Goal: Task Accomplishment & Management: Manage account settings

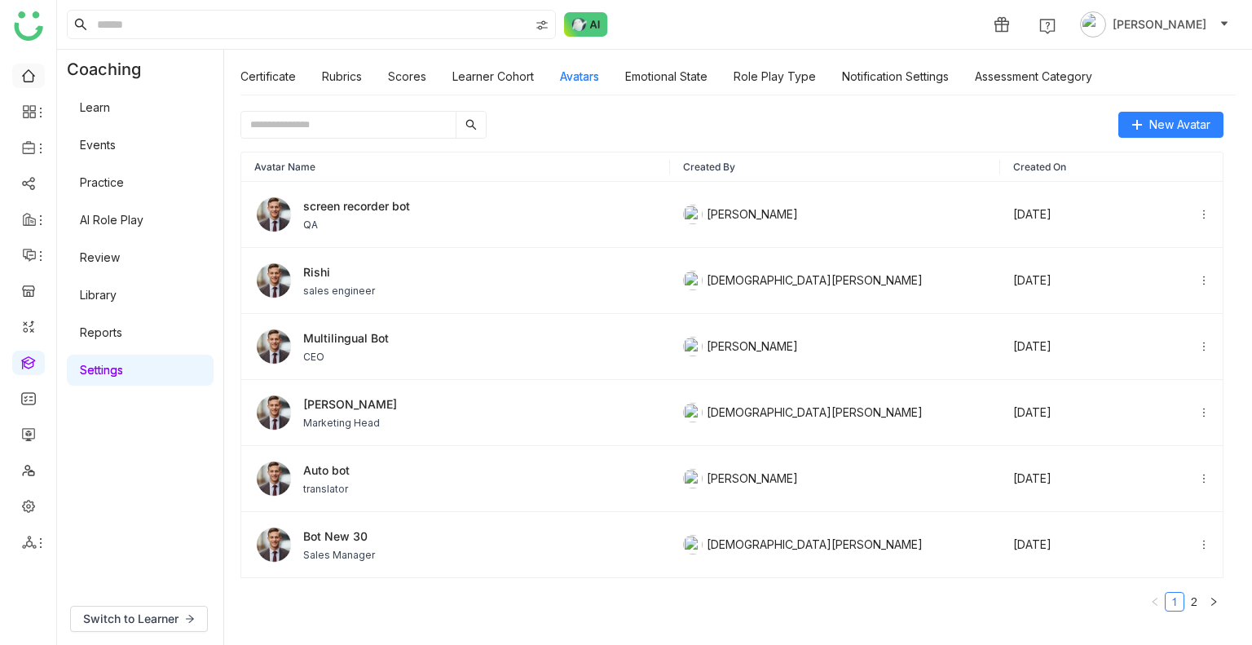
click at [36, 68] on link at bounding box center [28, 75] width 15 height 14
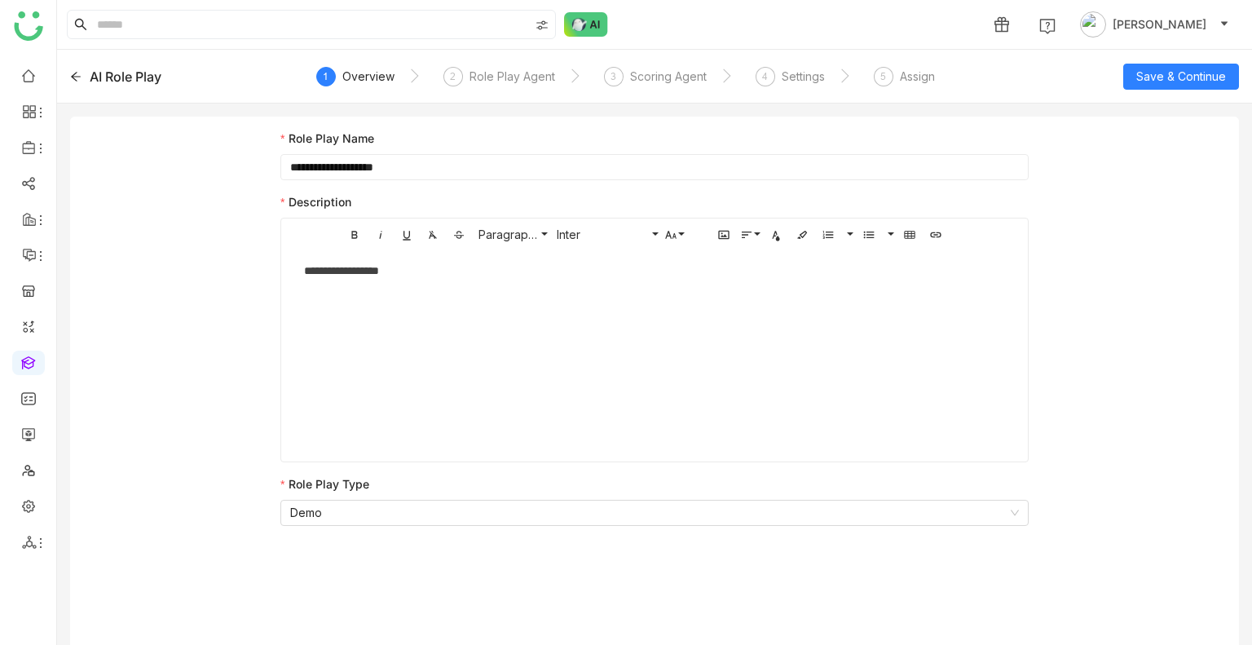
click at [339, 82] on div "1 Overview" at bounding box center [355, 81] width 78 height 29
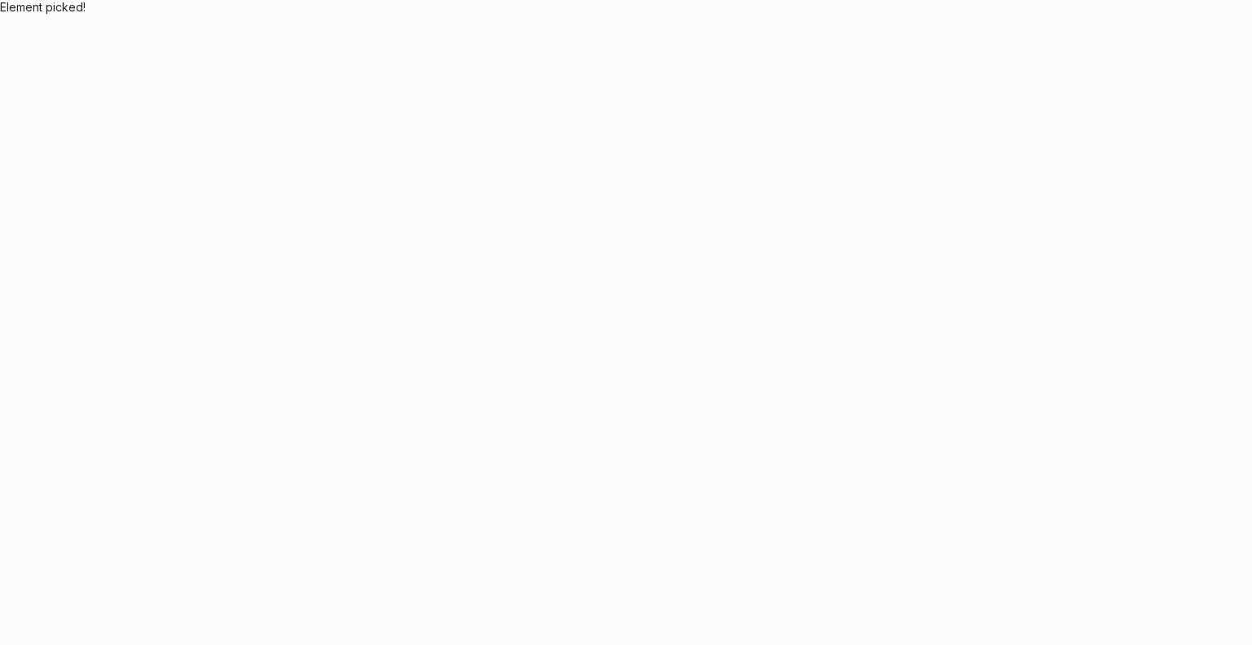
click at [108, 68] on body "Element picked!" at bounding box center [626, 322] width 1252 height 645
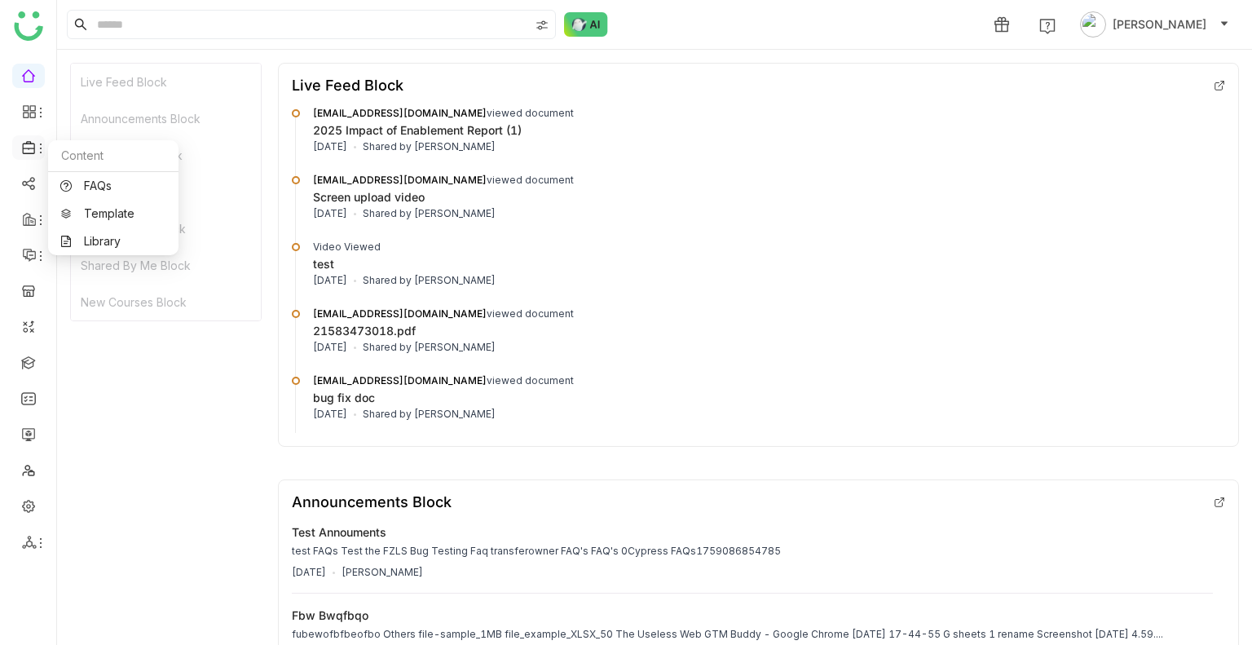
click at [28, 149] on icon at bounding box center [28, 147] width 12 height 13
click at [126, 247] on link "Library" at bounding box center [113, 241] width 106 height 11
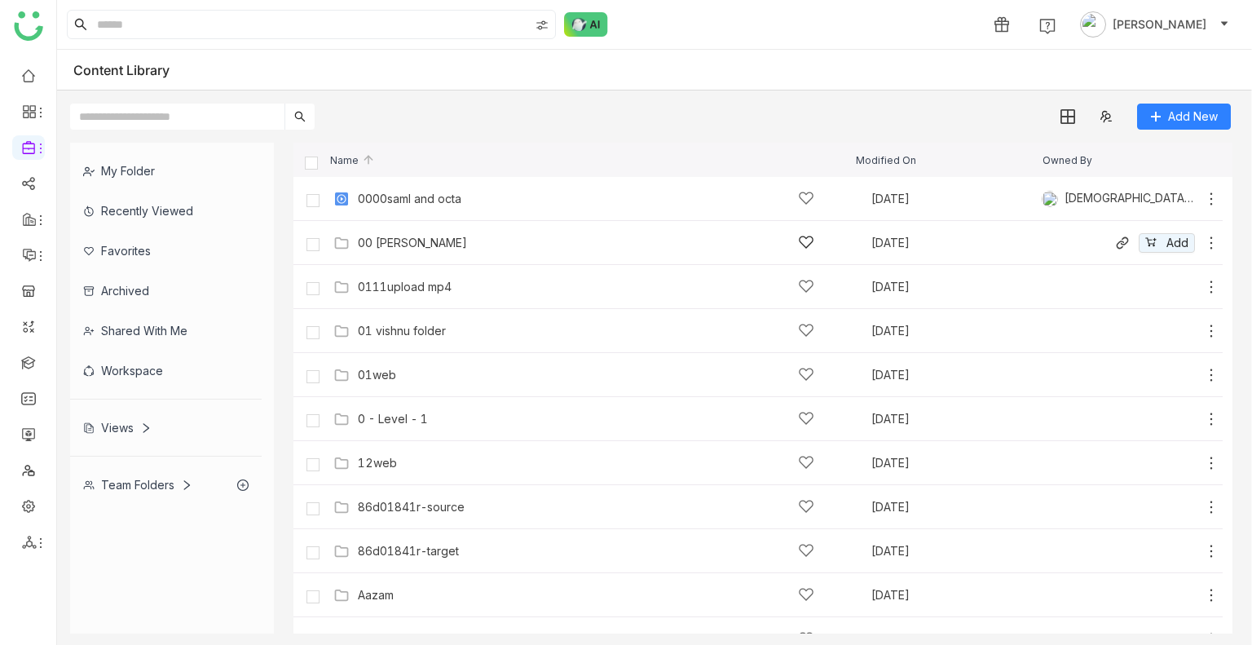
click at [435, 244] on div "00 Arif Folder" at bounding box center [586, 242] width 457 height 17
click at [435, 244] on gtmb-list-view "Name Modified On Owned By 0000saml and octa Jul 31, 2024 Vishnu Vardhan Add 00 …" at bounding box center [763, 388] width 939 height 491
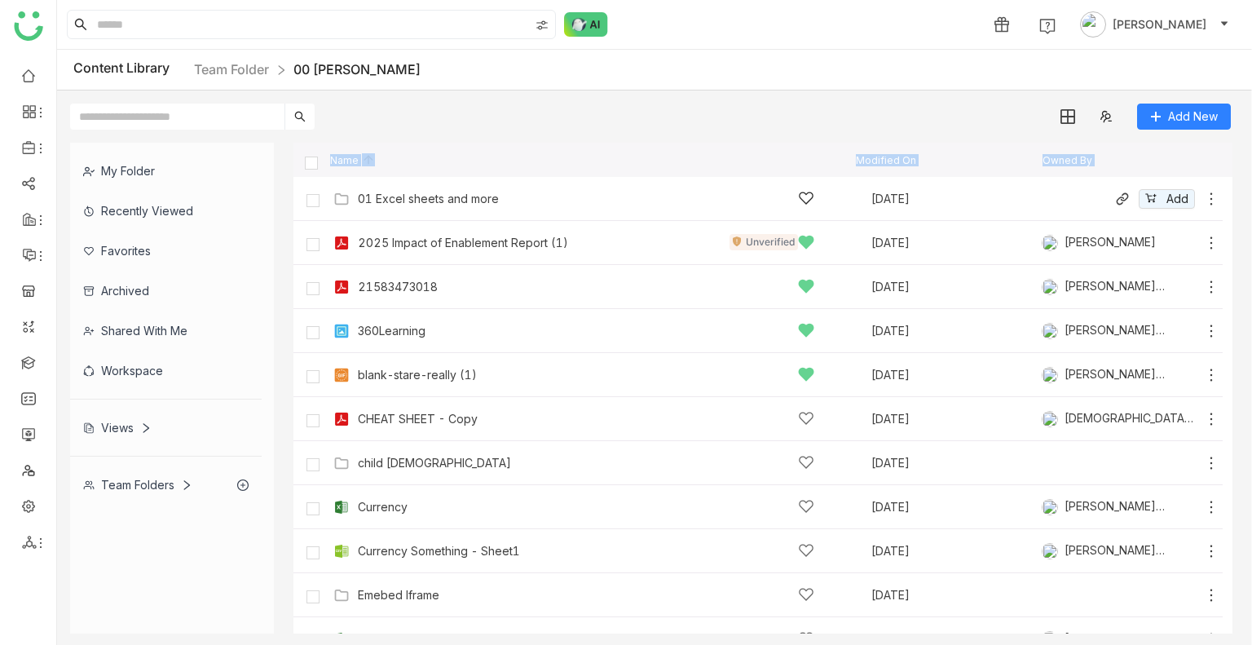
click at [378, 198] on div "01 Excel sheets and more" at bounding box center [428, 198] width 141 height 13
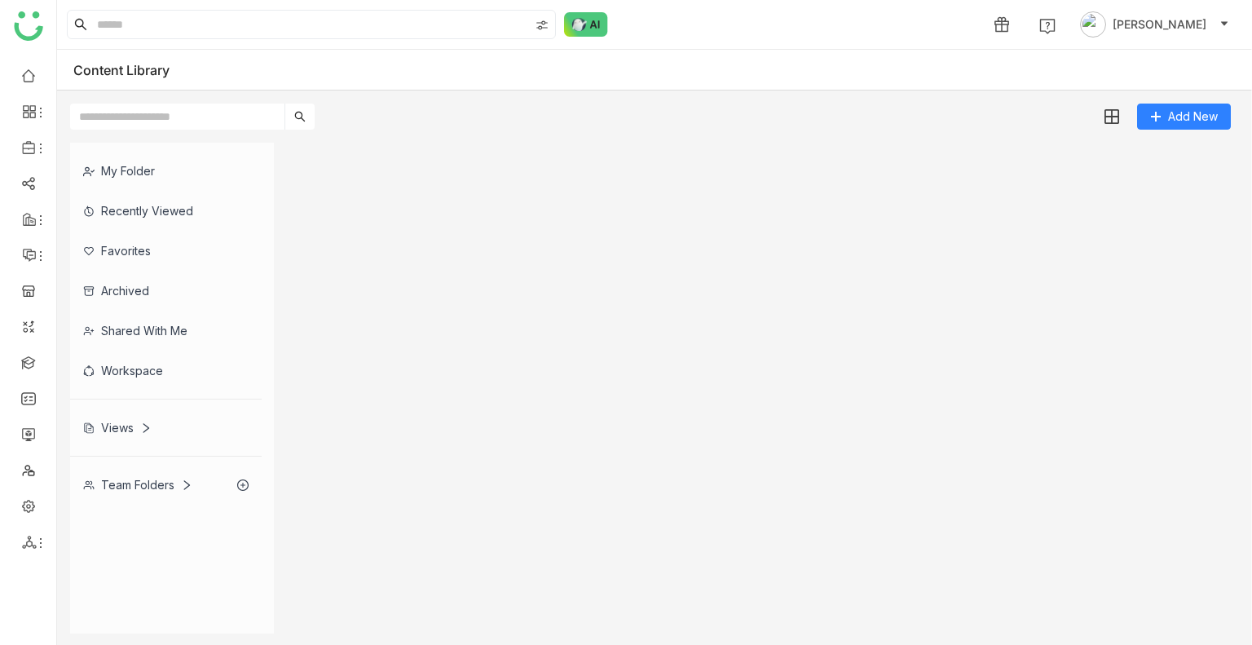
click at [378, 198] on gtmb-list-view at bounding box center [763, 388] width 939 height 491
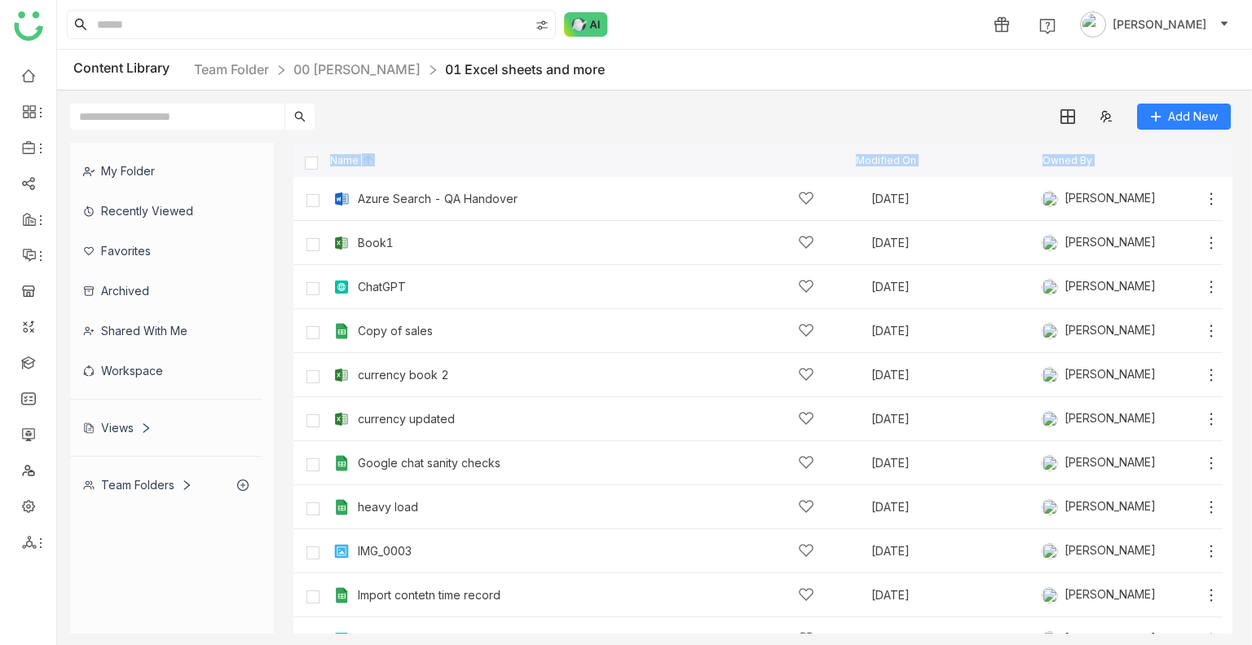
click at [361, 67] on link "00 Arif Folder" at bounding box center [357, 69] width 127 height 16
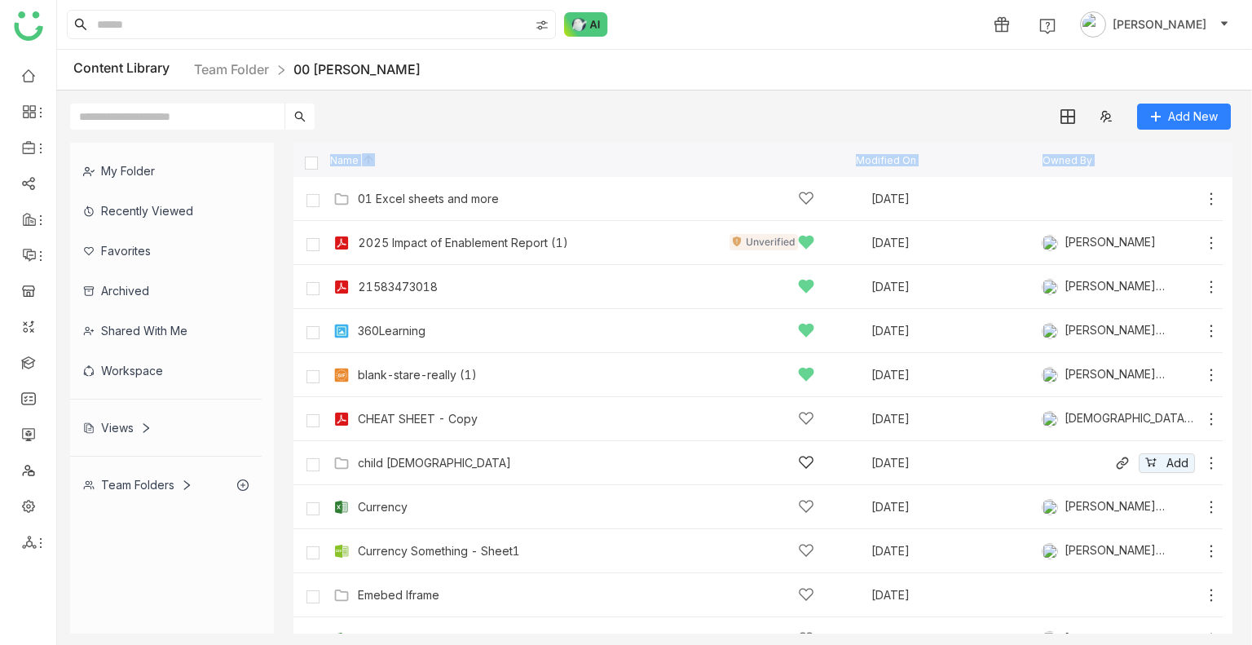
click at [424, 456] on div "child 1" at bounding box center [586, 462] width 457 height 17
click at [422, 456] on gtmb-list-view "Name Modified On Owned By 01 Excel sheets and more Oct 1, 2025 Add 2025 Impact …" at bounding box center [763, 388] width 939 height 491
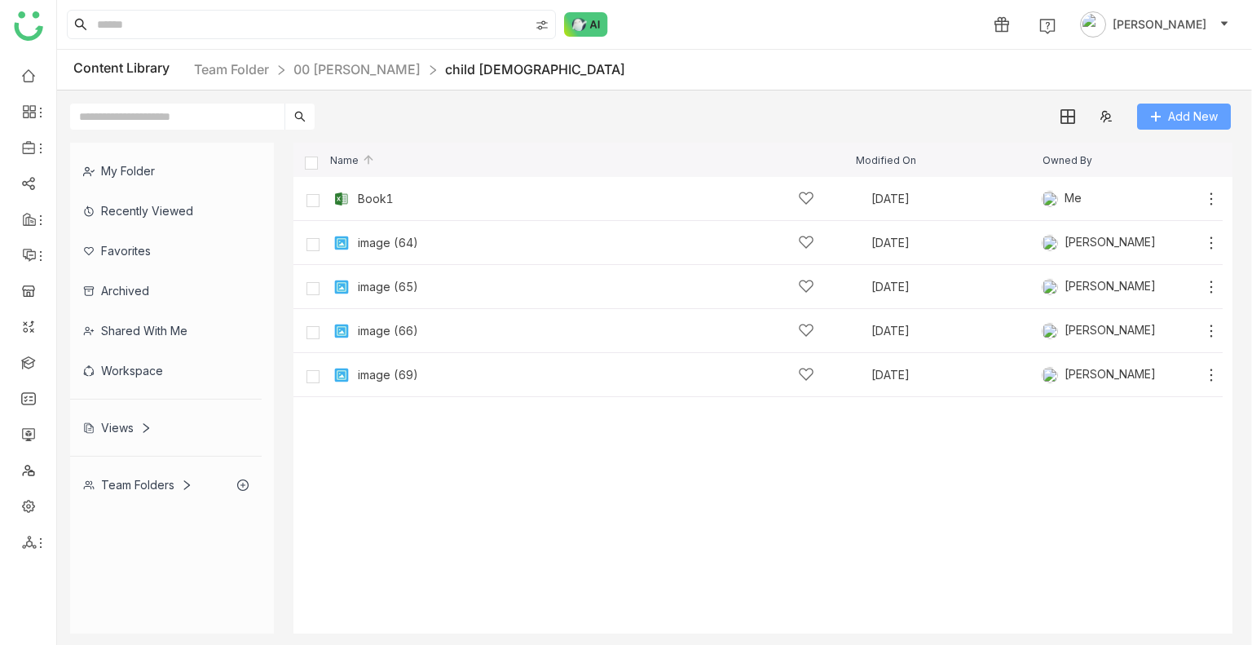
click at [1192, 102] on div "Add New" at bounding box center [650, 110] width 1187 height 39
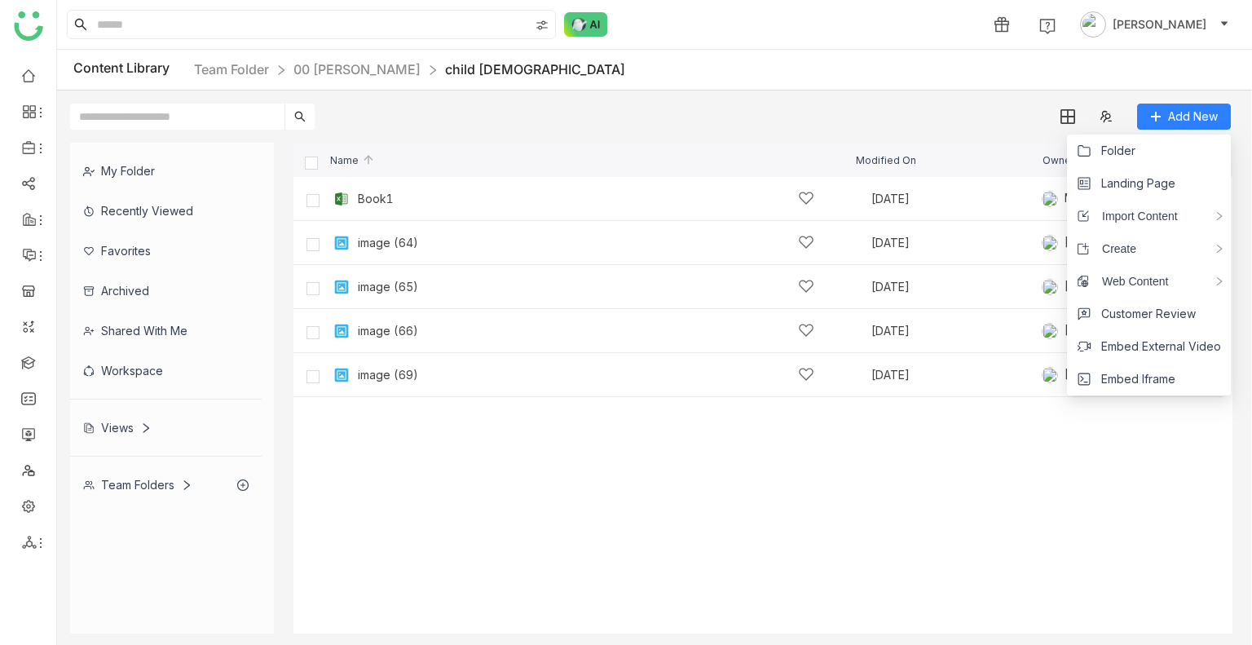
click at [1194, 100] on div "Add New" at bounding box center [650, 110] width 1187 height 39
click at [1184, 110] on span "Add New" at bounding box center [1193, 117] width 50 height 18
click at [1155, 210] on span "Import Content" at bounding box center [1134, 216] width 88 height 18
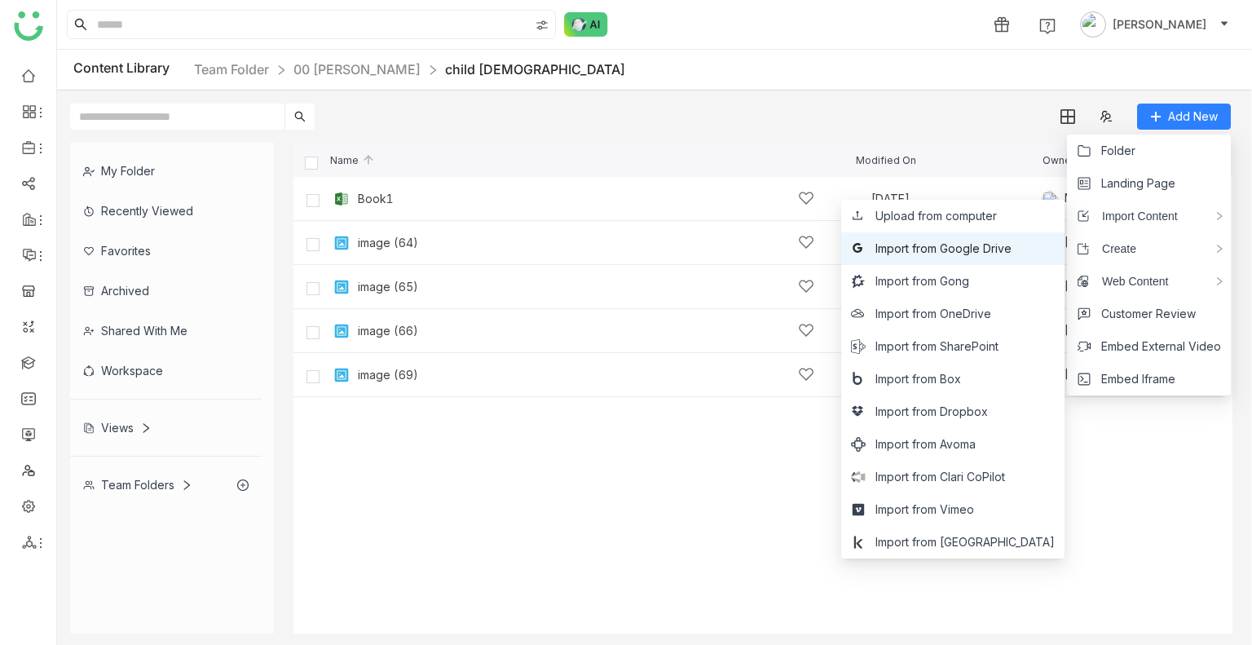
click at [1012, 243] on span "Import from Google Drive" at bounding box center [944, 249] width 136 height 18
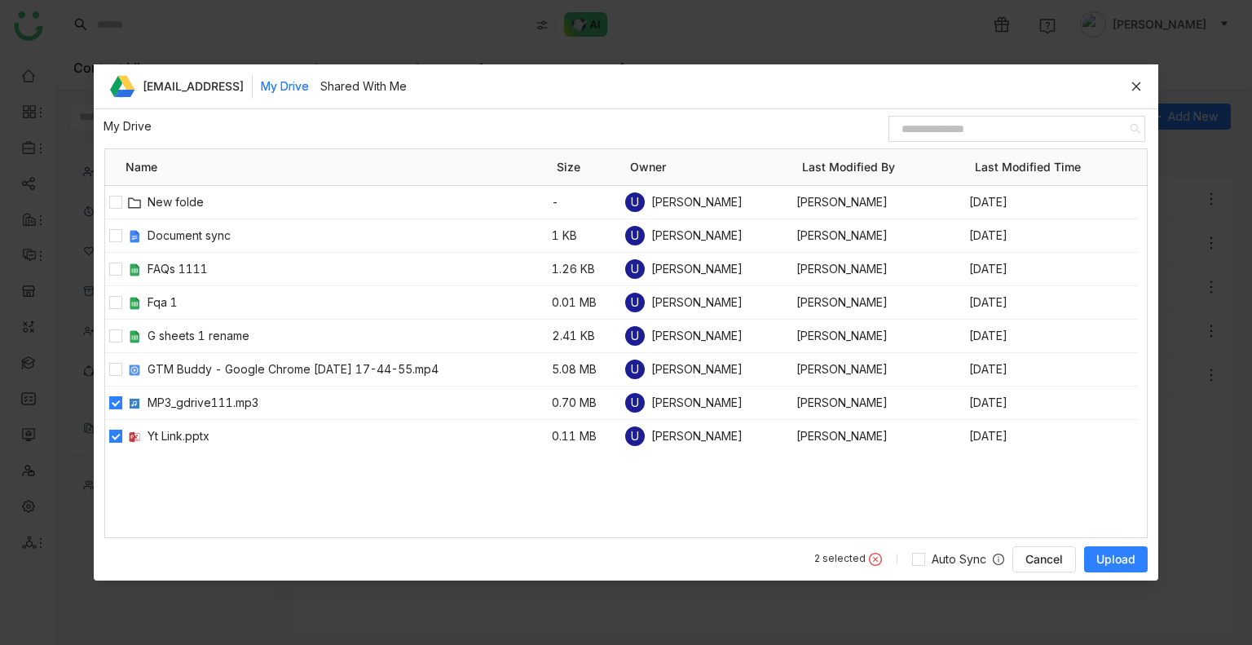
click at [1108, 557] on span "Upload" at bounding box center [1116, 559] width 39 height 16
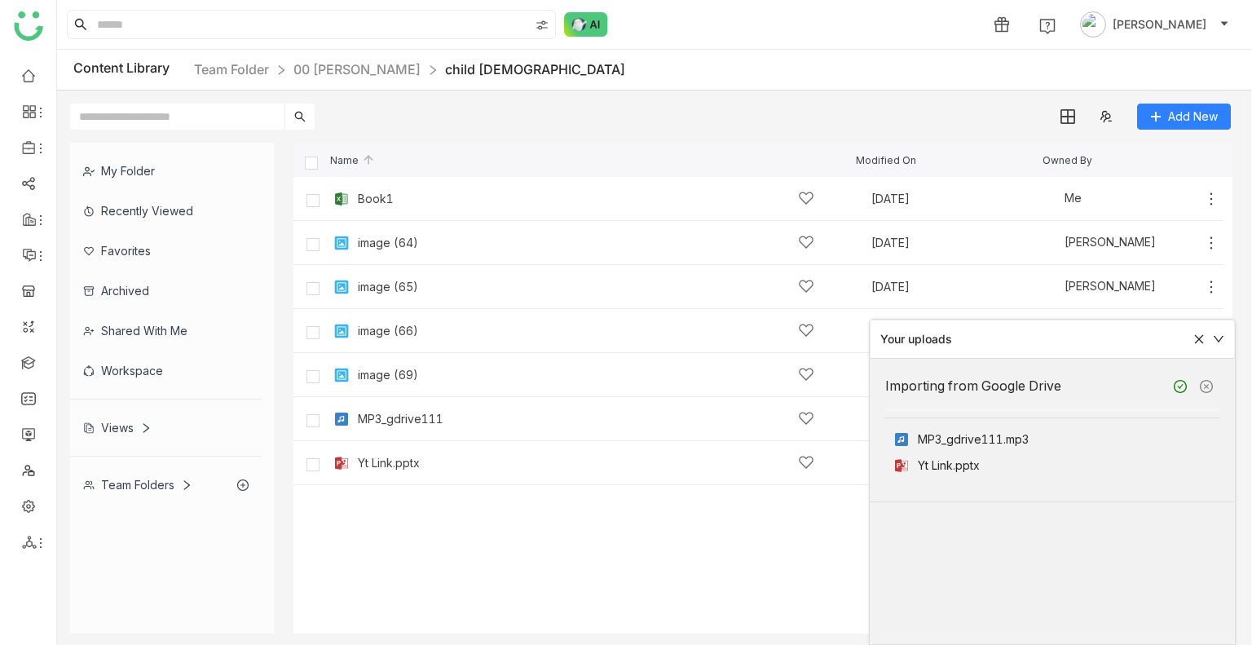
click at [1212, 404] on div at bounding box center [1053, 409] width 334 height 18
click at [1197, 337] on icon at bounding box center [1199, 339] width 9 height 9
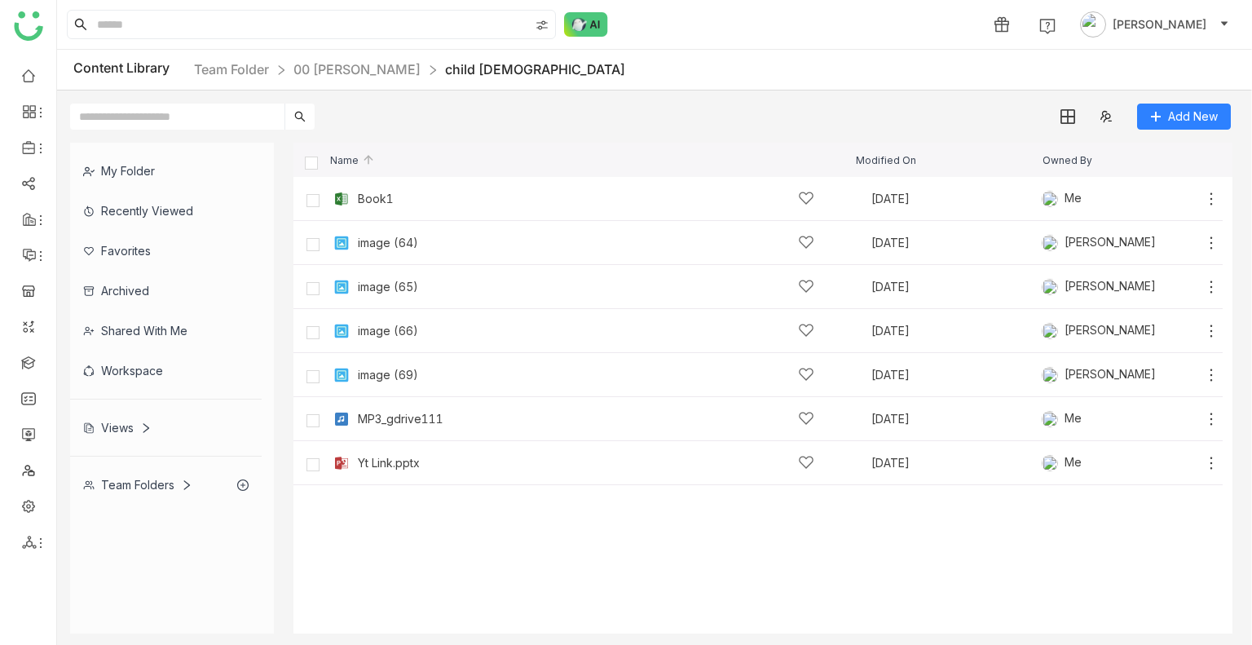
click at [326, 60] on nz-breadcrumb "Team Folder 00 Arif Folder child 1" at bounding box center [409, 70] width 431 height 20
click at [326, 61] on link "00 Arif Folder" at bounding box center [357, 69] width 127 height 16
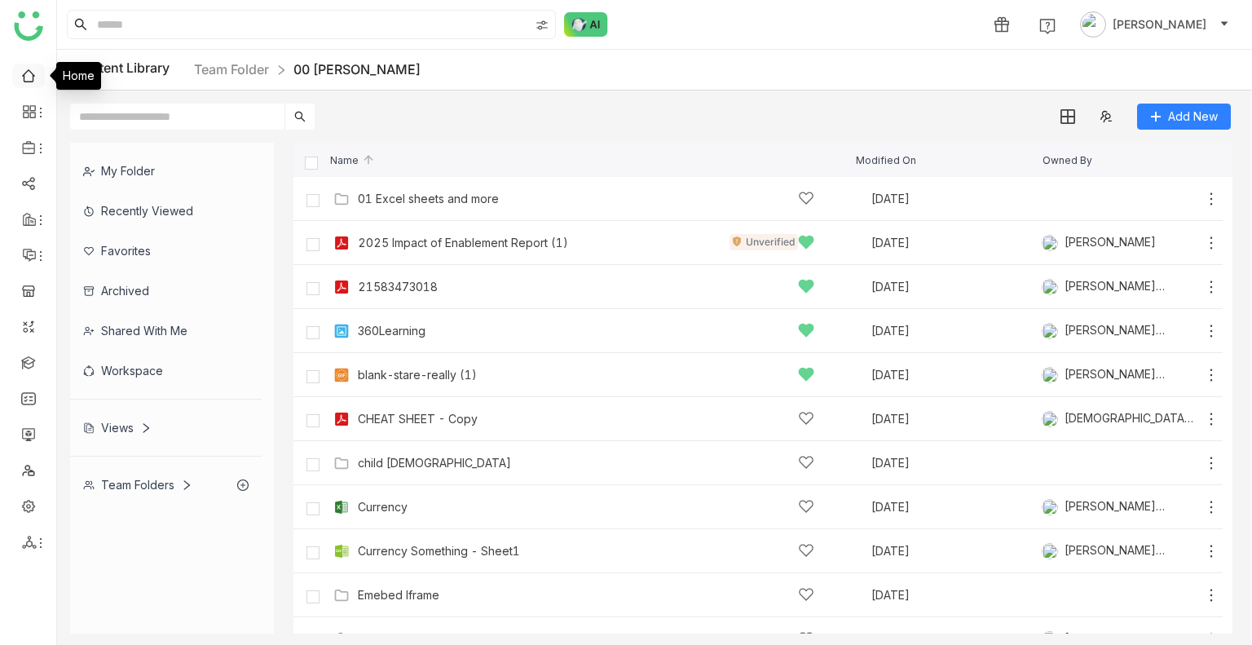
click at [36, 75] on link at bounding box center [28, 75] width 15 height 14
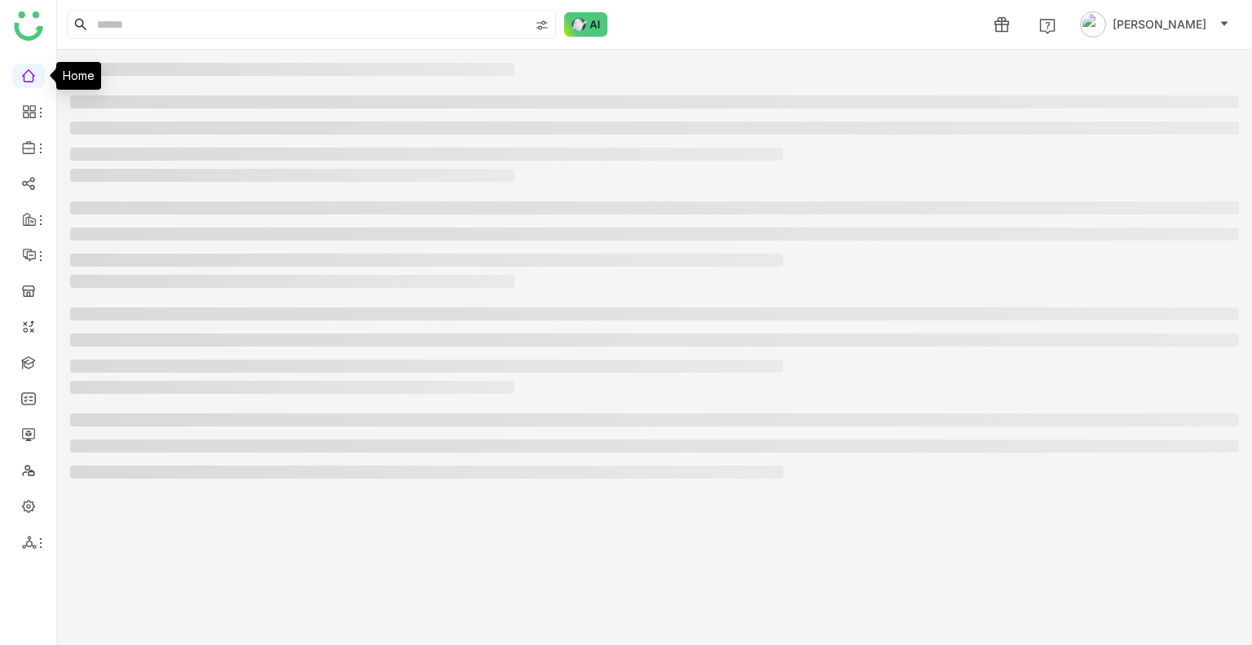
click at [36, 74] on link at bounding box center [28, 75] width 15 height 14
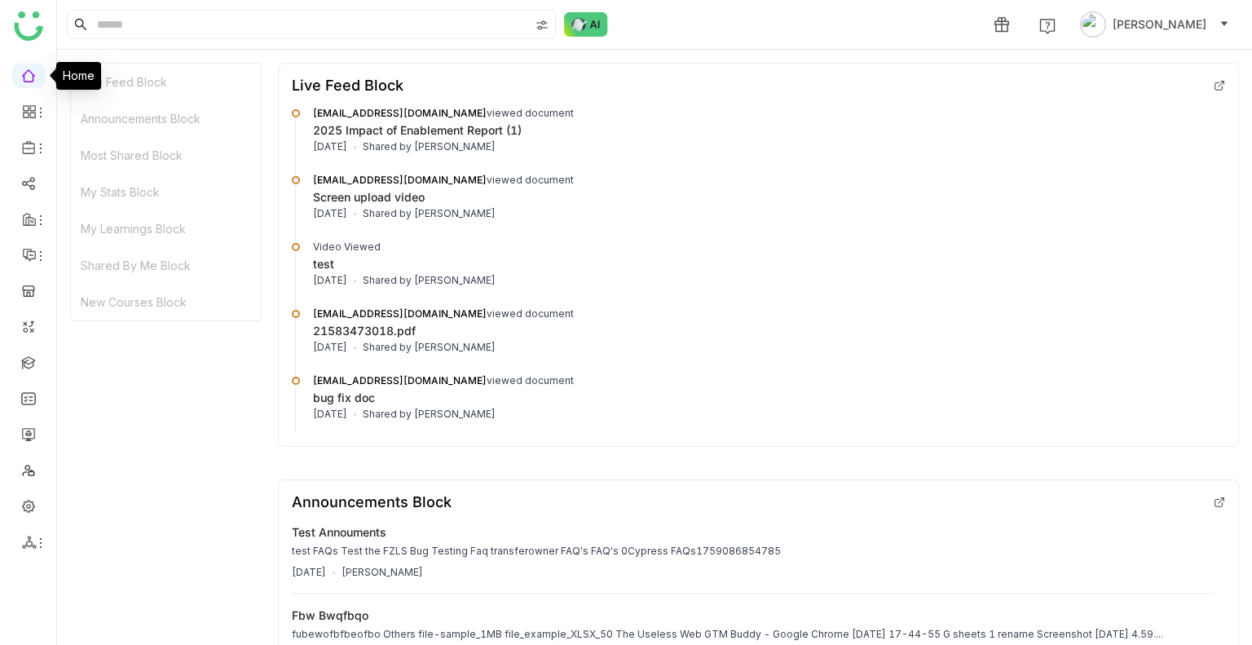
click at [36, 76] on link at bounding box center [28, 75] width 15 height 14
click at [32, 363] on link at bounding box center [28, 362] width 15 height 14
click at [30, 364] on link at bounding box center [28, 362] width 15 height 14
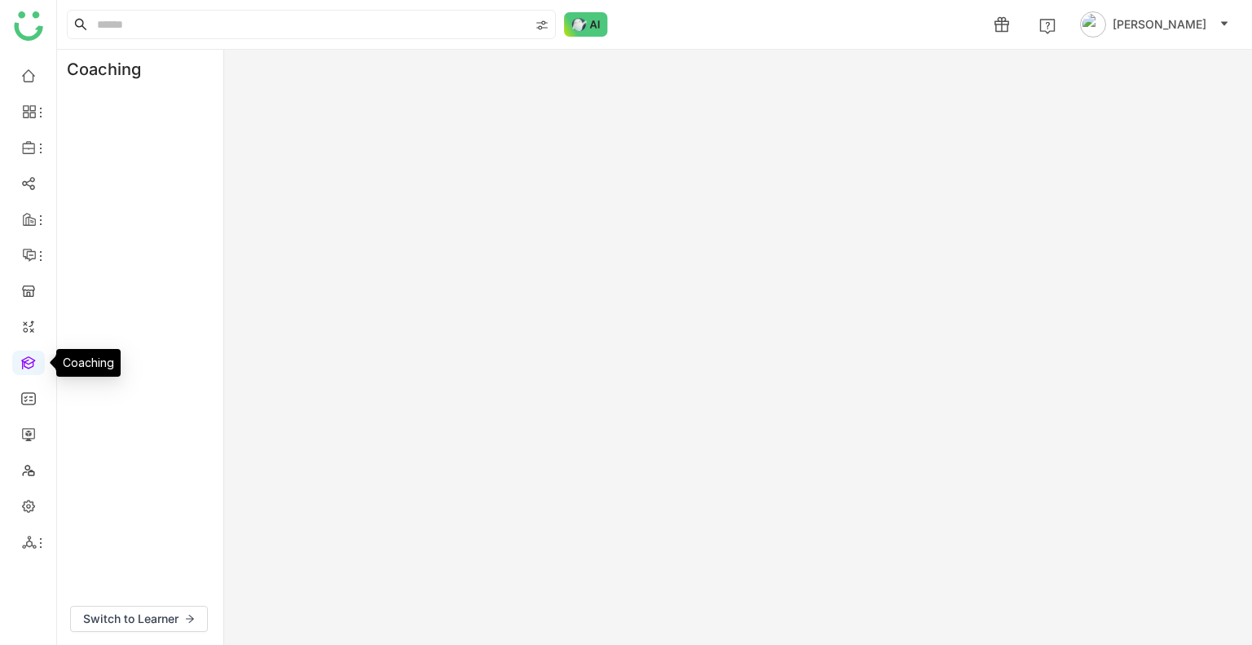
click at [30, 364] on link at bounding box center [28, 362] width 15 height 14
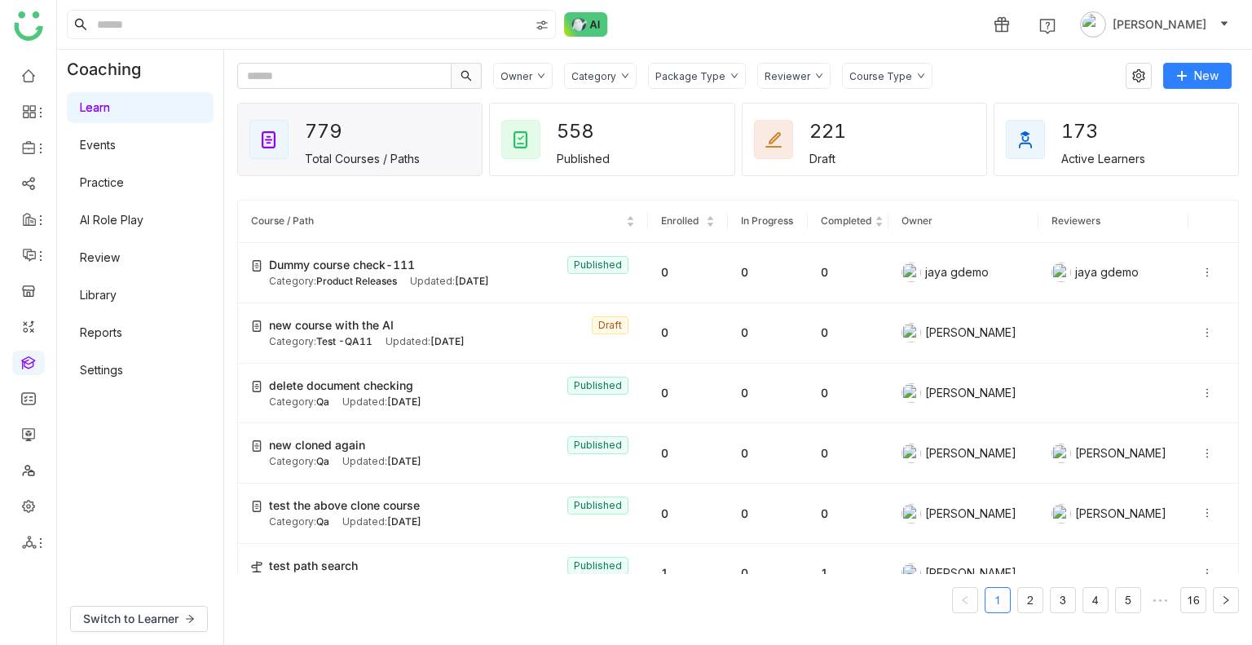
click at [87, 152] on link "Events" at bounding box center [98, 145] width 36 height 14
click at [90, 149] on link "Events" at bounding box center [98, 145] width 36 height 14
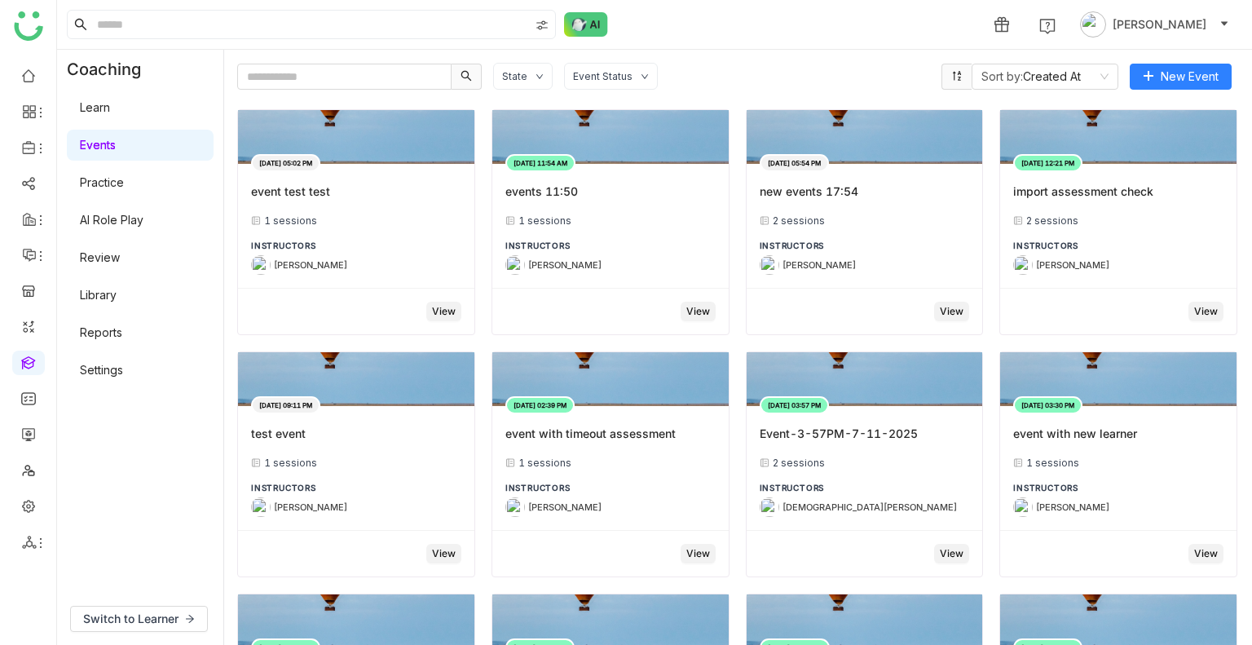
click at [114, 183] on link "Practice" at bounding box center [102, 182] width 44 height 14
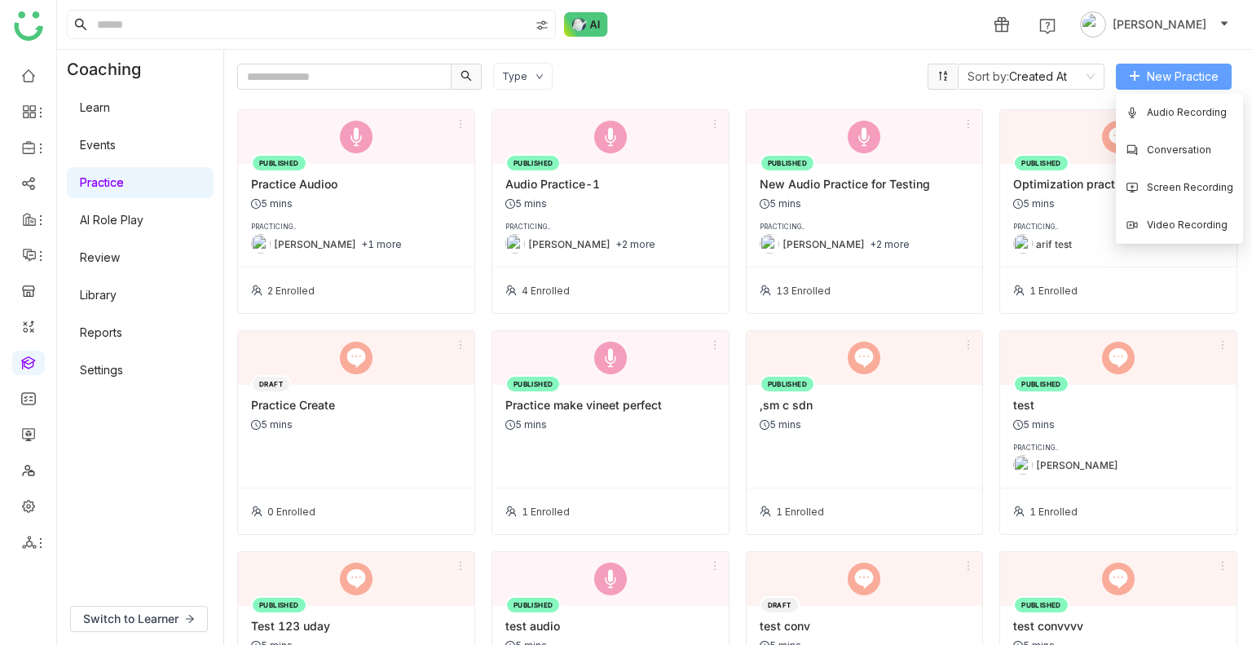
click at [1164, 64] on button "New Practice" at bounding box center [1174, 77] width 116 height 26
click at [1148, 73] on span "New Practice" at bounding box center [1183, 77] width 72 height 18
click at [1168, 148] on span "Conversation" at bounding box center [1167, 150] width 83 height 18
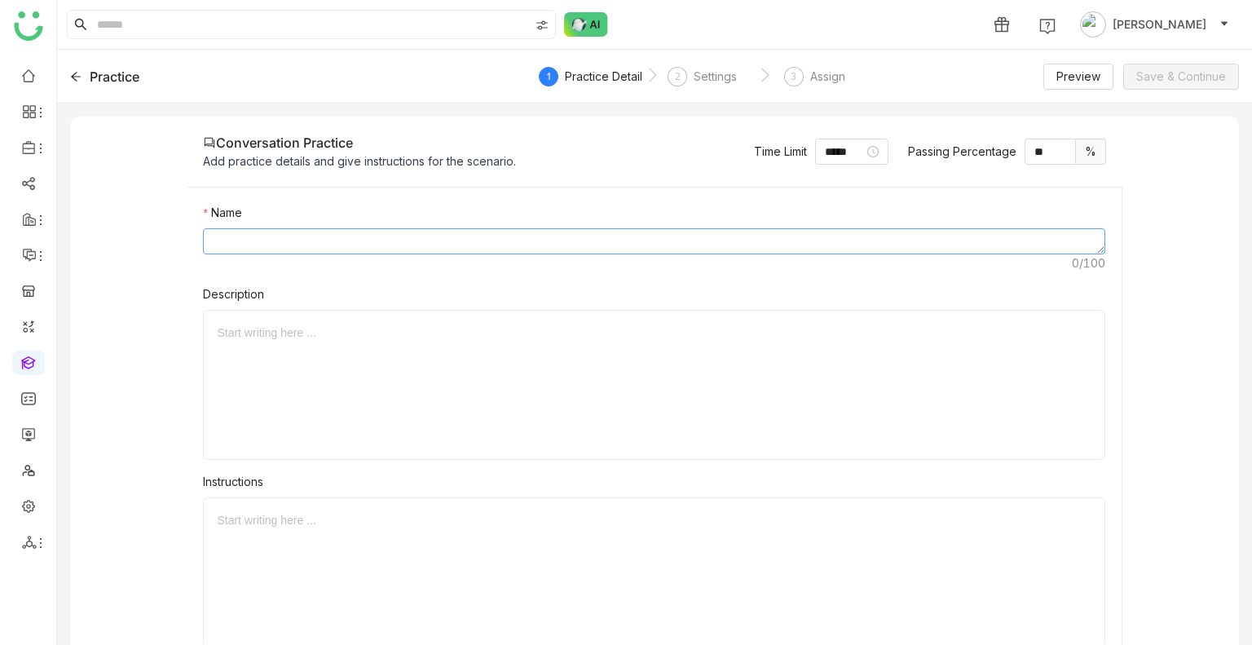
click at [291, 244] on textarea at bounding box center [654, 241] width 902 height 26
click at [239, 241] on textarea at bounding box center [654, 241] width 902 height 26
type textarea "**********"
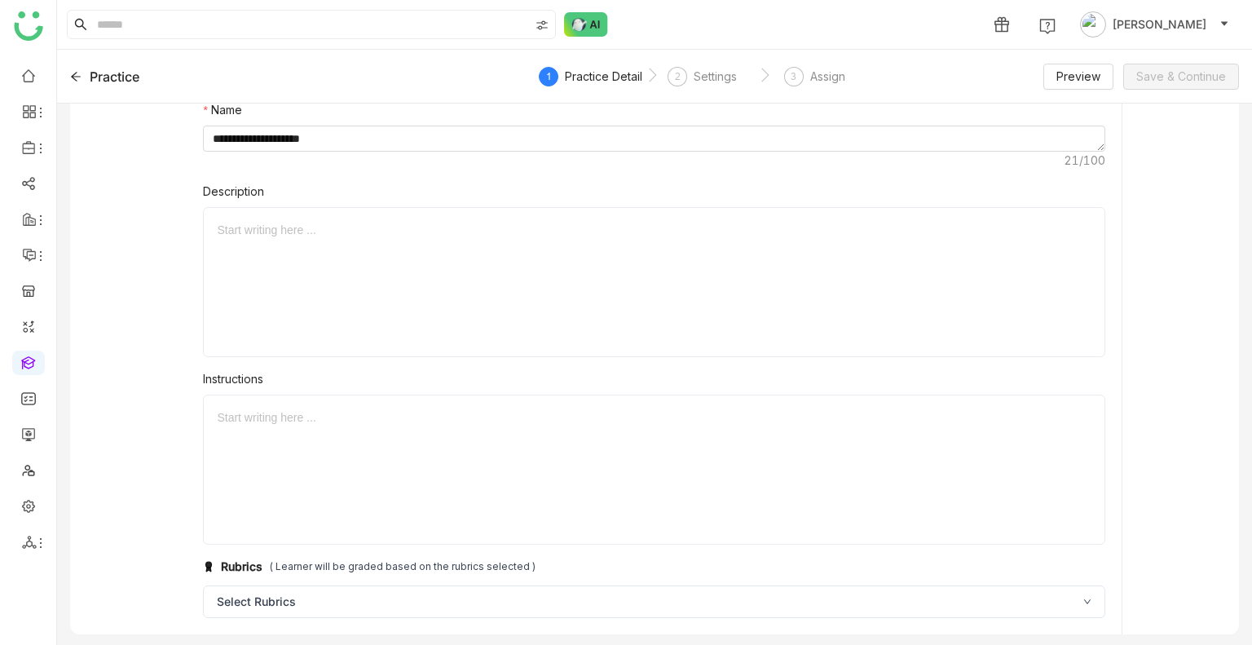
scroll to position [104, 0]
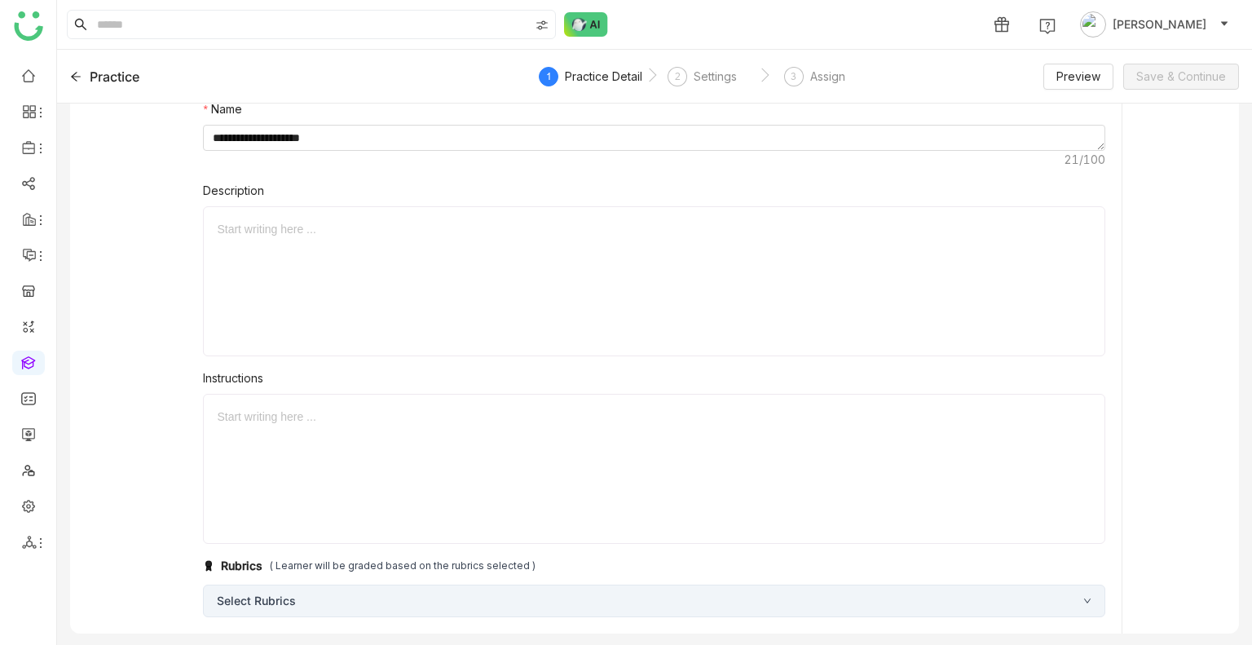
click at [287, 605] on div "Select Rubrics" at bounding box center [654, 601] width 902 height 33
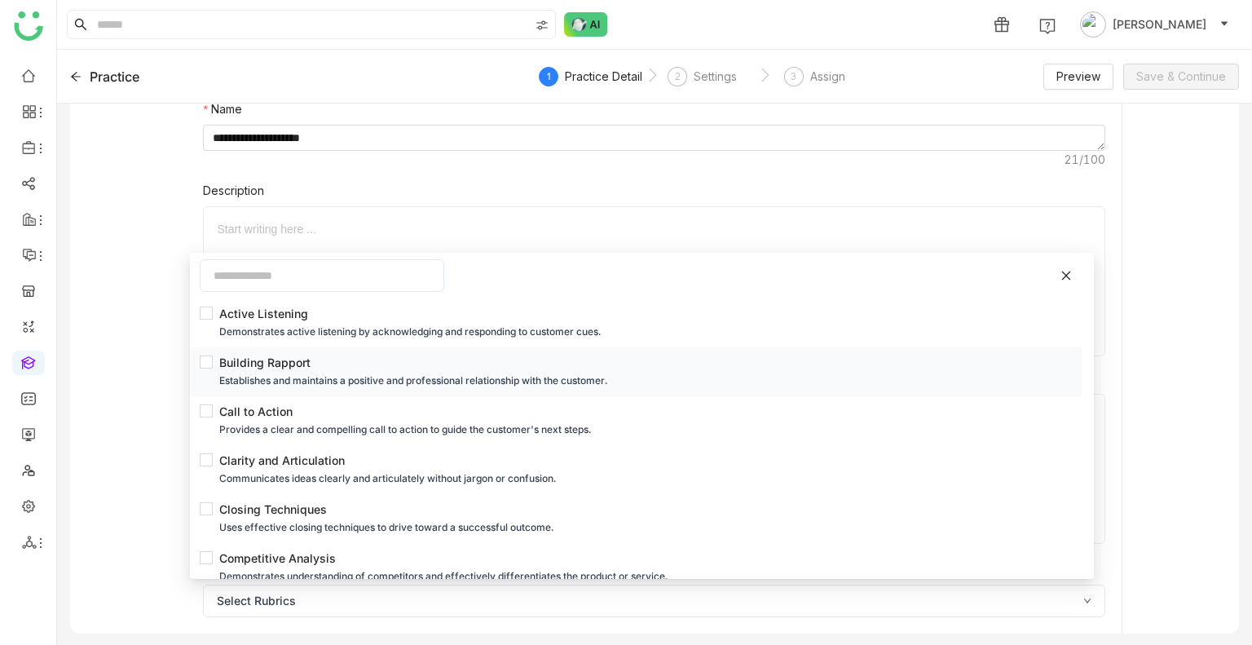
click at [250, 391] on li "Building Rapport Establishes and maintains a positive and professional relation…" at bounding box center [636, 371] width 892 height 49
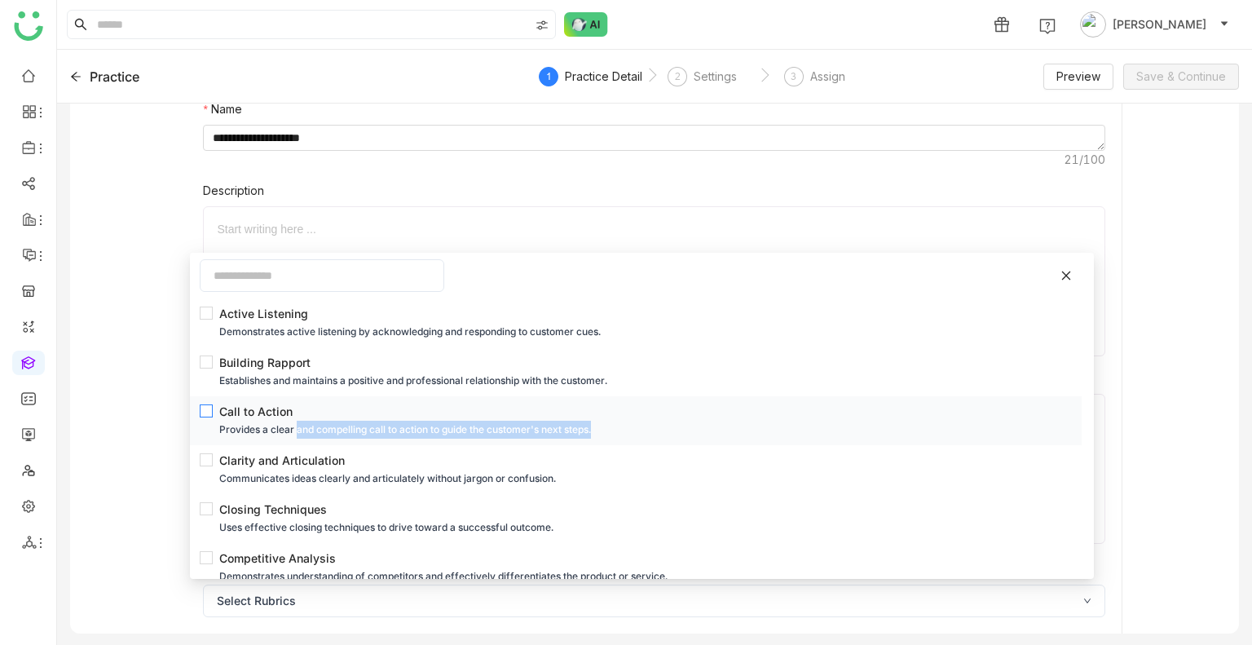
click at [298, 438] on li "Call to Action Provides a clear and compelling call to action to guide the cust…" at bounding box center [636, 420] width 892 height 49
click at [304, 414] on div "Call to Action" at bounding box center [640, 412] width 843 height 18
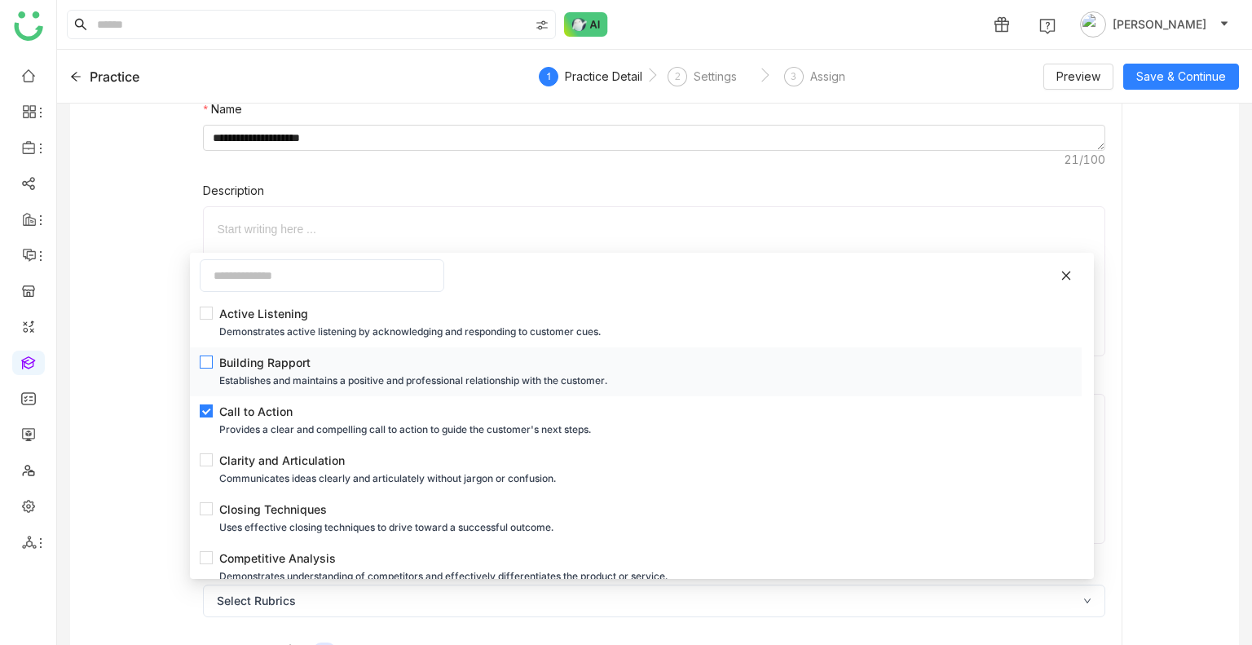
drag, startPoint x: 328, startPoint y: 346, endPoint x: 304, endPoint y: 361, distance: 28.3
click at [315, 359] on ul "Active Listening Demonstrates active listening by acknowledging and responding …" at bounding box center [642, 416] width 904 height 326
click at [209, 354] on label "Building Rapport Establishes and maintains a positive and professional relation…" at bounding box center [634, 372] width 869 height 36
click at [217, 319] on span "Active Listening Demonstrates active listening by acknowledging and responding …" at bounding box center [641, 323] width 856 height 36
click at [1168, 351] on gtmb-practice-detail "**********" at bounding box center [654, 570] width 1169 height 1115
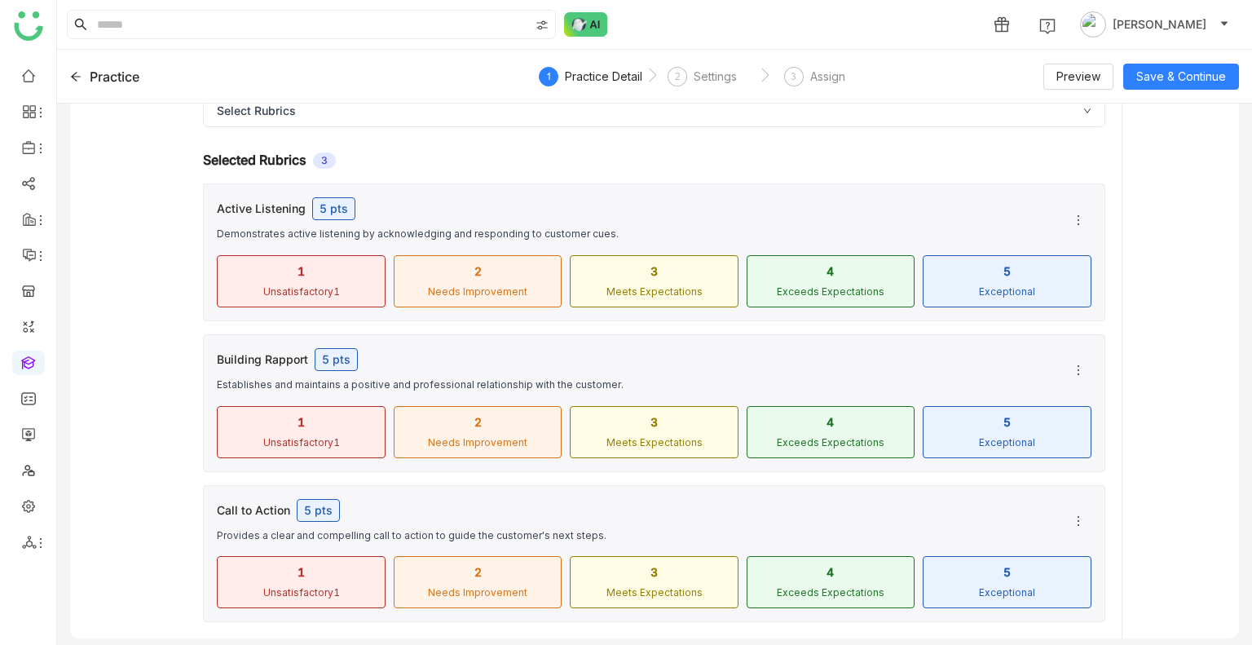
scroll to position [596, 0]
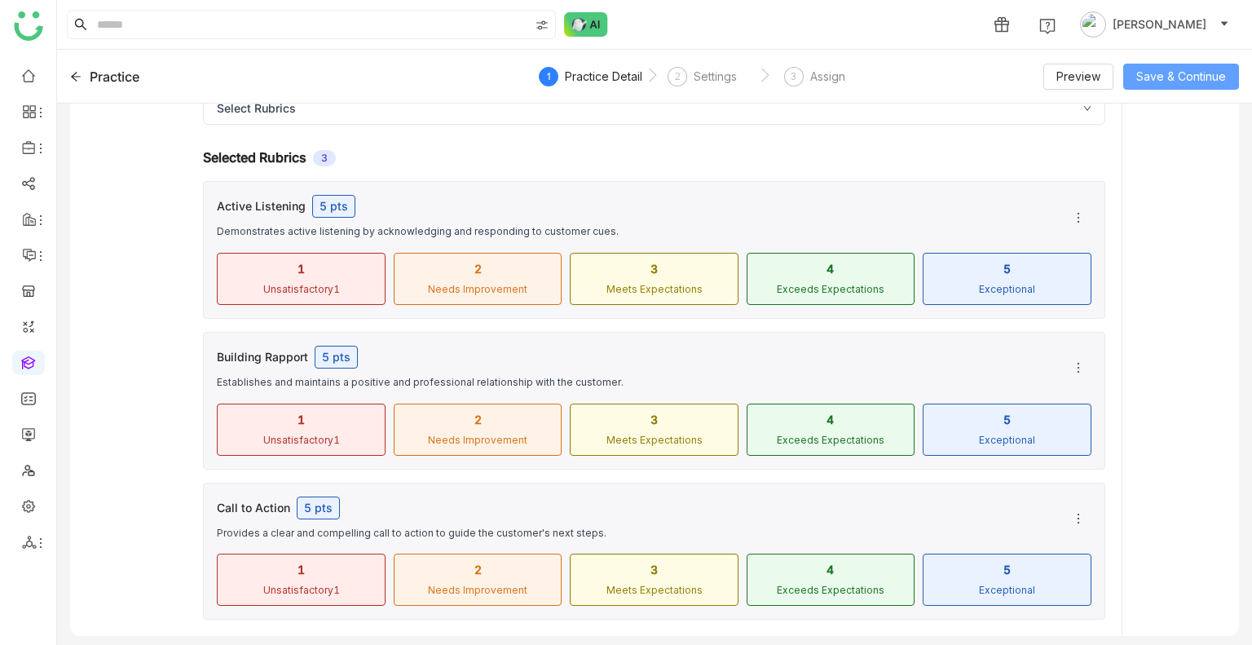
click at [1161, 74] on span "Save & Continue" at bounding box center [1182, 77] width 90 height 18
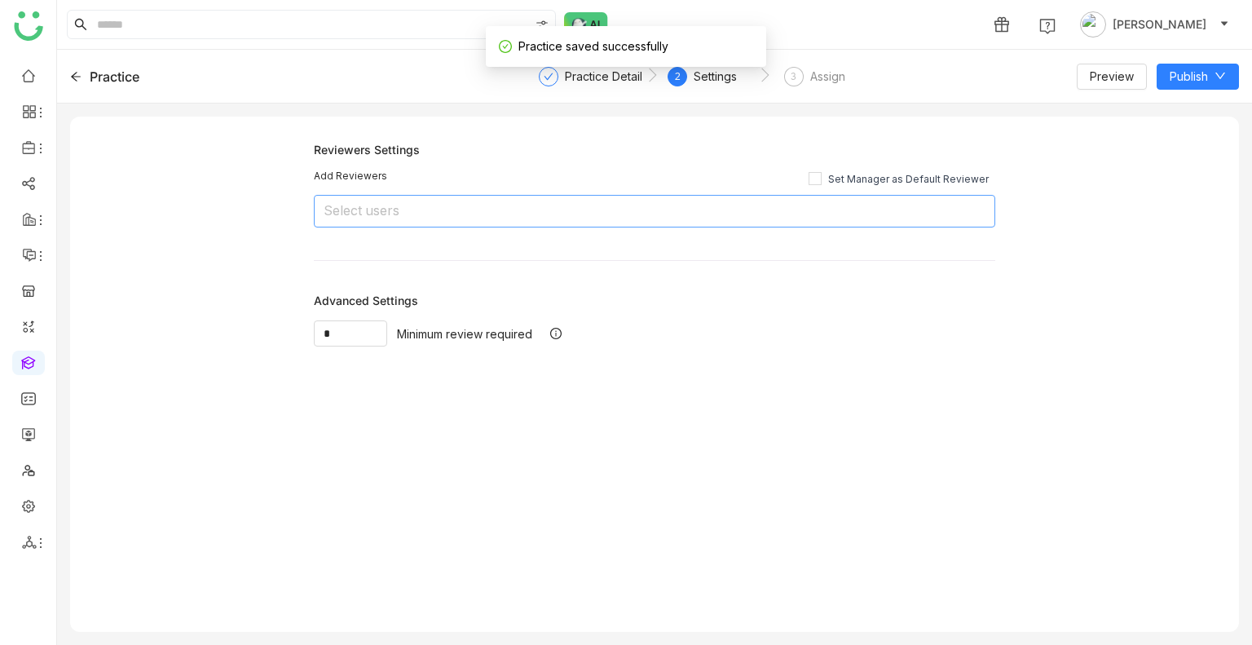
click at [390, 218] on nz-select-top-control "Select users" at bounding box center [655, 211] width 682 height 33
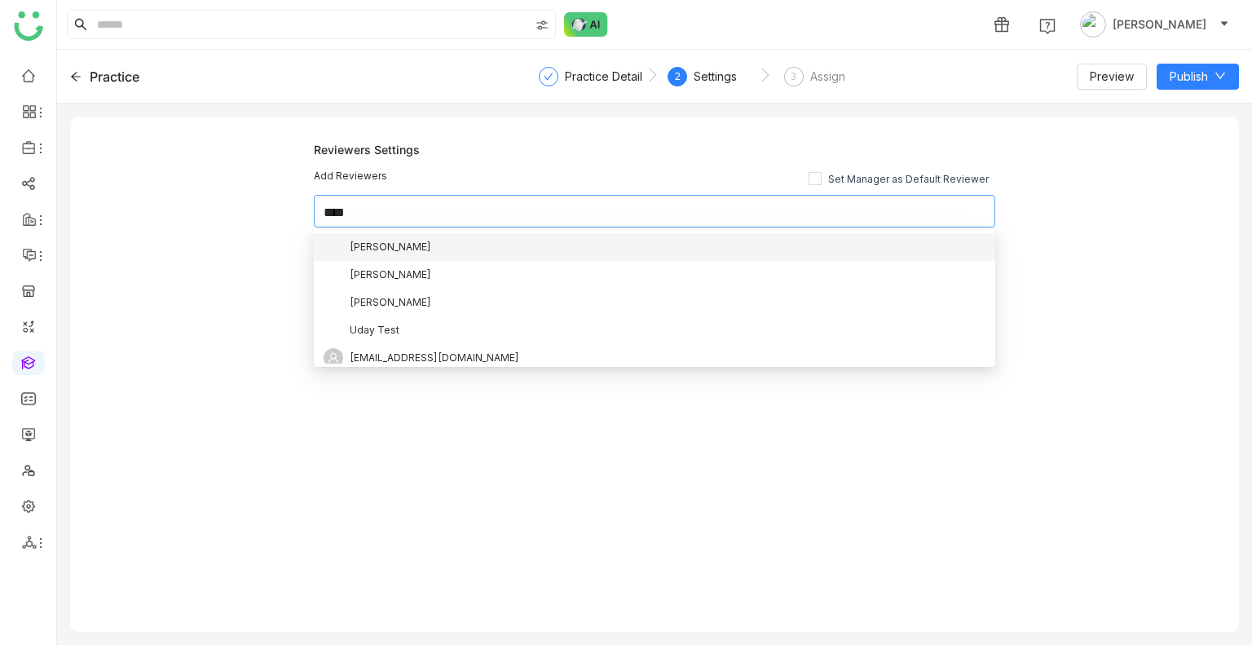
type input "****"
click at [413, 253] on div "[PERSON_NAME]" at bounding box center [655, 247] width 662 height 20
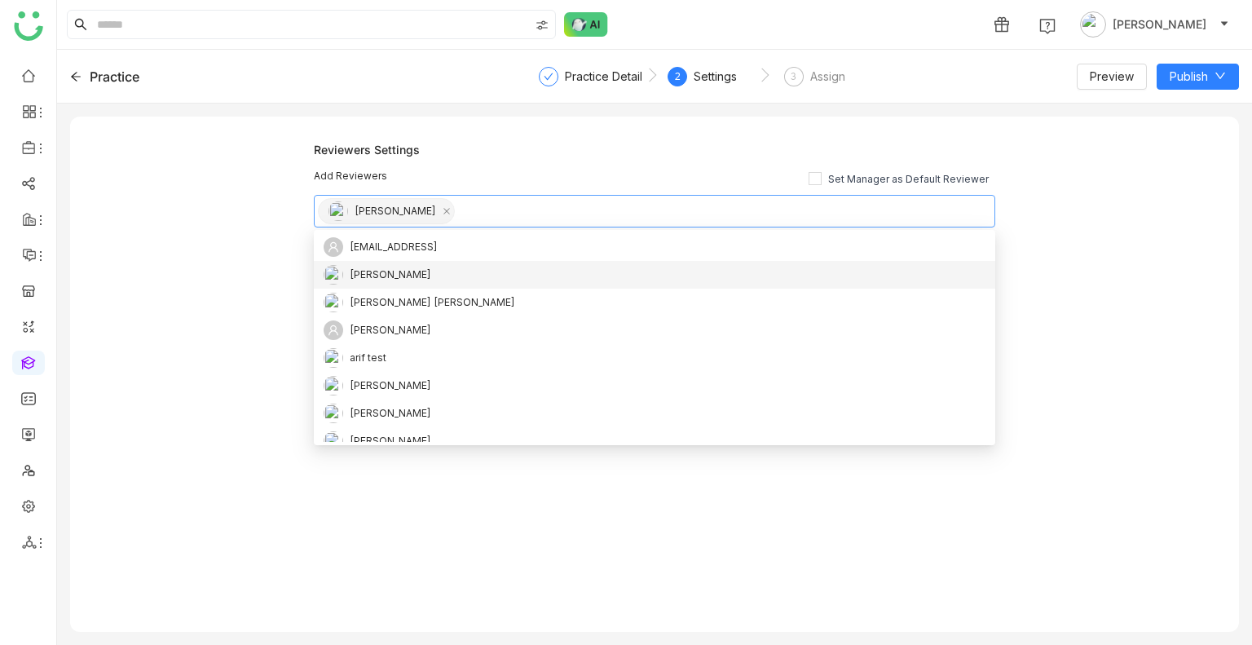
click at [1134, 269] on div "Reviewers Settings Add Reviewers Set Manager as Default Reviewer Uday Bhanu Adv…" at bounding box center [654, 374] width 1169 height 515
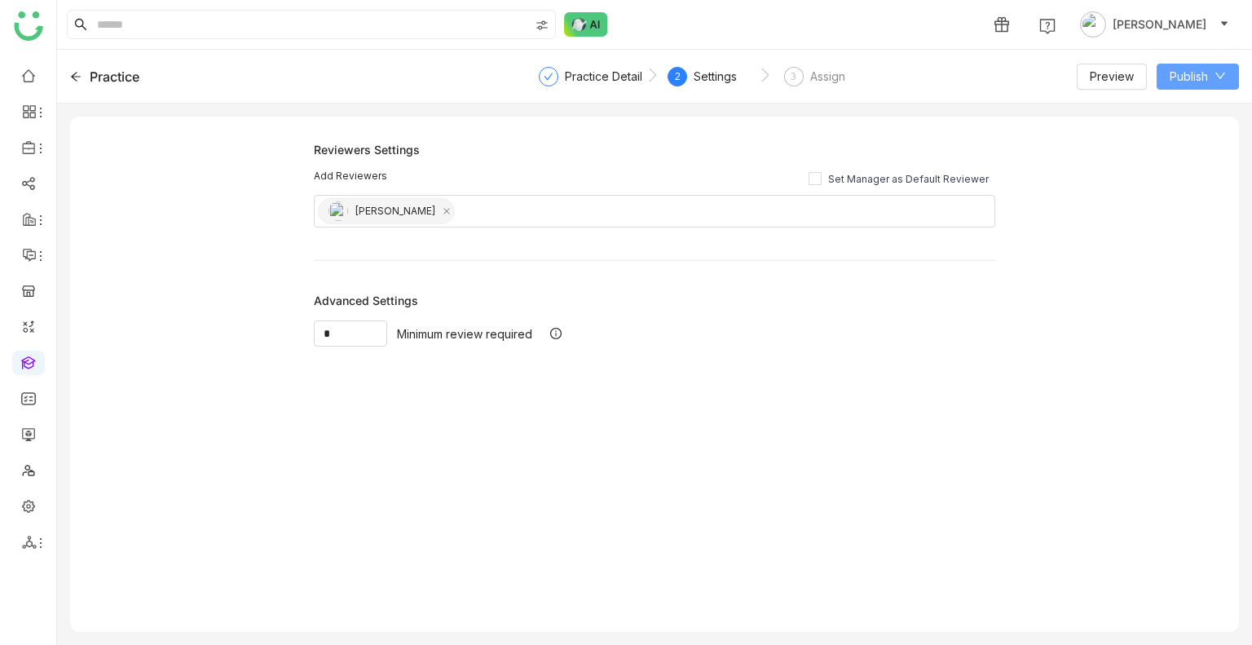
click at [1182, 68] on span "Publish" at bounding box center [1189, 77] width 38 height 18
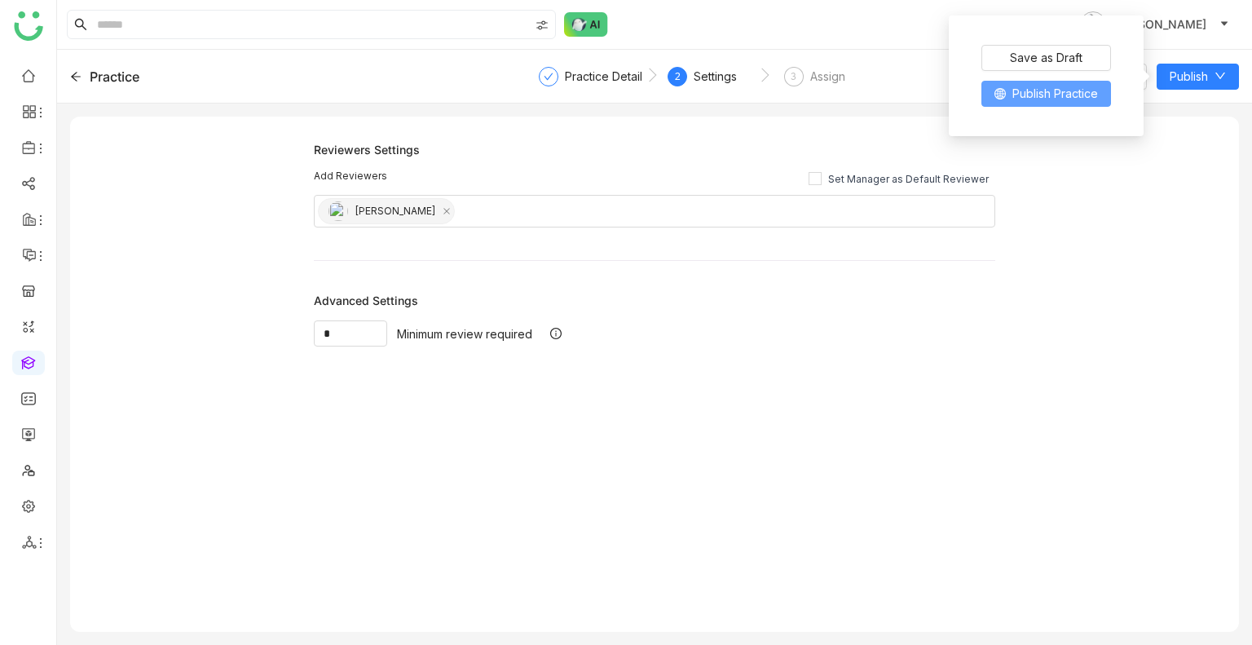
click at [1110, 95] on button "Publish Practice" at bounding box center [1047, 94] width 130 height 26
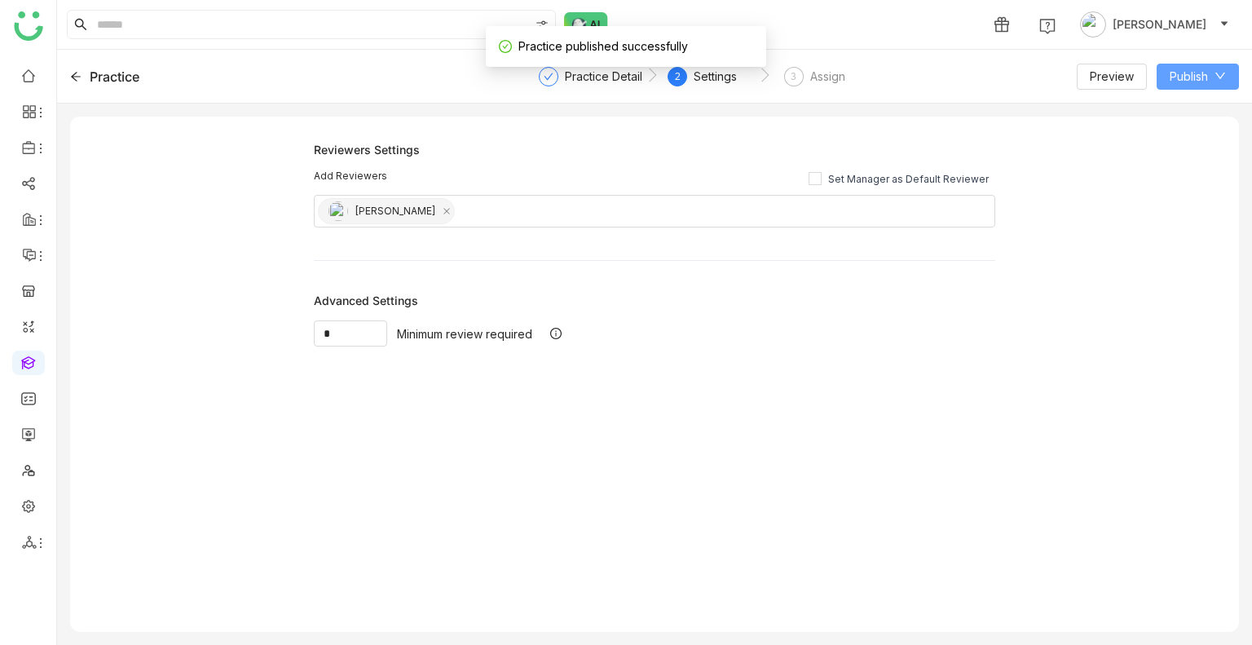
click at [1173, 71] on span "Publish" at bounding box center [1189, 77] width 38 height 18
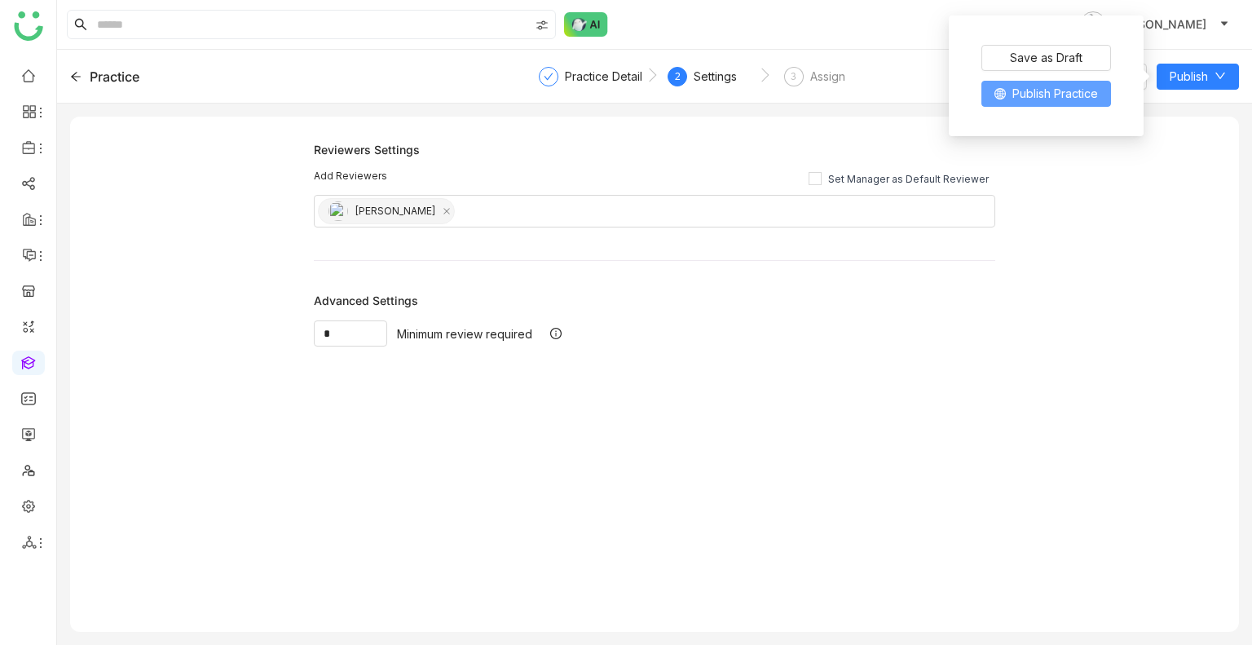
click at [1040, 91] on span "Publish Practice" at bounding box center [1056, 94] width 86 height 18
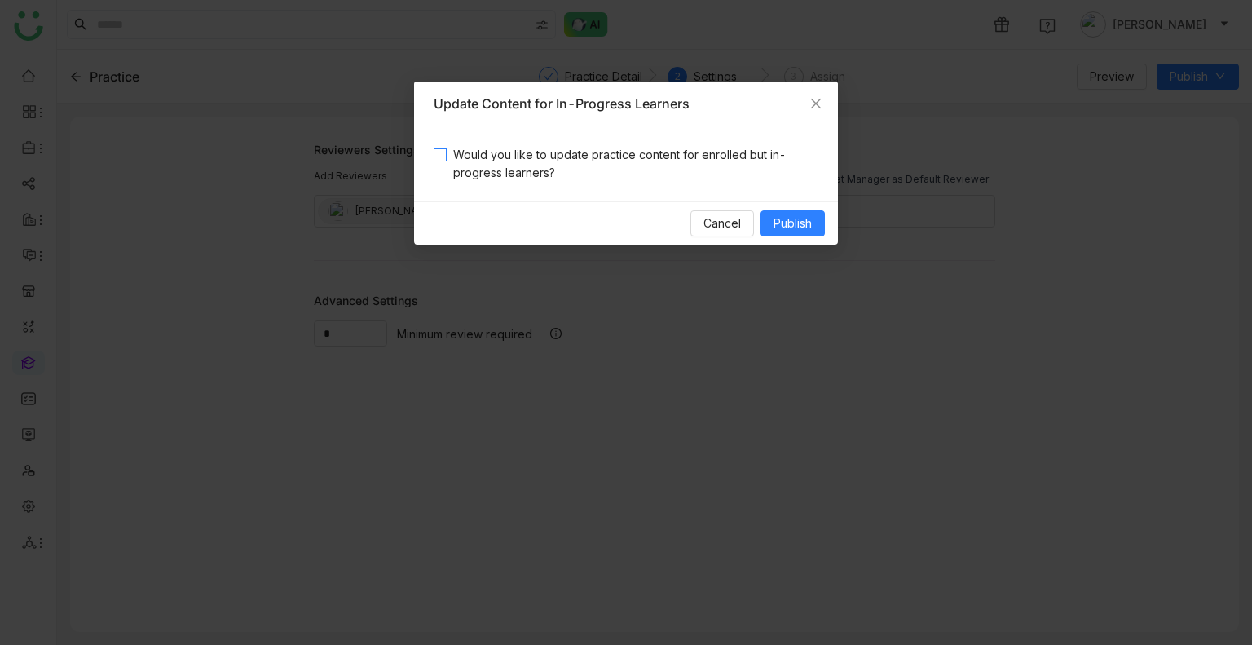
drag, startPoint x: 635, startPoint y: 160, endPoint x: 652, endPoint y: 163, distance: 16.6
click at [637, 159] on span "Would you like to update practice content for enrolled but in-progress learners?" at bounding box center [633, 164] width 372 height 36
click at [806, 224] on span "Publish" at bounding box center [793, 223] width 38 height 18
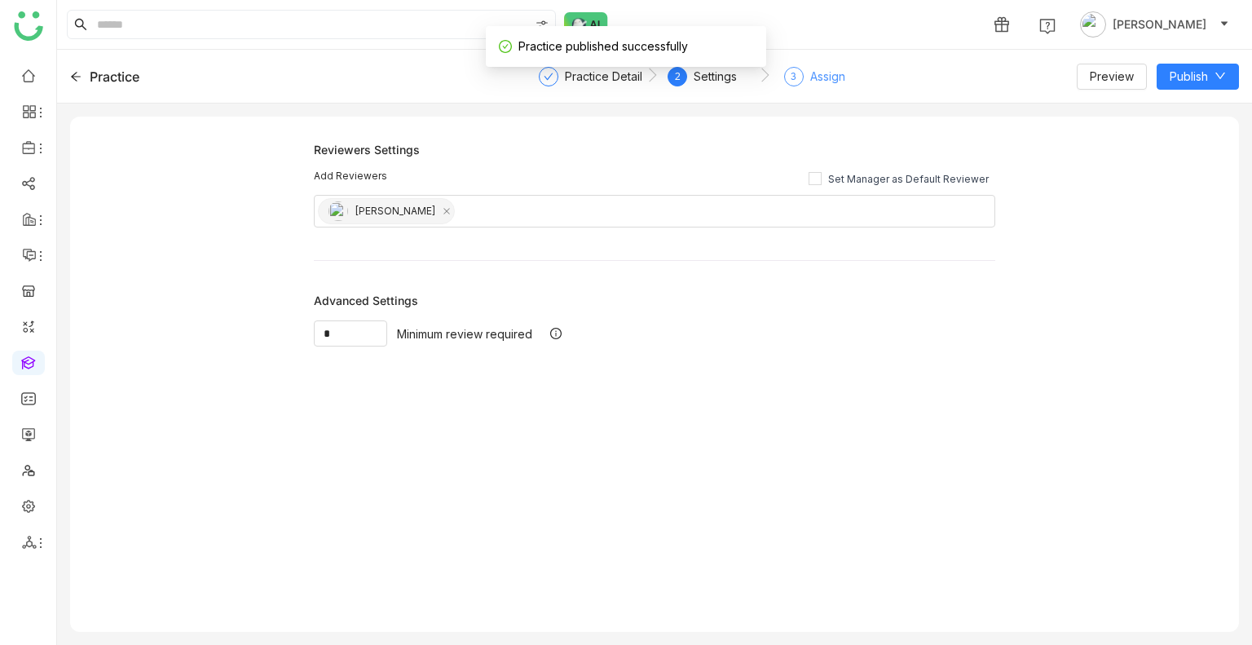
click at [819, 76] on div "Assign" at bounding box center [828, 77] width 35 height 20
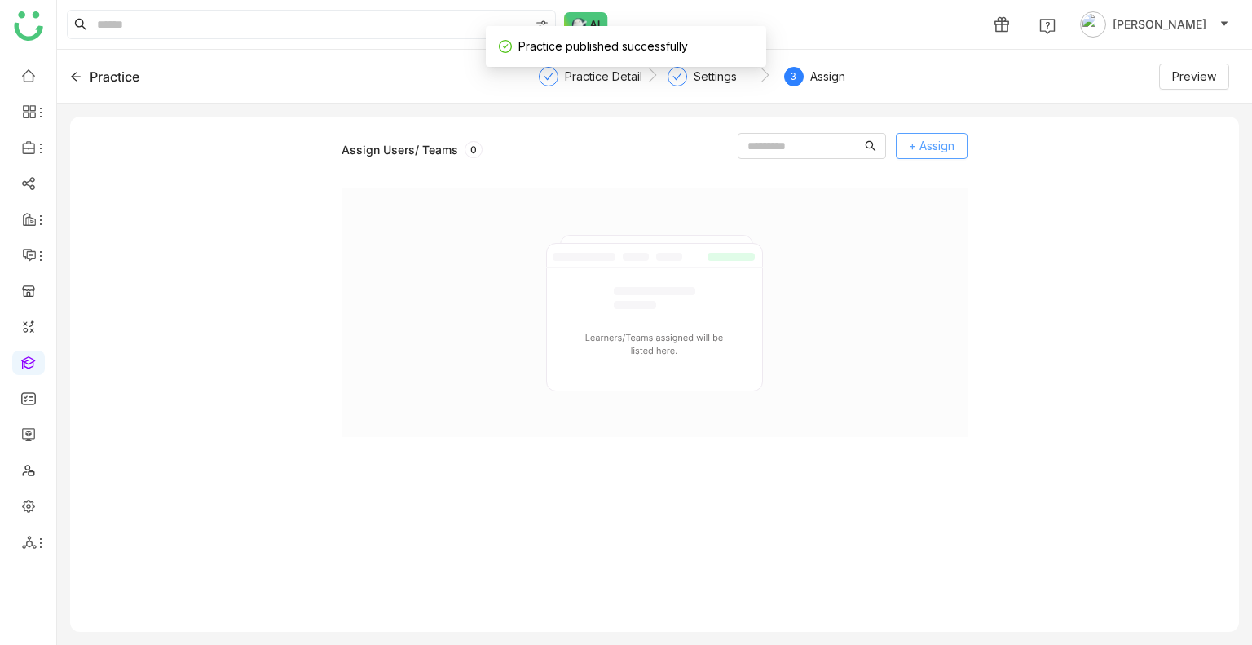
click at [946, 144] on span "+ Assign" at bounding box center [932, 146] width 46 height 18
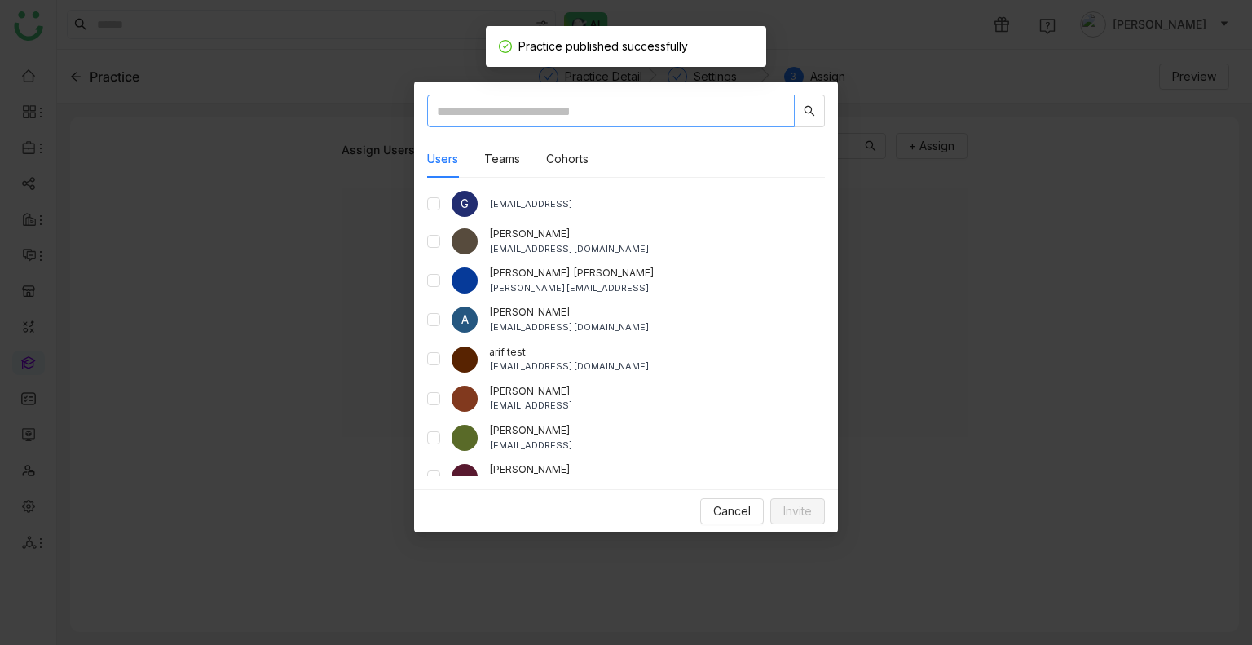
click at [626, 100] on input "text" at bounding box center [611, 111] width 368 height 33
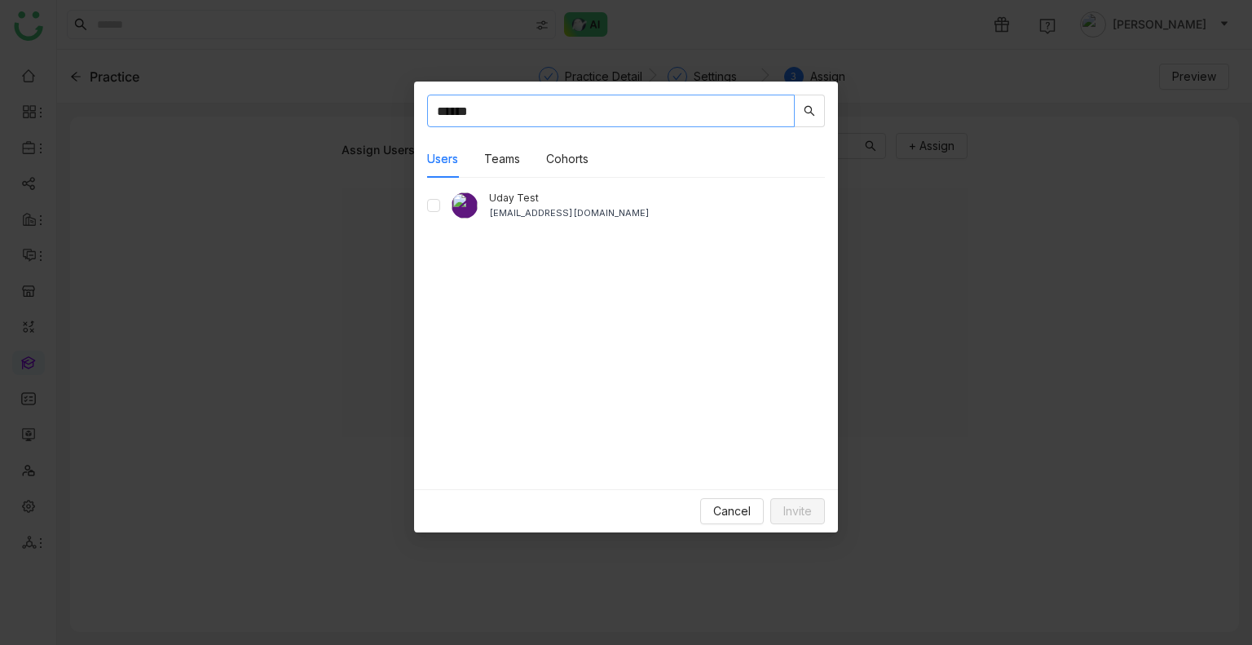
type input "******"
click at [564, 214] on div "[EMAIL_ADDRESS][DOMAIN_NAME]" at bounding box center [657, 213] width 336 height 14
click at [800, 514] on span "Invite" at bounding box center [798, 511] width 29 height 18
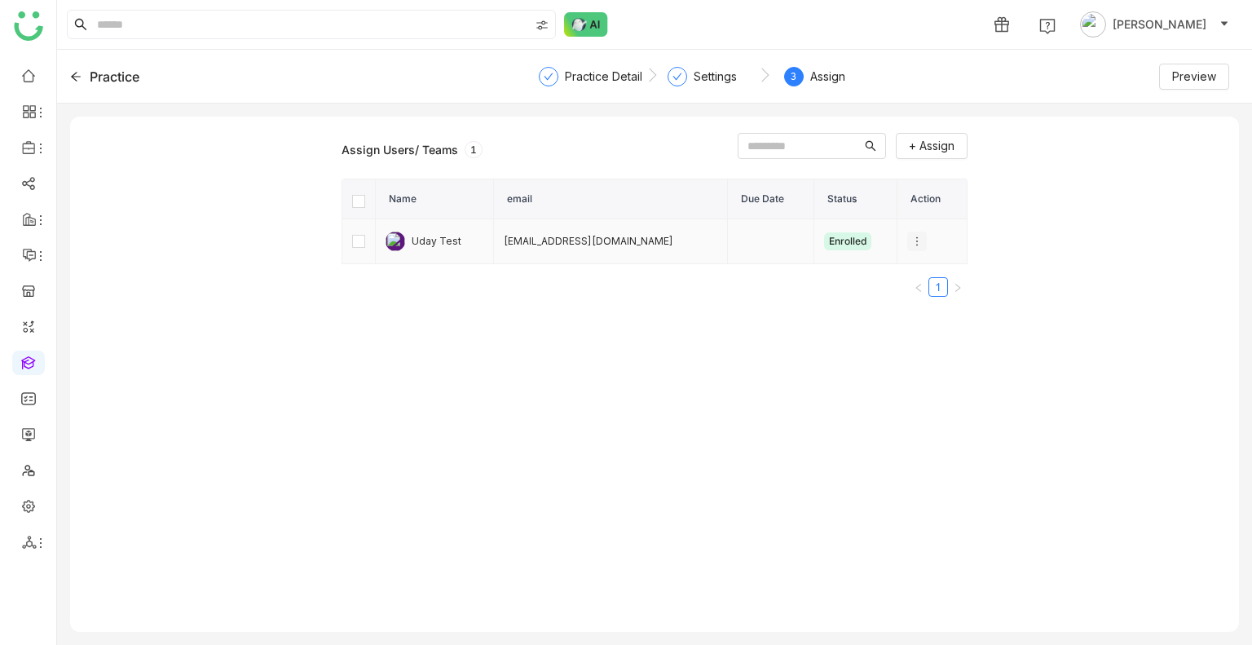
click at [912, 241] on icon at bounding box center [917, 241] width 11 height 11
click at [934, 270] on span "Unenroll" at bounding box center [941, 271] width 60 height 18
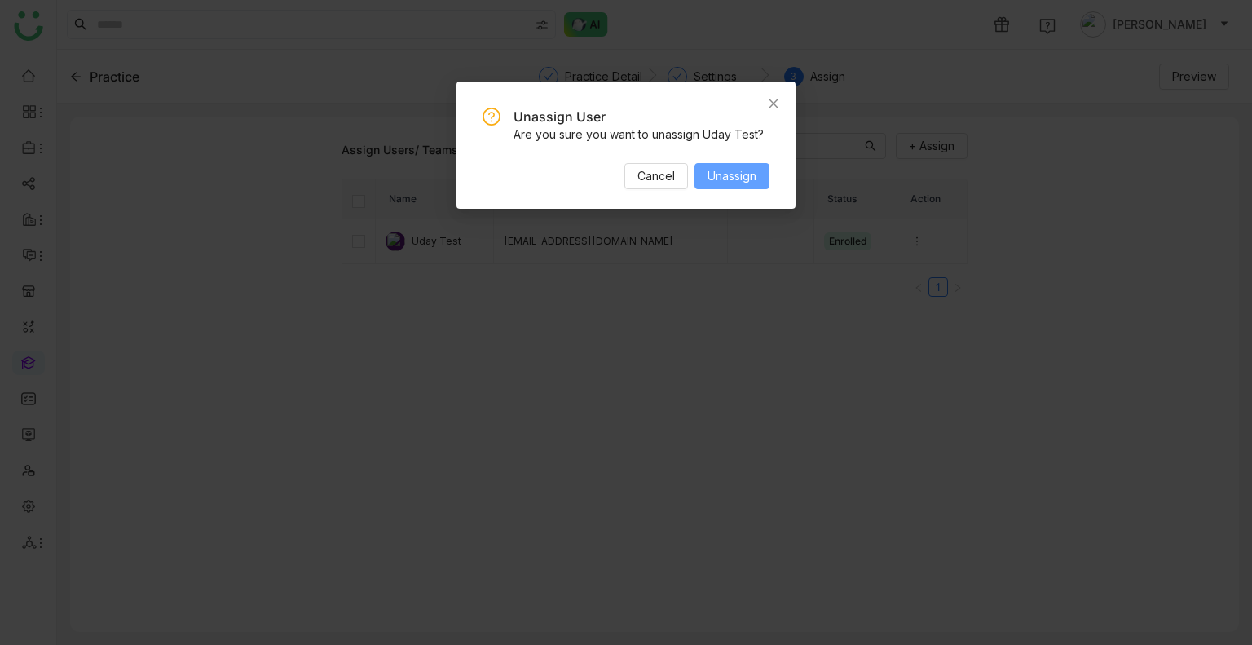
click at [737, 175] on span "Unassign" at bounding box center [732, 176] width 49 height 18
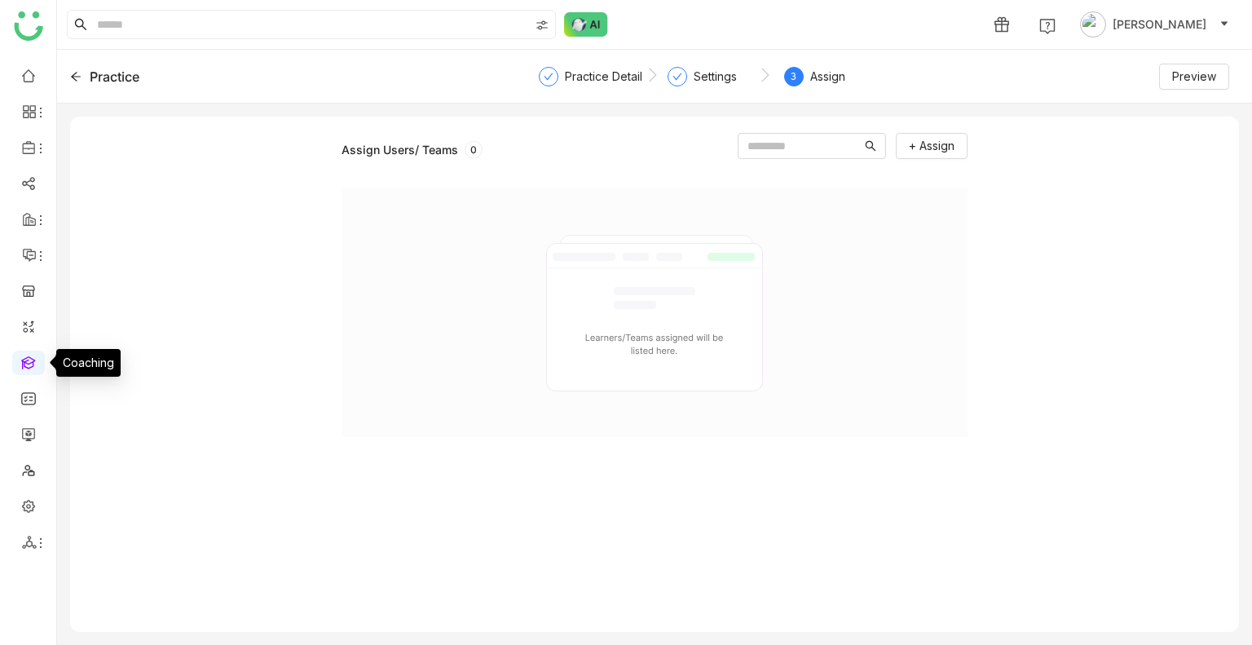
click at [29, 364] on link at bounding box center [28, 362] width 15 height 14
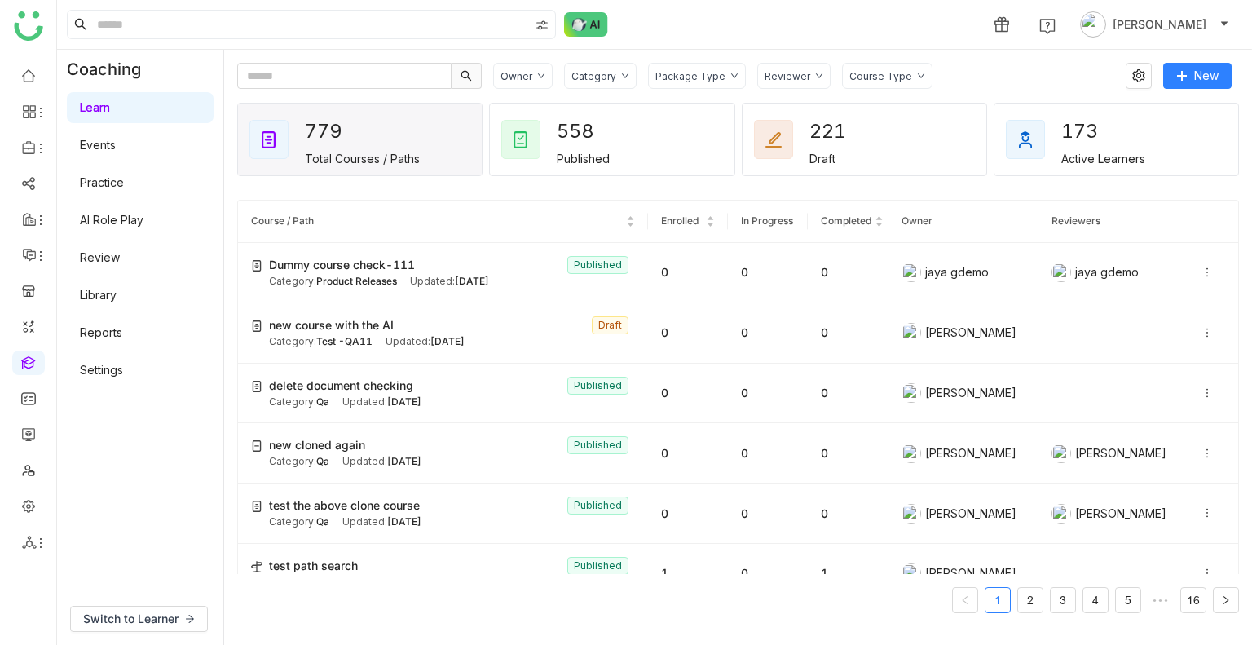
click at [114, 260] on link "Review" at bounding box center [100, 257] width 40 height 14
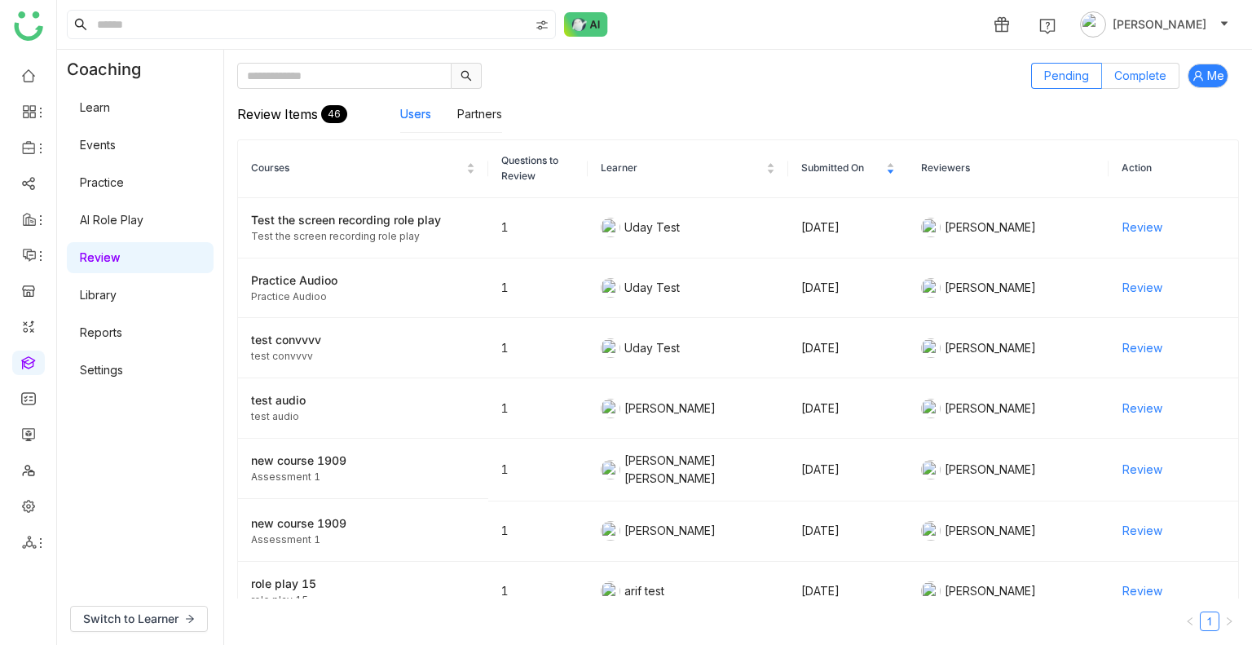
click at [1133, 74] on span "Complete" at bounding box center [1141, 75] width 52 height 14
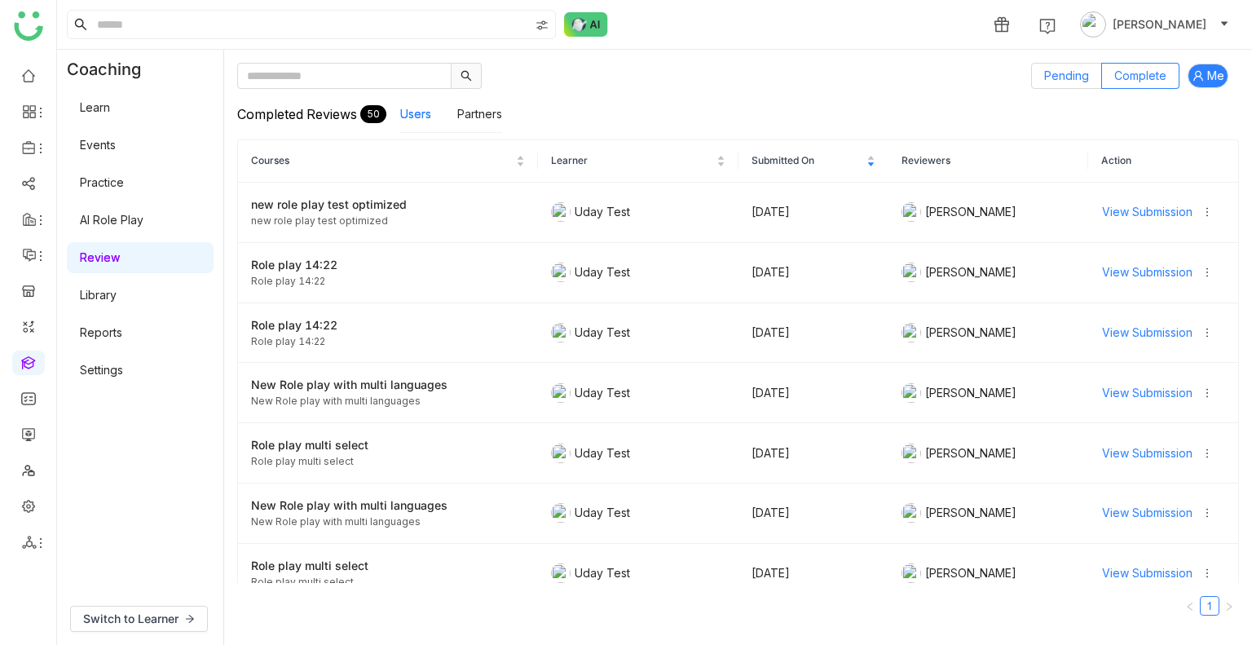
click at [1067, 77] on span "Pending" at bounding box center [1067, 75] width 45 height 14
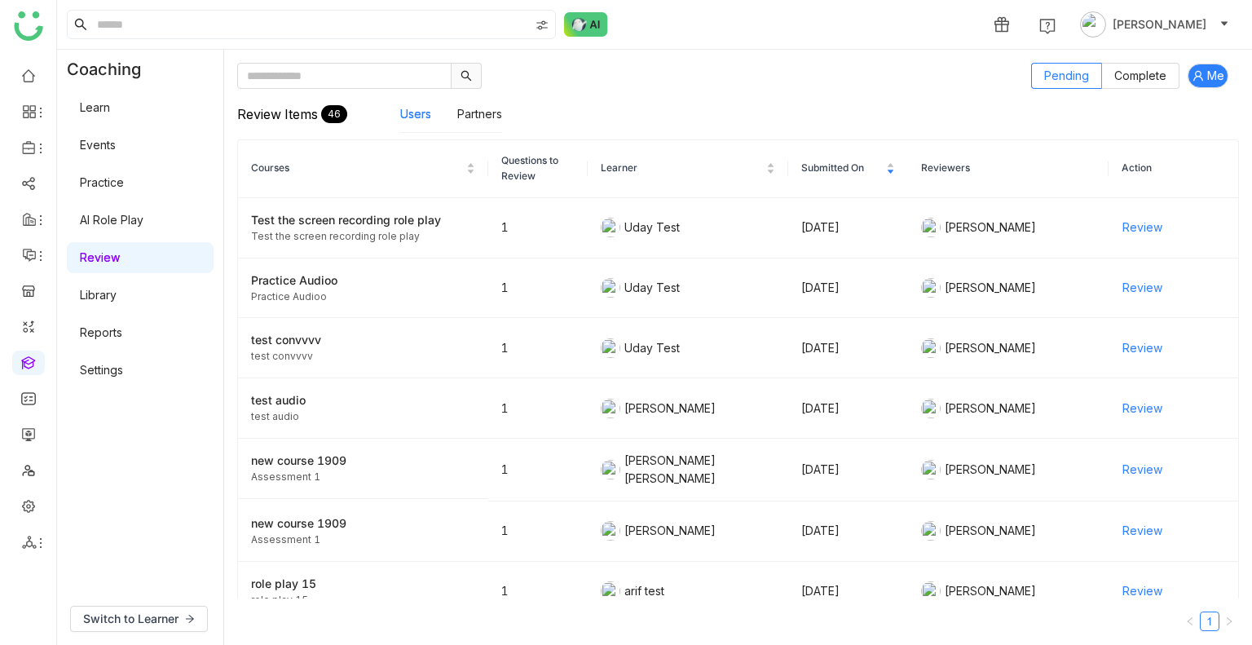
click at [117, 189] on link "Practice" at bounding box center [102, 182] width 44 height 14
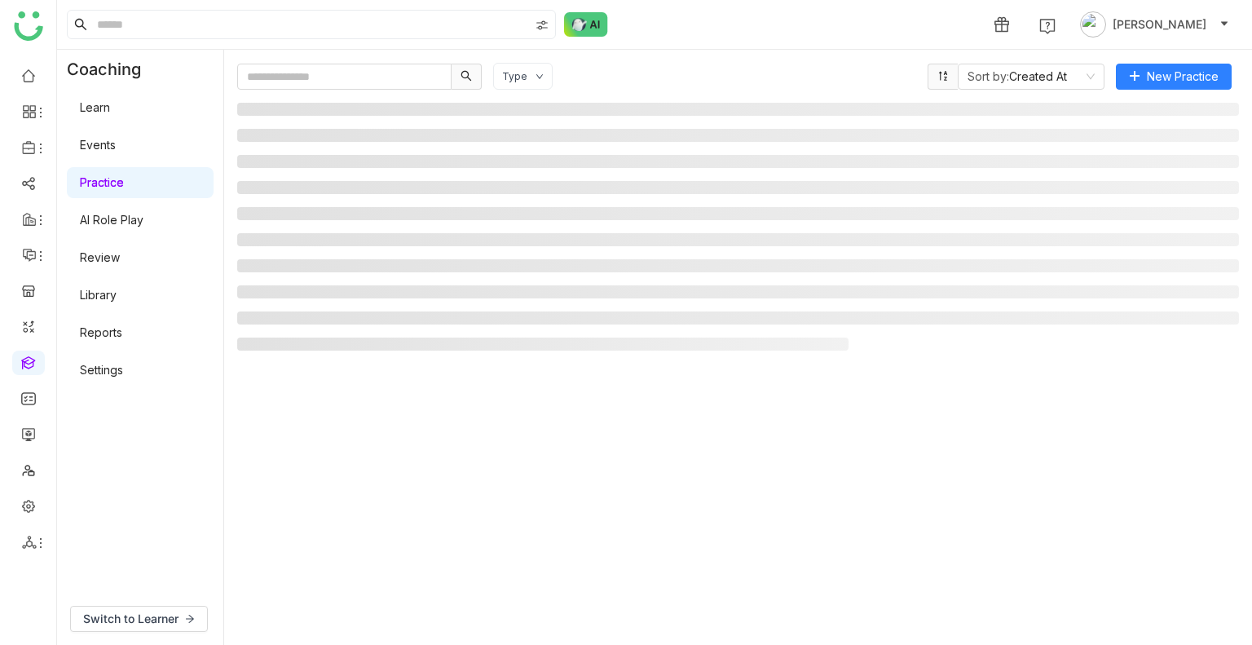
click at [117, 189] on link "Practice" at bounding box center [102, 182] width 44 height 14
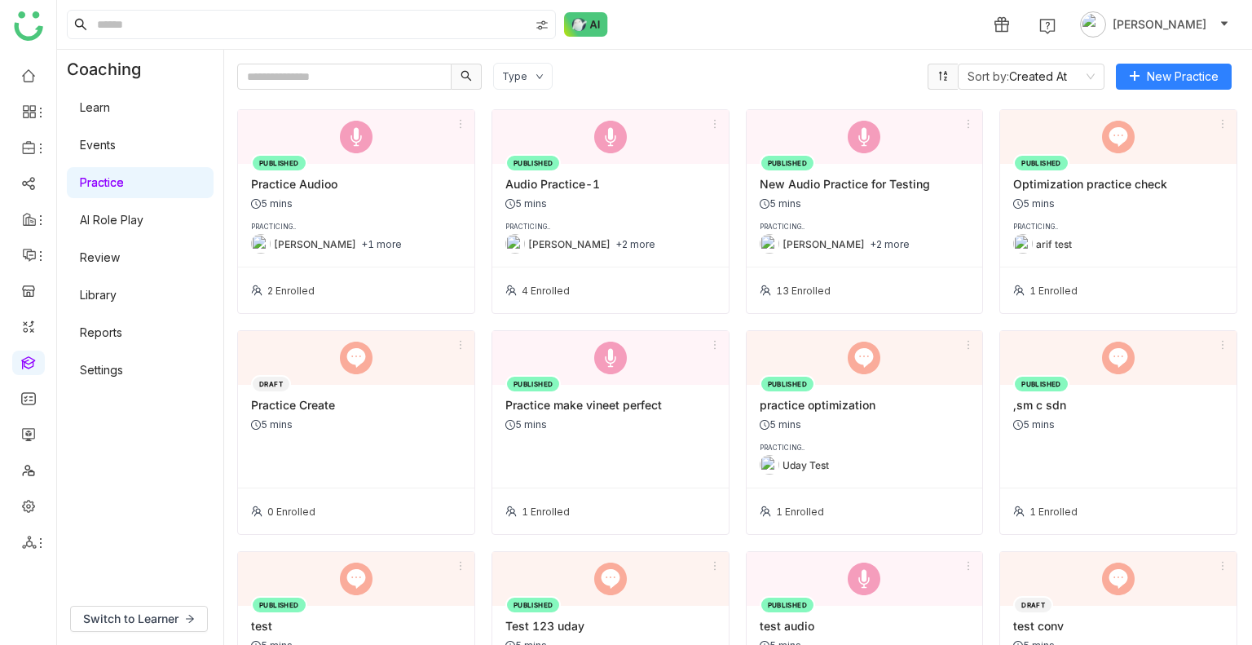
click at [298, 179] on div "Practice Audioo" at bounding box center [356, 184] width 210 height 14
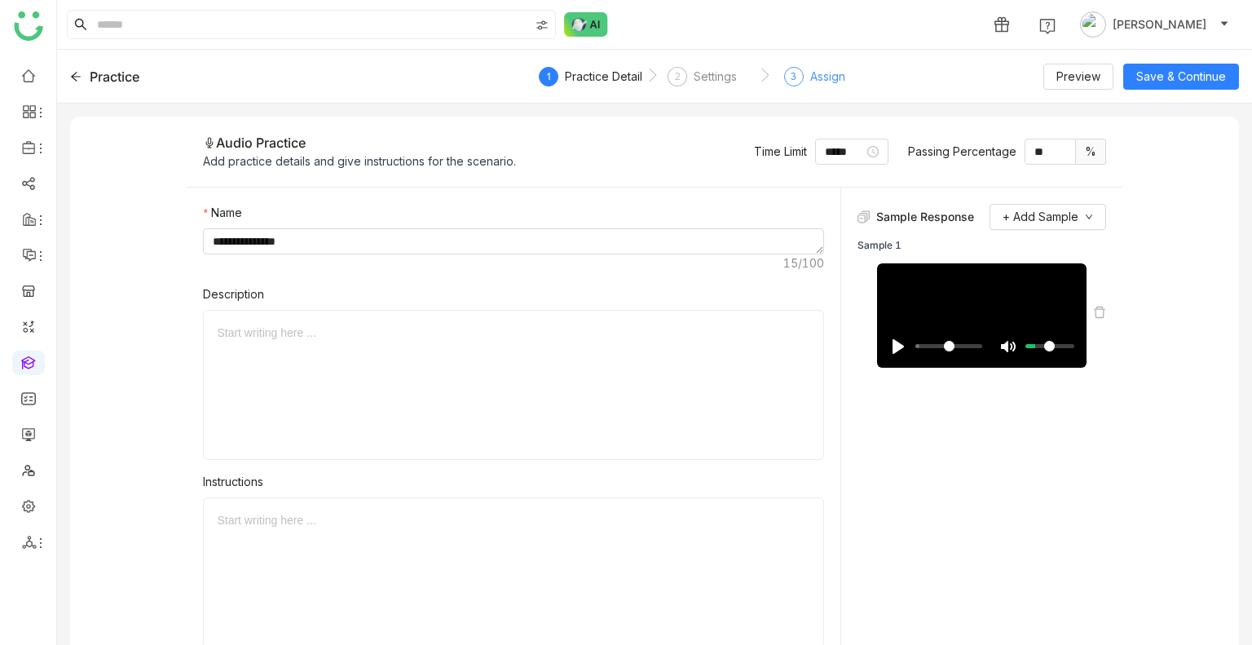
click at [821, 67] on div "Assign" at bounding box center [828, 77] width 35 height 20
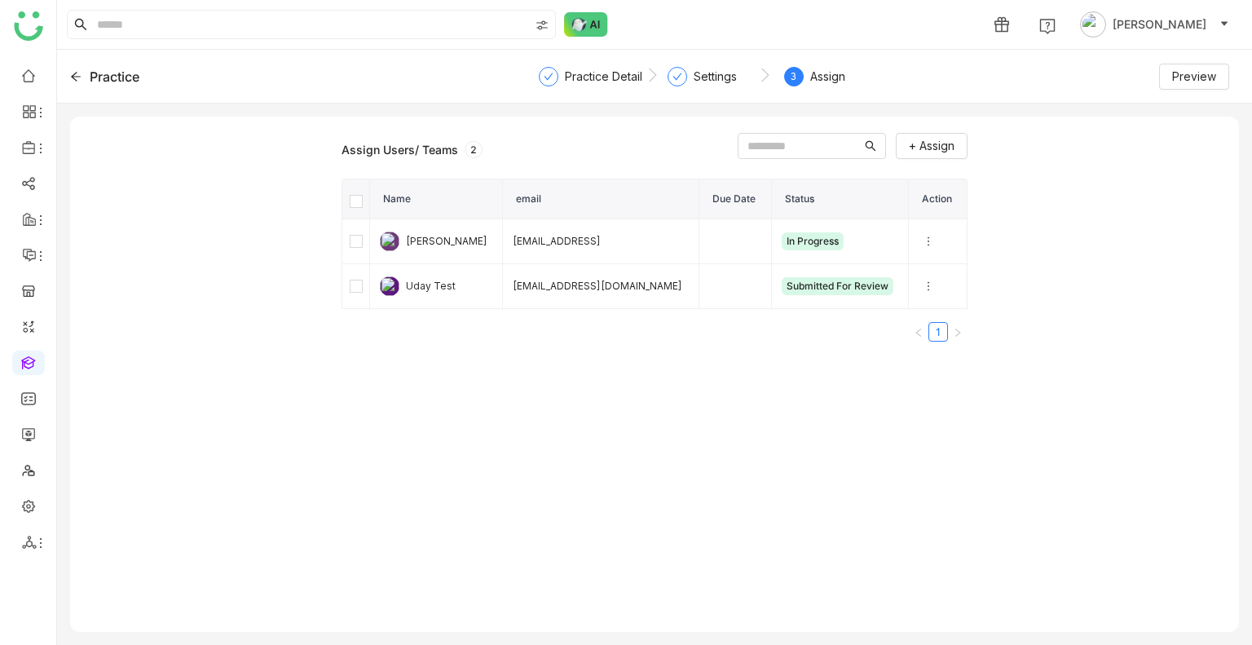
click at [356, 190] on th at bounding box center [356, 199] width 28 height 40
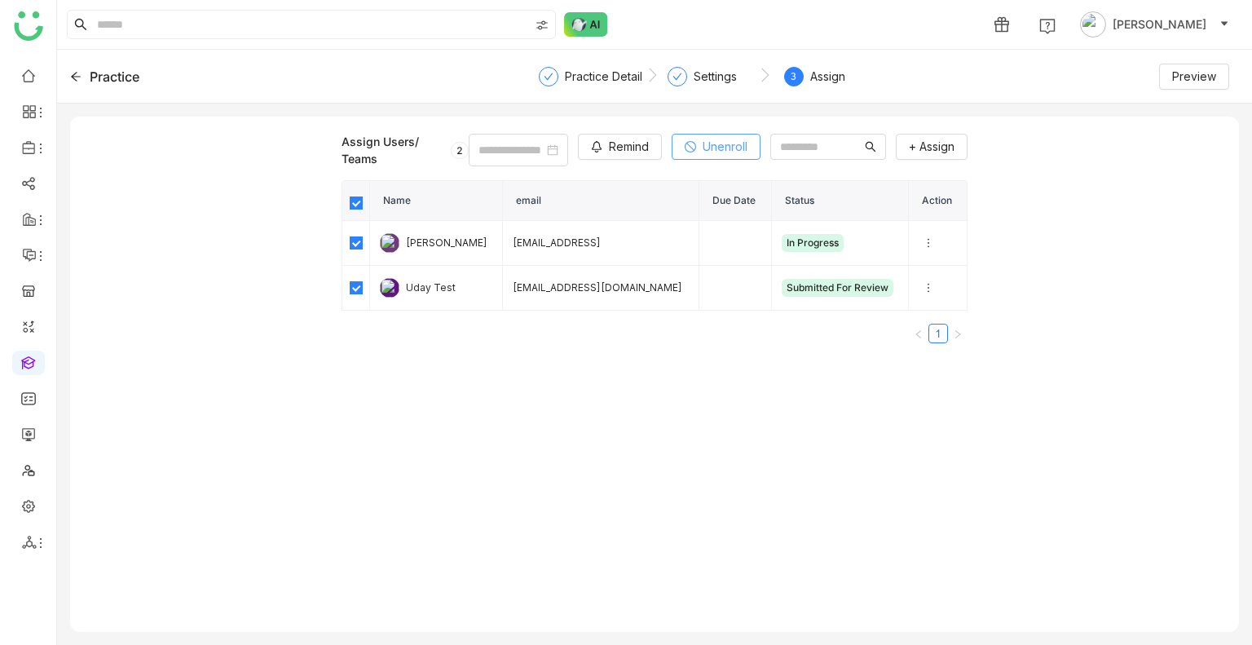
click at [682, 144] on button "Unenroll" at bounding box center [716, 147] width 89 height 26
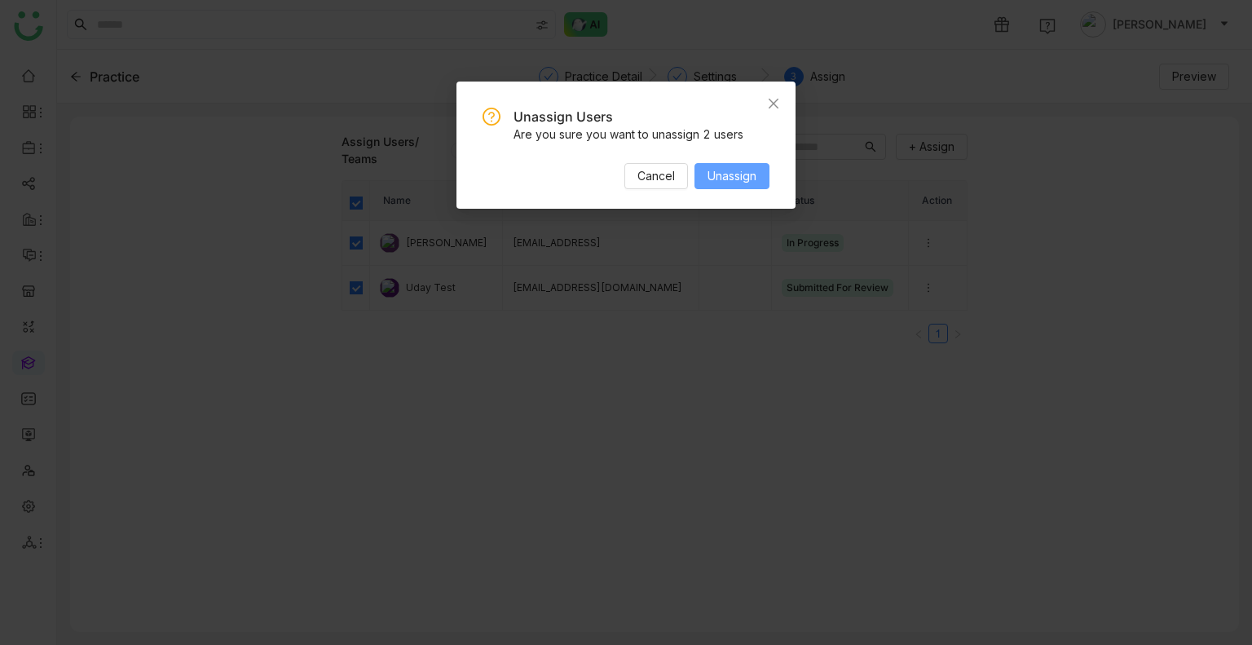
click at [731, 183] on span "Unassign" at bounding box center [732, 176] width 49 height 18
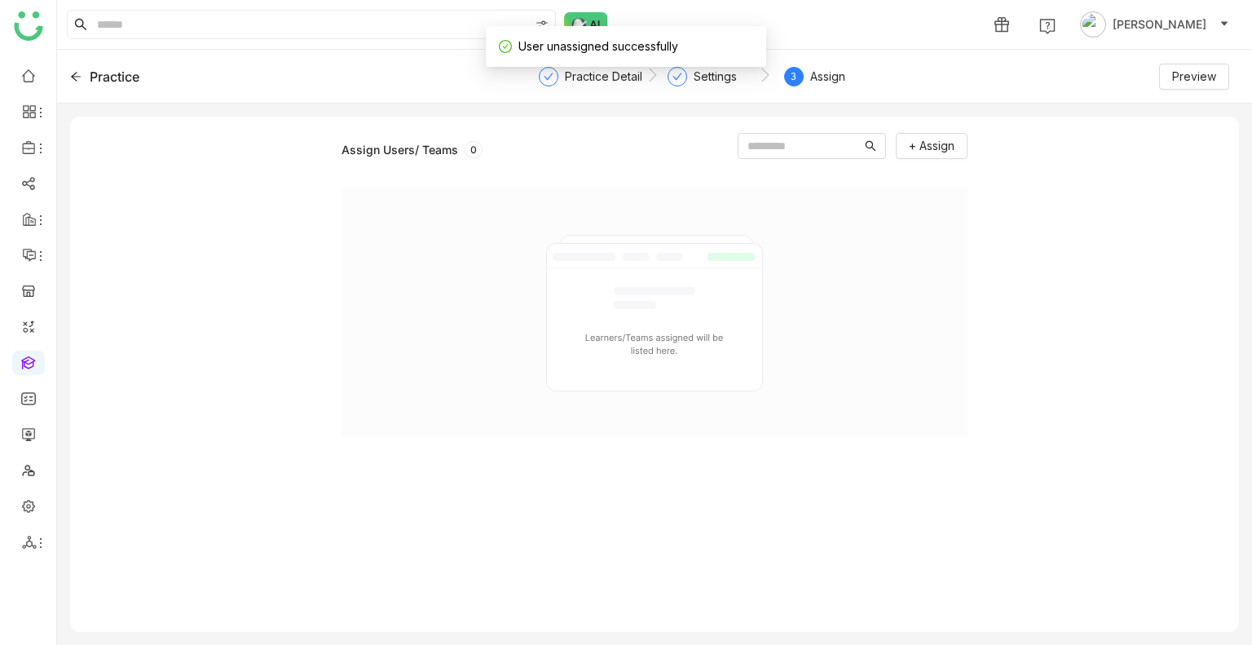
click at [88, 77] on div "Practice" at bounding box center [263, 77] width 386 height 20
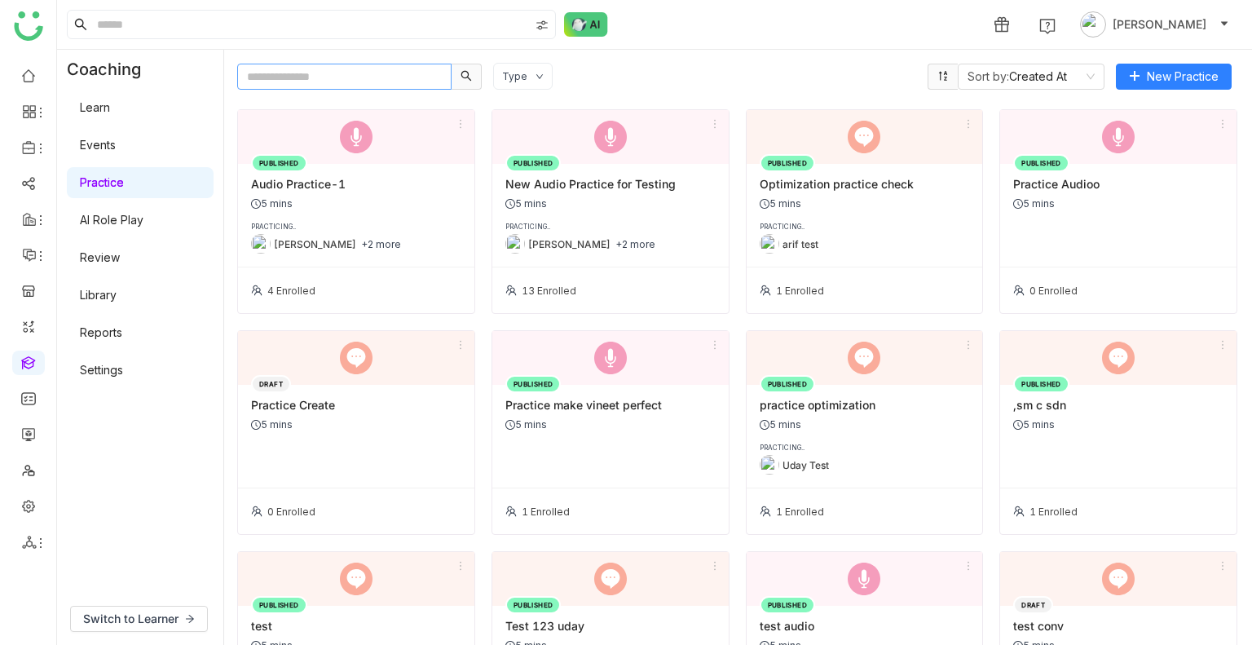
click at [357, 76] on input "text" at bounding box center [344, 77] width 214 height 26
type input "*"
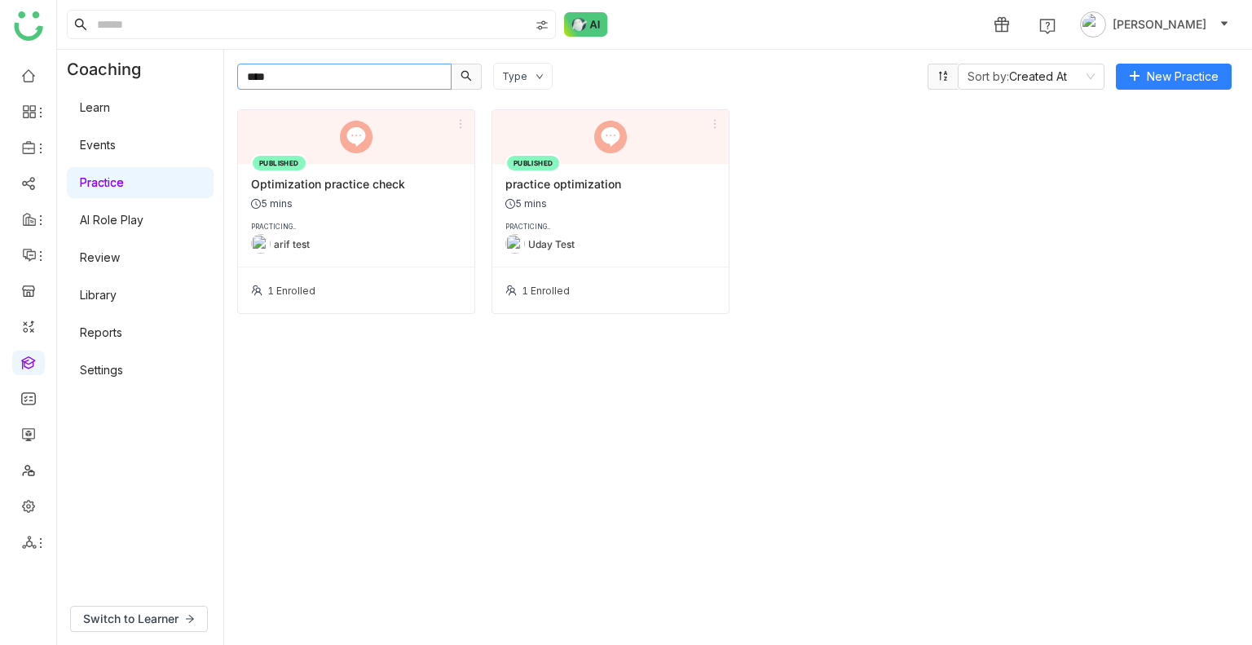
type input "****"
click at [334, 201] on div "5 mins" at bounding box center [356, 203] width 210 height 12
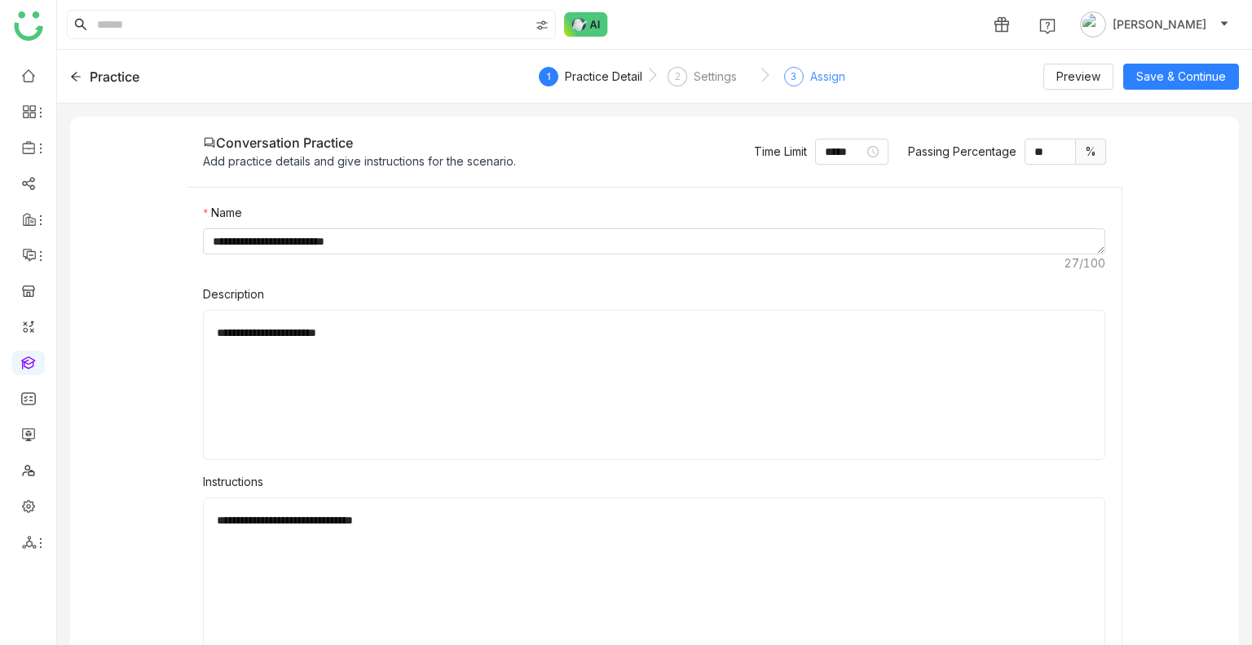
click at [801, 83] on div "3 Assign" at bounding box center [814, 81] width 61 height 29
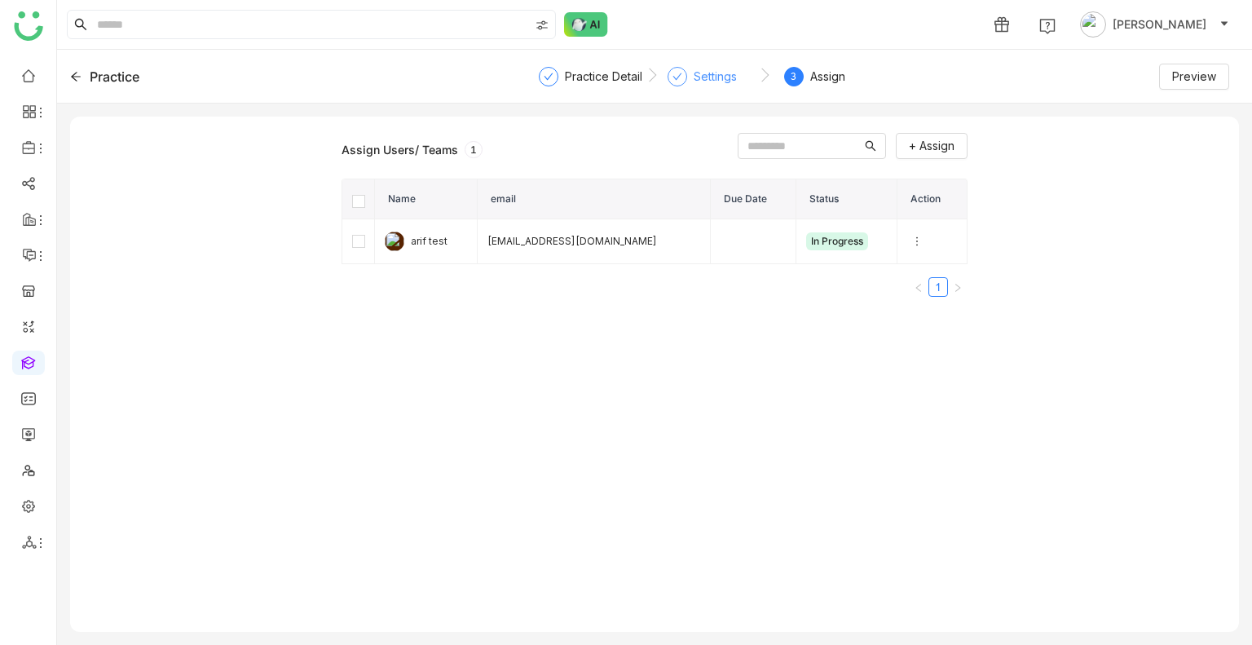
click at [705, 77] on div "Settings" at bounding box center [715, 77] width 43 height 20
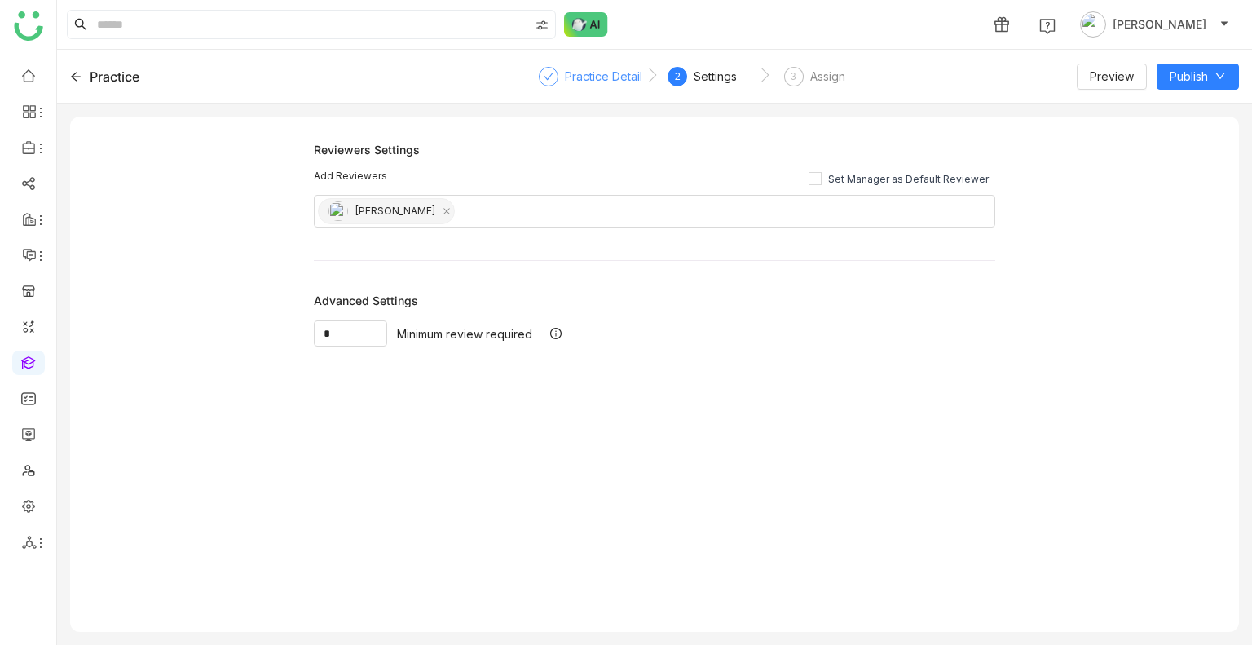
click at [618, 75] on div "Practice Detail" at bounding box center [603, 77] width 77 height 20
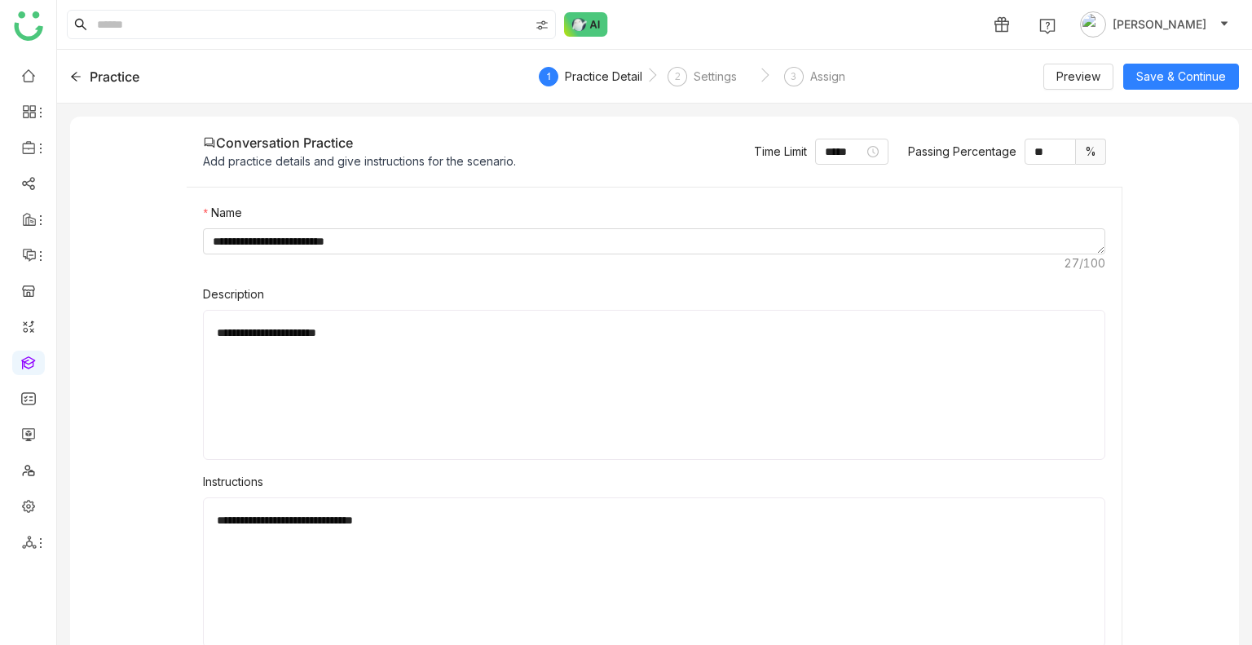
click at [81, 72] on icon at bounding box center [75, 76] width 11 height 11
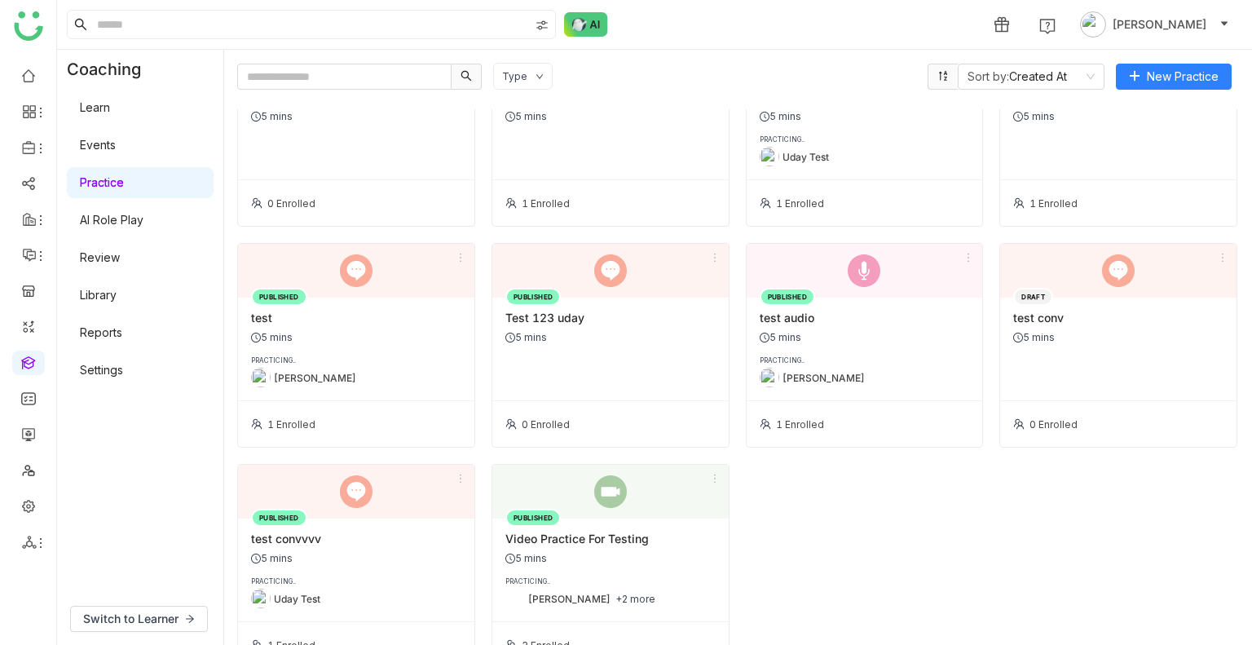
scroll to position [314, 0]
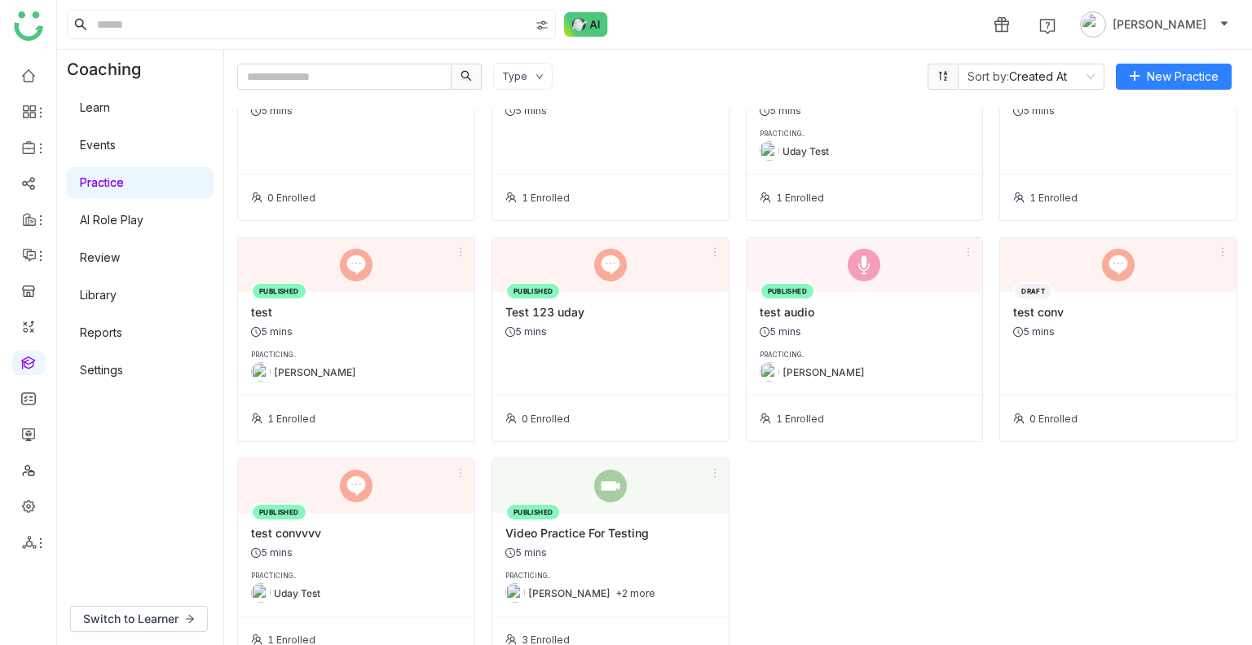
click at [415, 58] on div "Type Sort by: Created At New Practice PUBLISHED Audio Practice-1 5 mins PRACTIC…" at bounding box center [738, 347] width 1028 height 595
click at [372, 64] on input "text" at bounding box center [344, 77] width 214 height 26
paste input "**********"
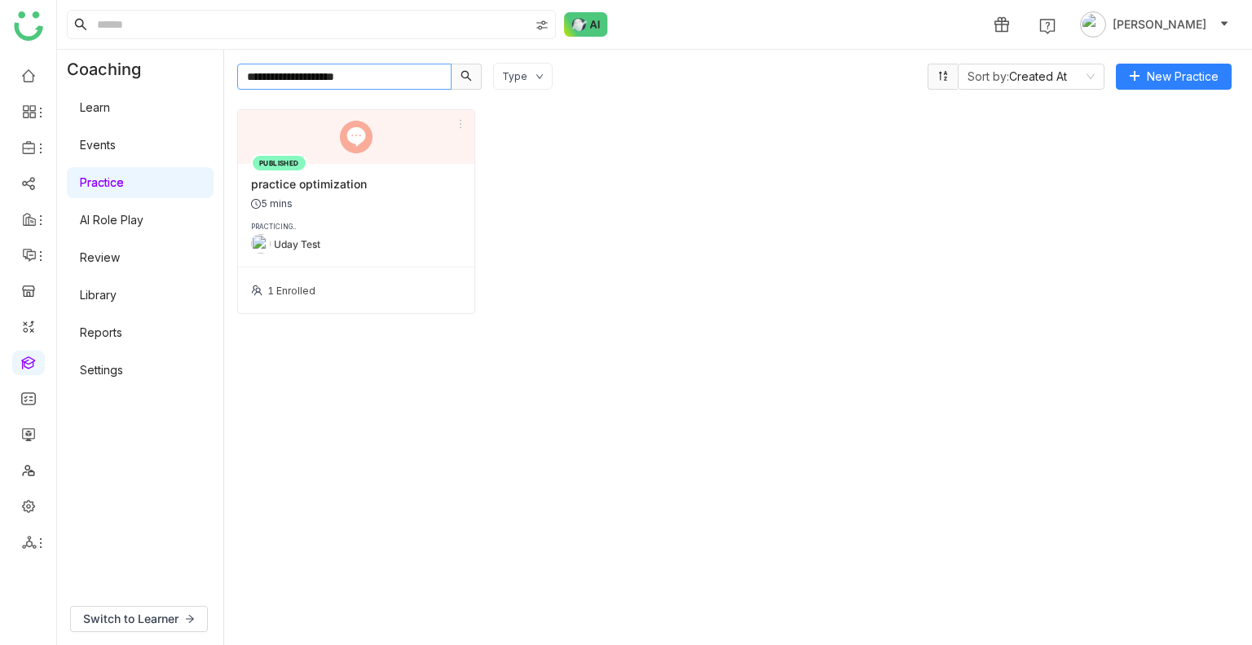
type input "**********"
click at [362, 197] on div "5 mins" at bounding box center [356, 203] width 210 height 12
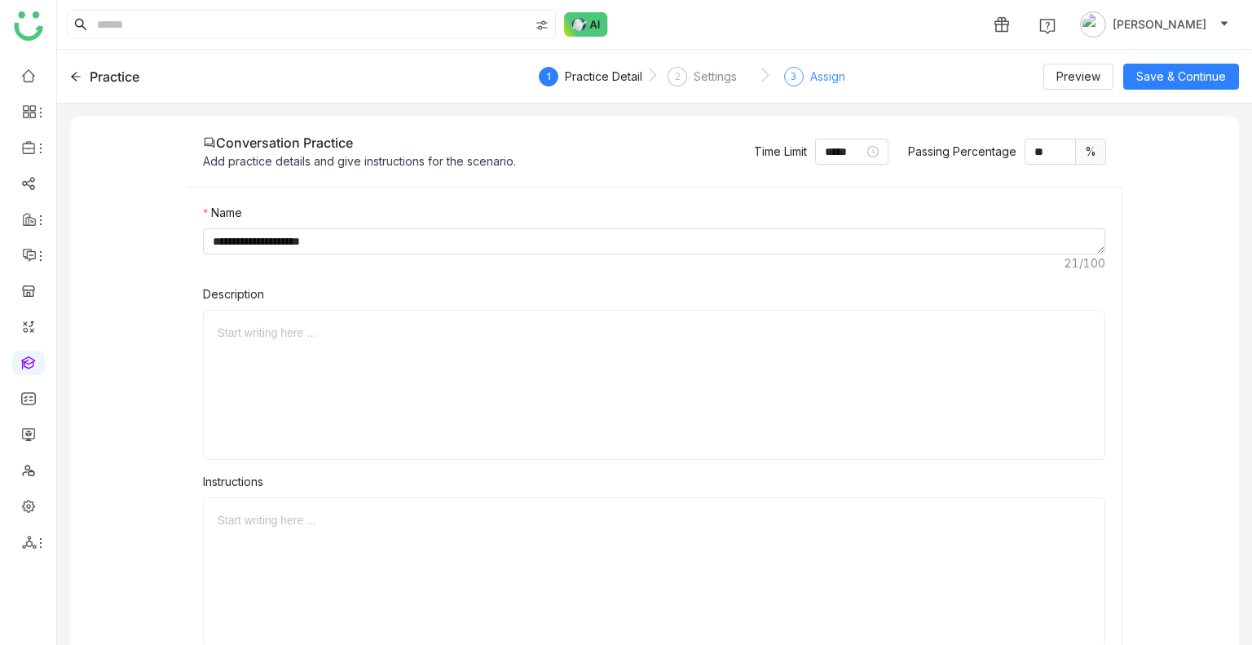
click at [824, 77] on div "Assign" at bounding box center [828, 77] width 35 height 20
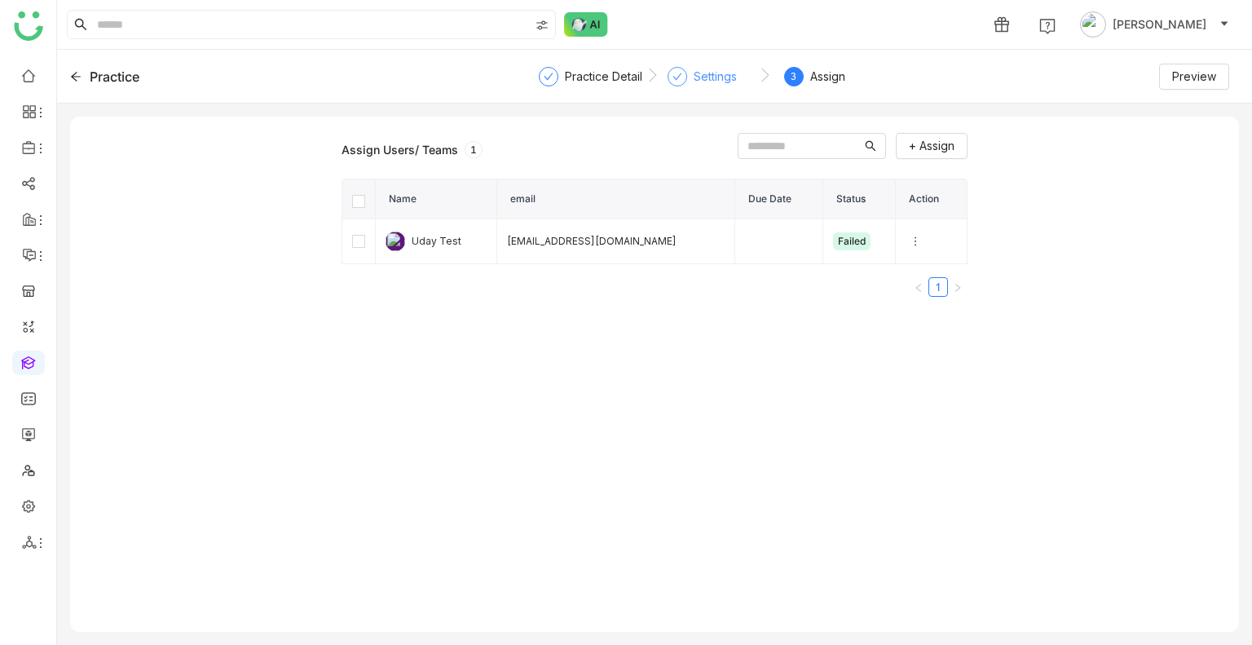
click at [719, 71] on div "Settings" at bounding box center [715, 77] width 43 height 20
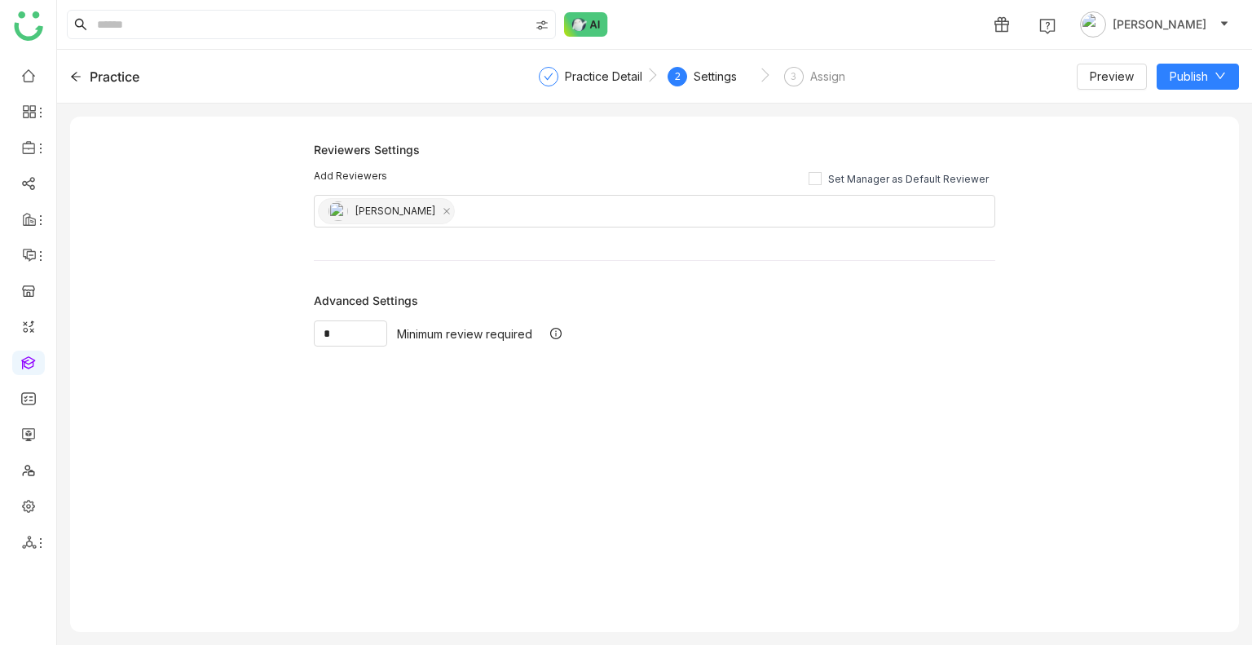
click at [777, 77] on nz-step "3 Assign" at bounding box center [815, 81] width 112 height 29
click at [797, 78] on div "3" at bounding box center [794, 77] width 20 height 20
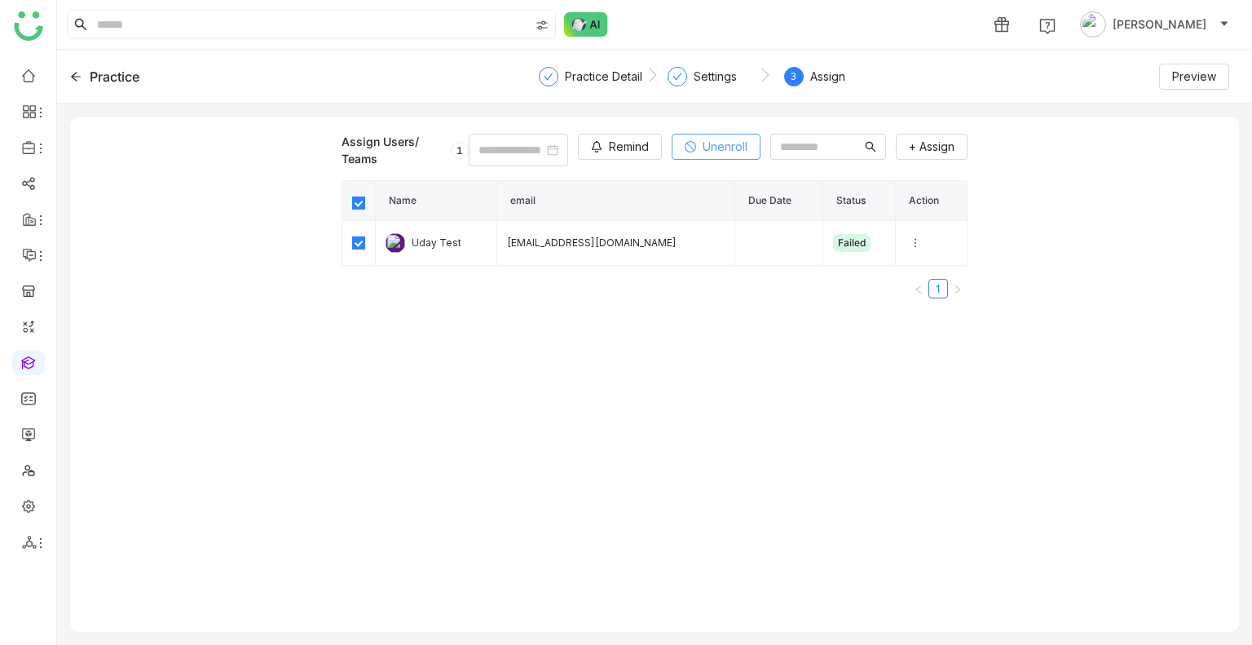
click at [704, 143] on span "Unenroll" at bounding box center [725, 147] width 45 height 18
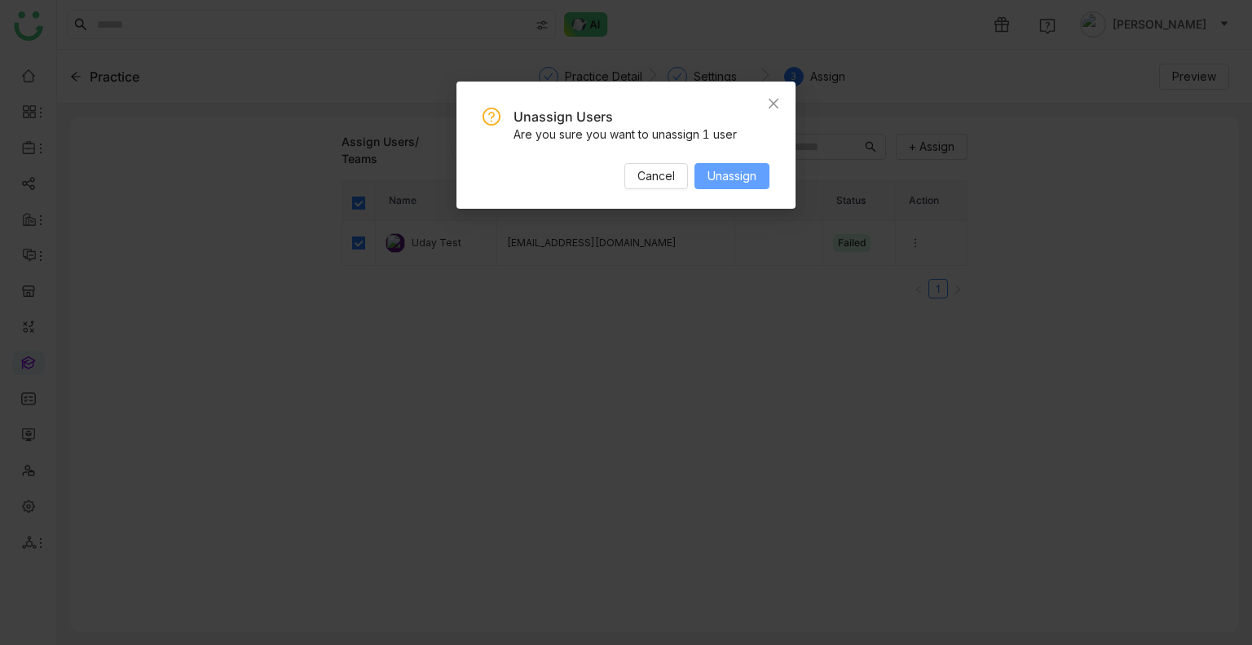
click at [728, 180] on span "Unassign" at bounding box center [732, 176] width 49 height 18
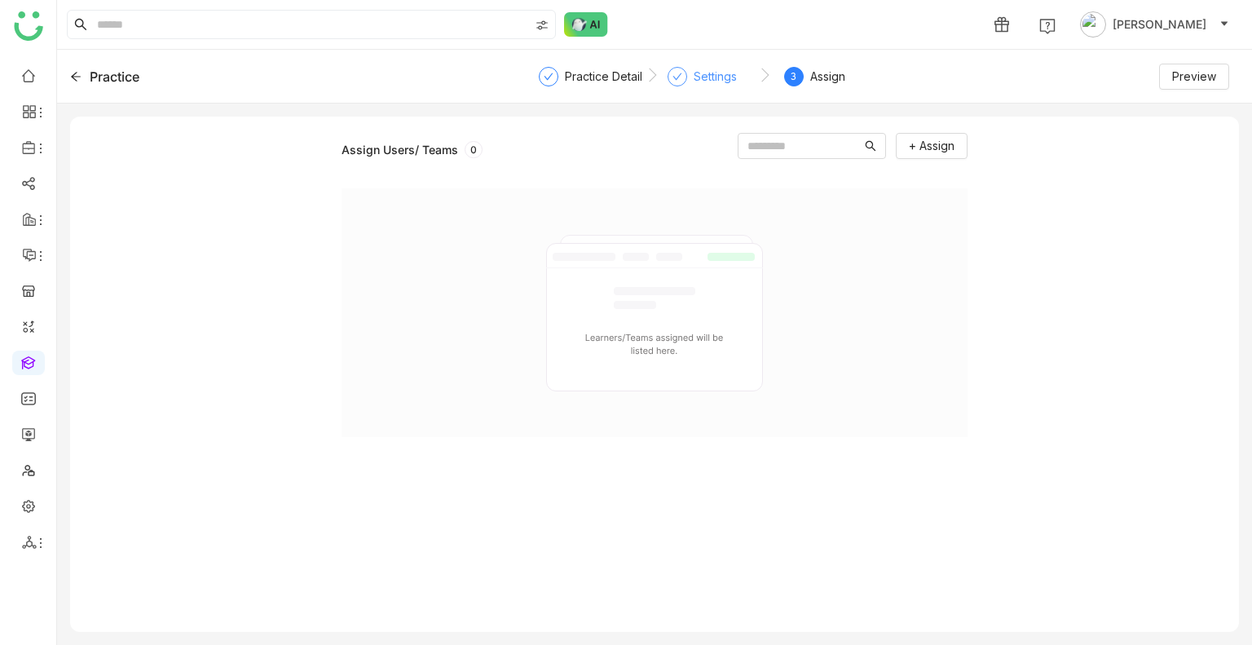
click at [687, 84] on div "Settings" at bounding box center [702, 81] width 69 height 29
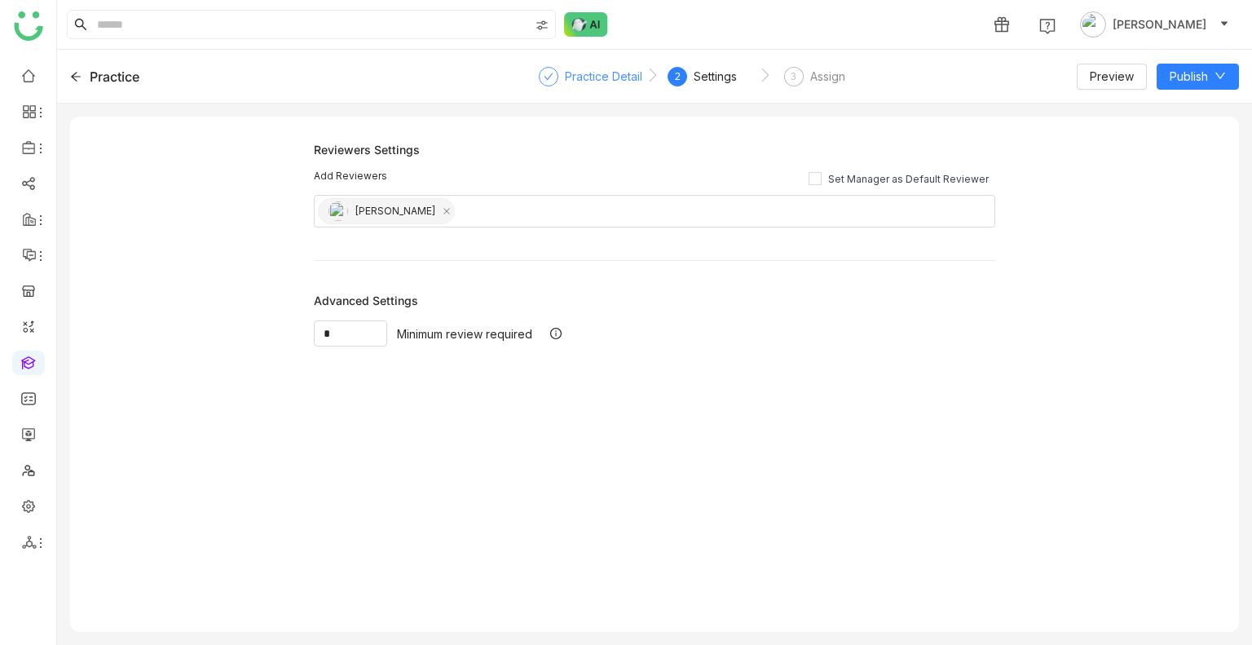
click at [603, 76] on div "Practice Detail" at bounding box center [603, 77] width 77 height 20
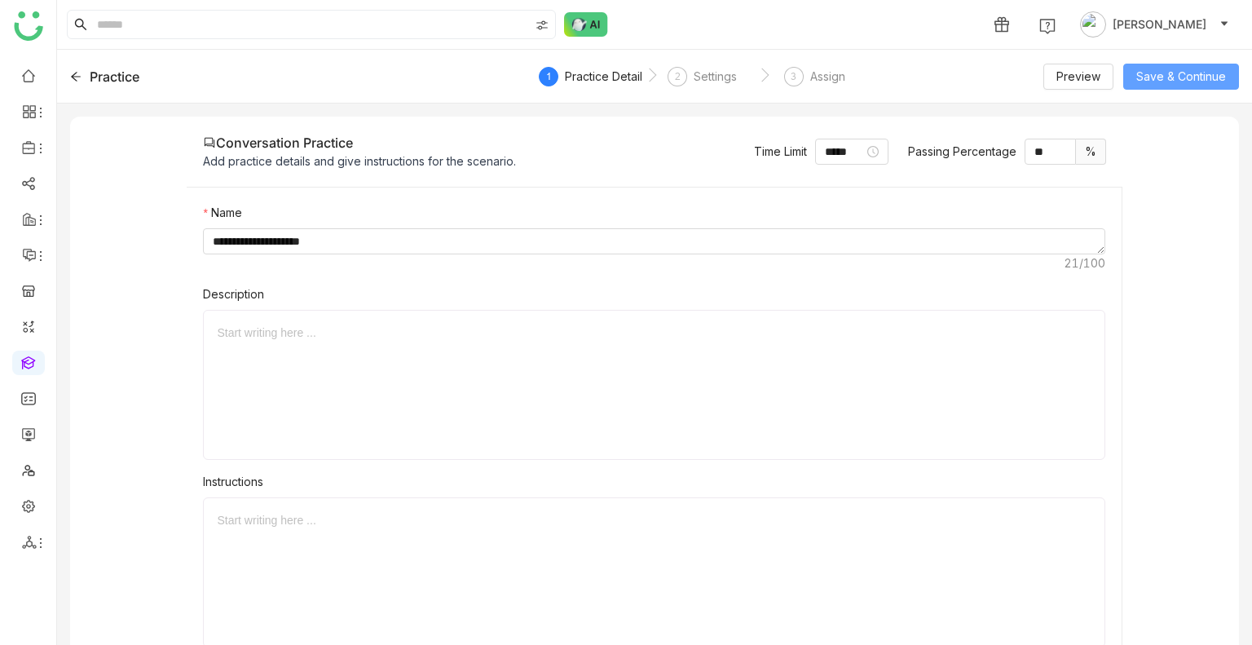
click at [1182, 81] on span "Save & Continue" at bounding box center [1182, 77] width 90 height 18
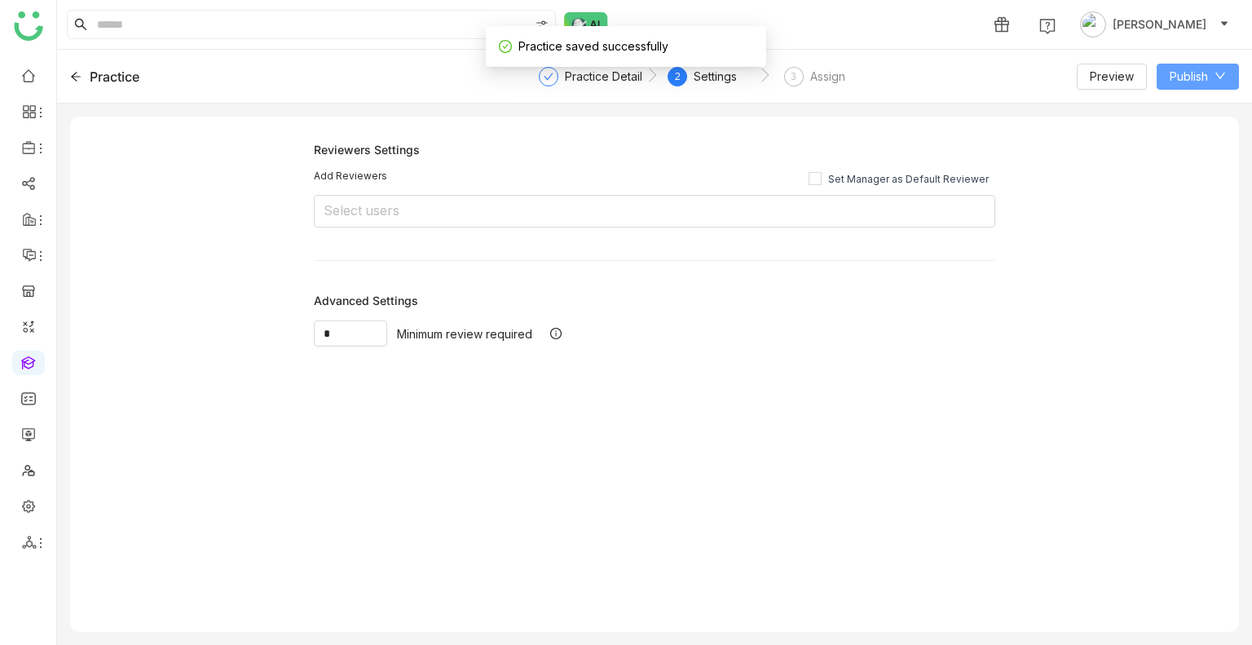
click at [1176, 81] on span "Publish" at bounding box center [1189, 77] width 38 height 18
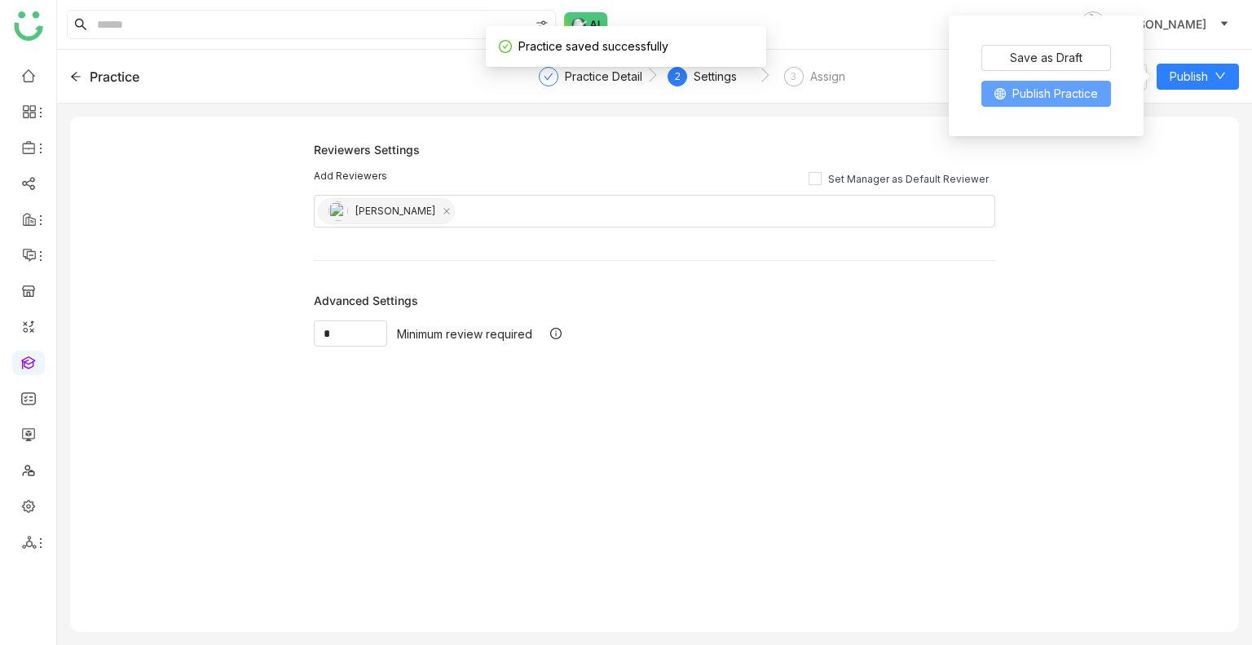
click at [1076, 106] on button "Publish Practice" at bounding box center [1047, 94] width 130 height 26
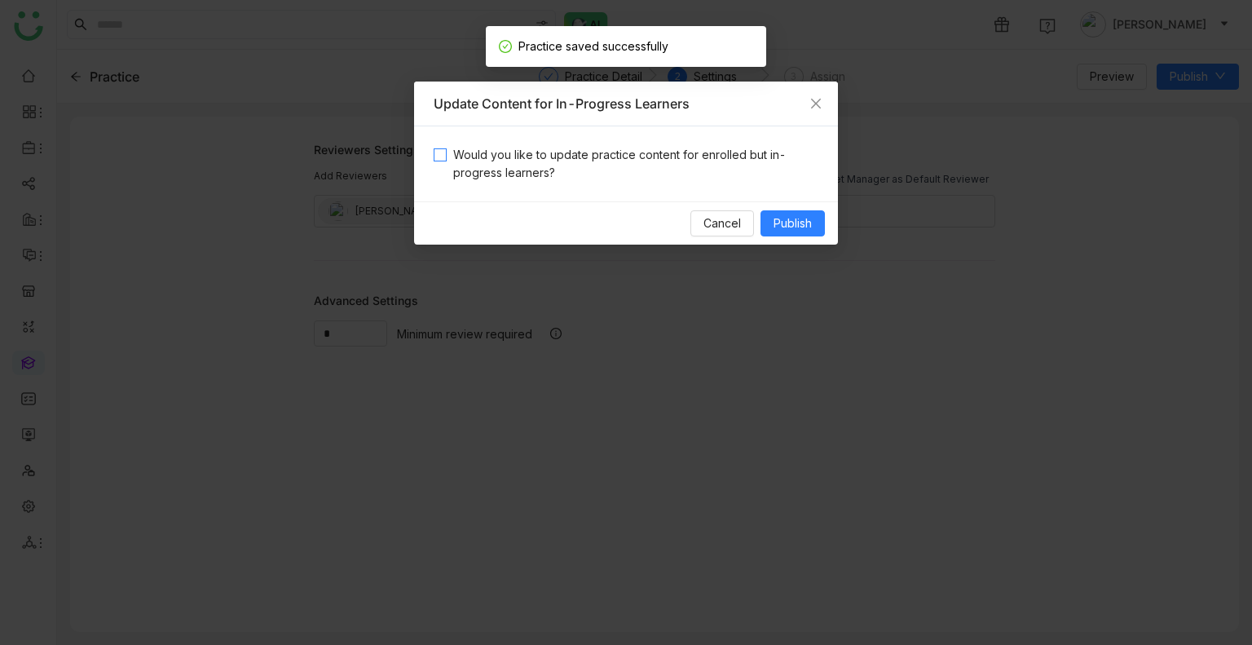
click at [561, 163] on span "Would you like to update practice content for enrolled but in-progress learners?" at bounding box center [633, 164] width 372 height 36
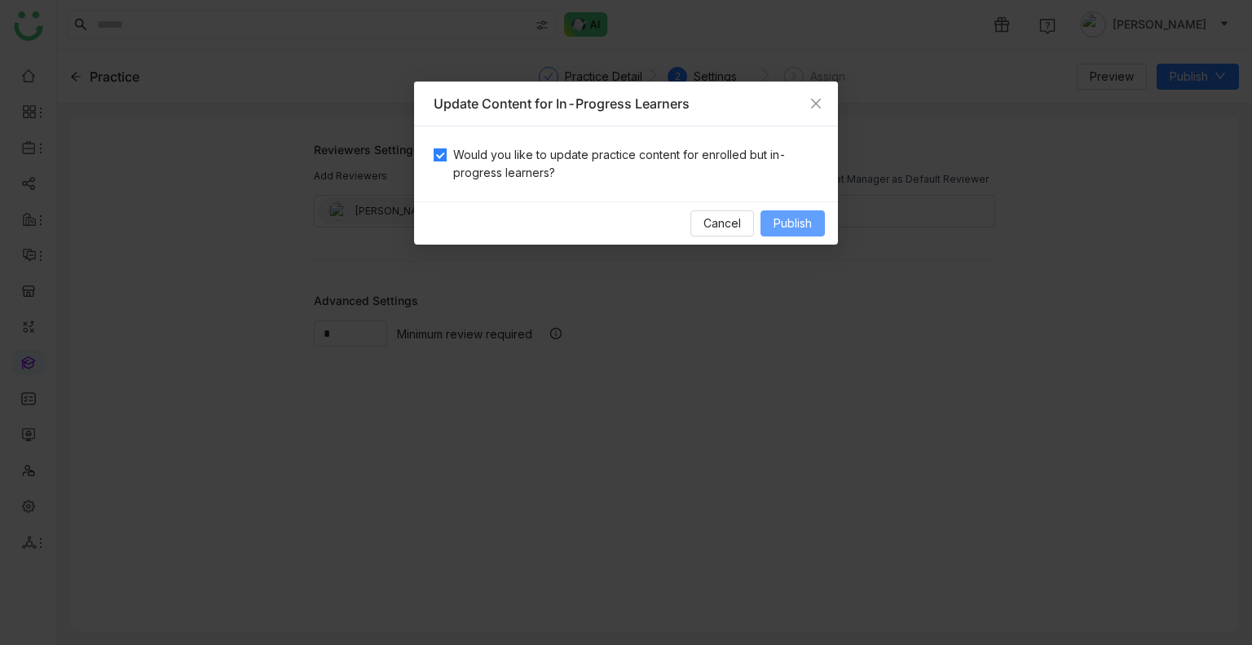
click at [776, 221] on span "Publish" at bounding box center [793, 223] width 38 height 18
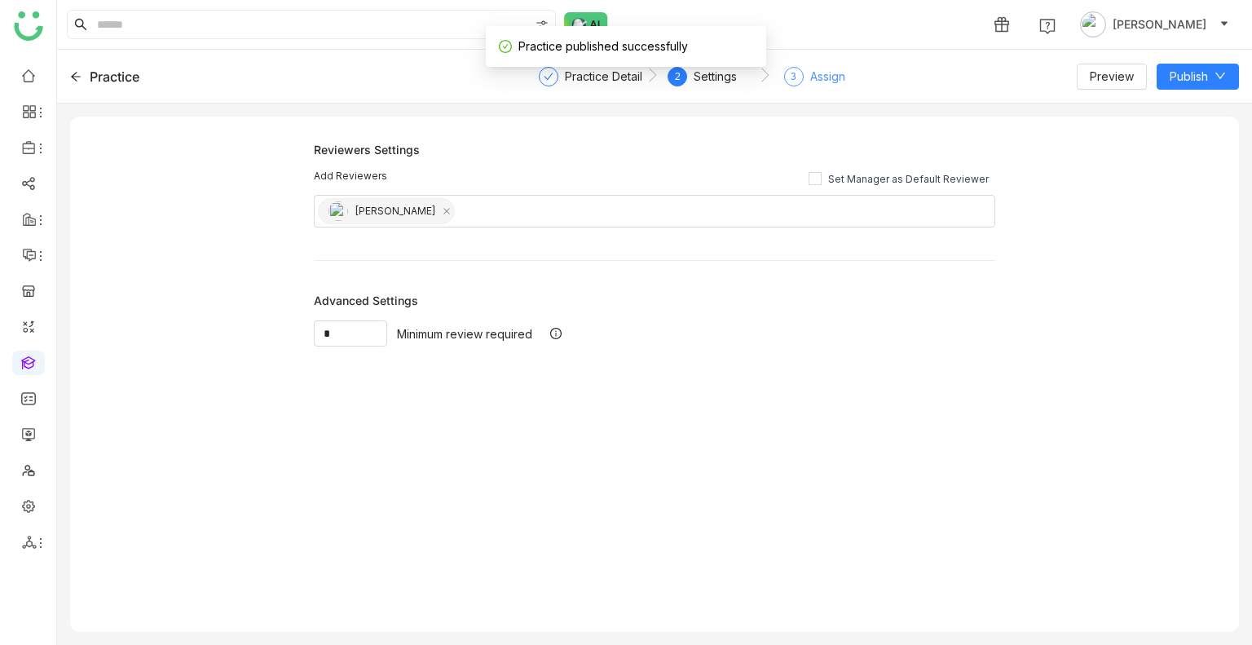
click at [812, 72] on div "Assign" at bounding box center [828, 77] width 35 height 20
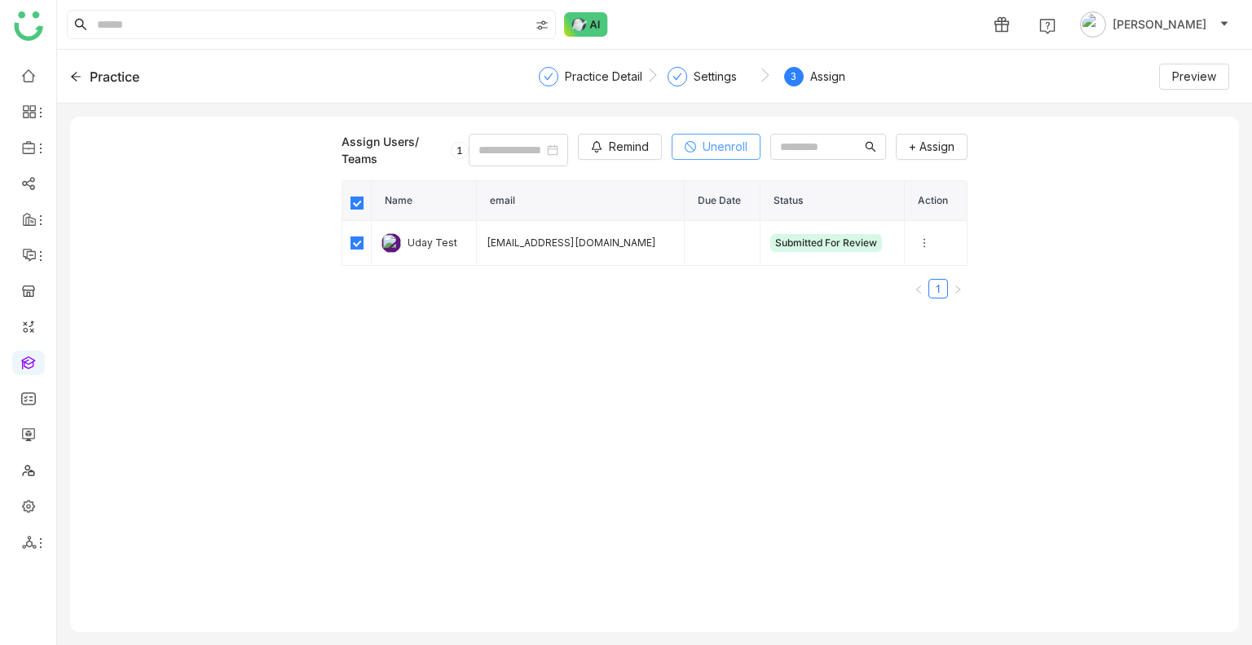
click at [703, 152] on span "Unenroll" at bounding box center [725, 147] width 45 height 18
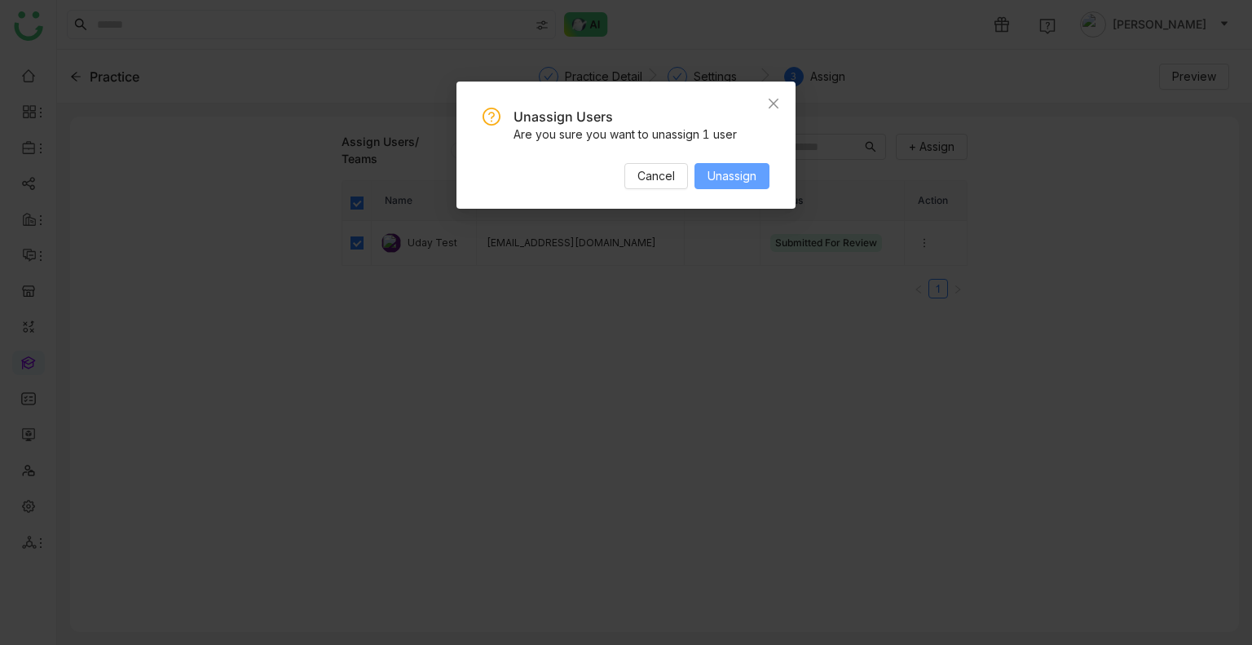
click at [749, 172] on span "Unassign" at bounding box center [732, 176] width 49 height 18
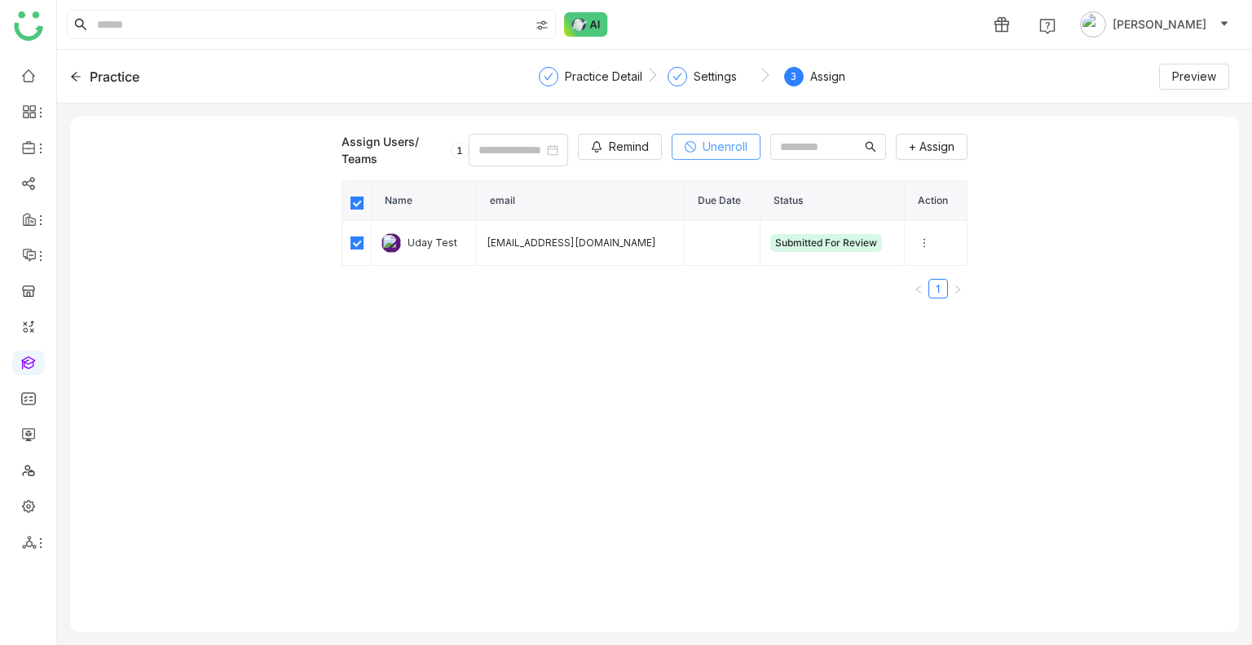
click at [701, 159] on button "Unenroll" at bounding box center [716, 147] width 89 height 26
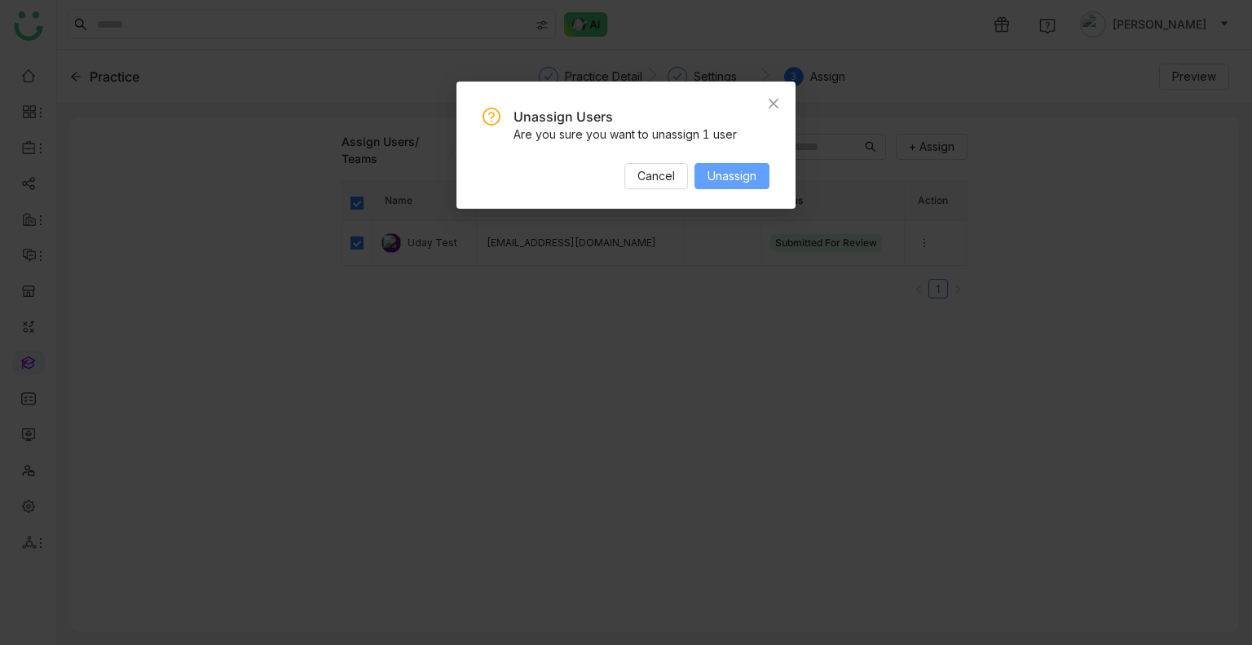
click at [753, 179] on span "Unassign" at bounding box center [732, 176] width 49 height 18
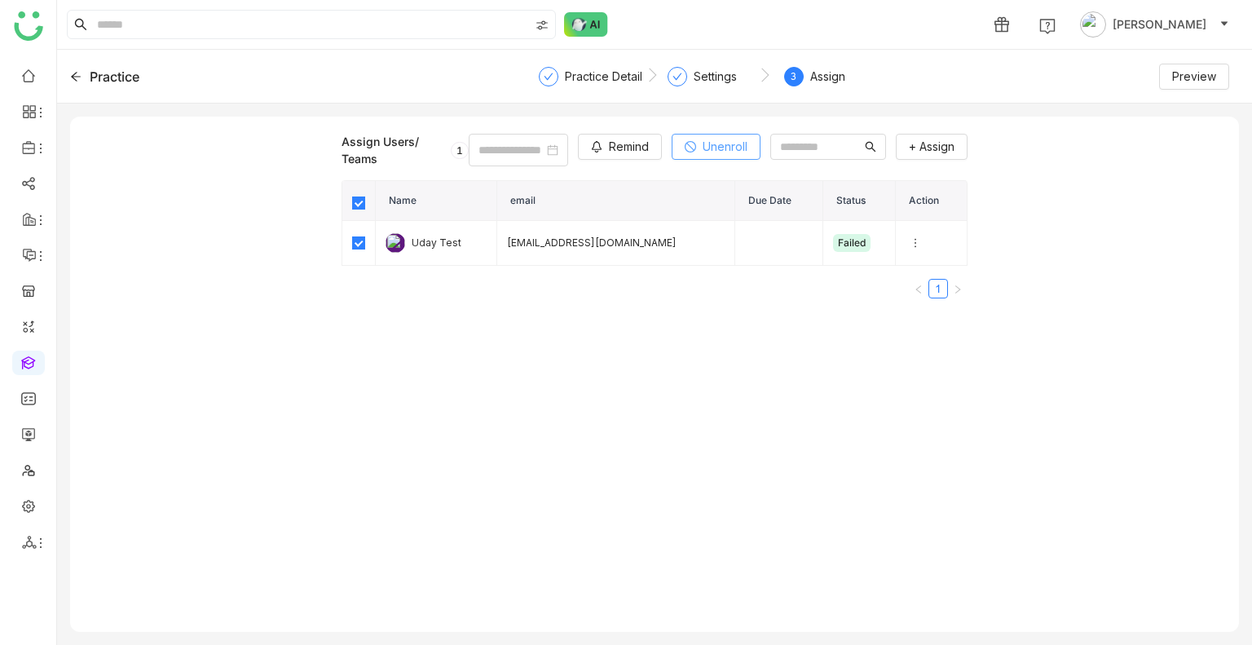
click at [703, 141] on span "Unenroll" at bounding box center [725, 147] width 45 height 18
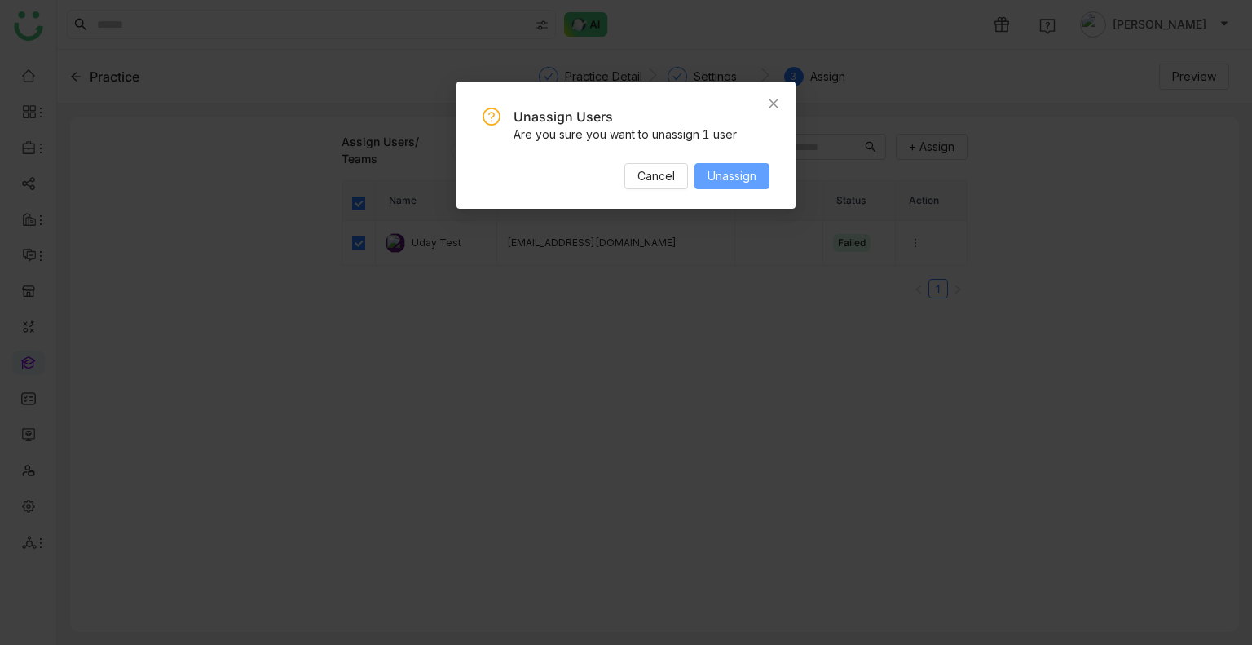
click at [721, 174] on span "Unassign" at bounding box center [732, 176] width 49 height 18
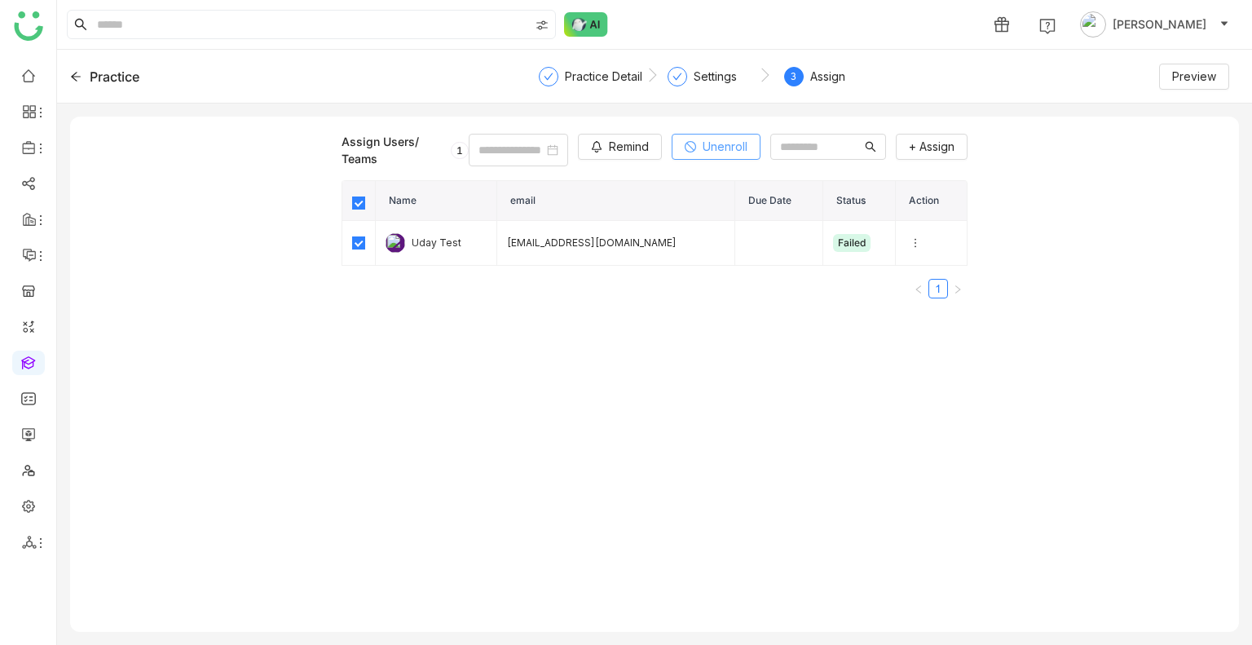
click at [704, 143] on span "Unenroll" at bounding box center [725, 147] width 45 height 18
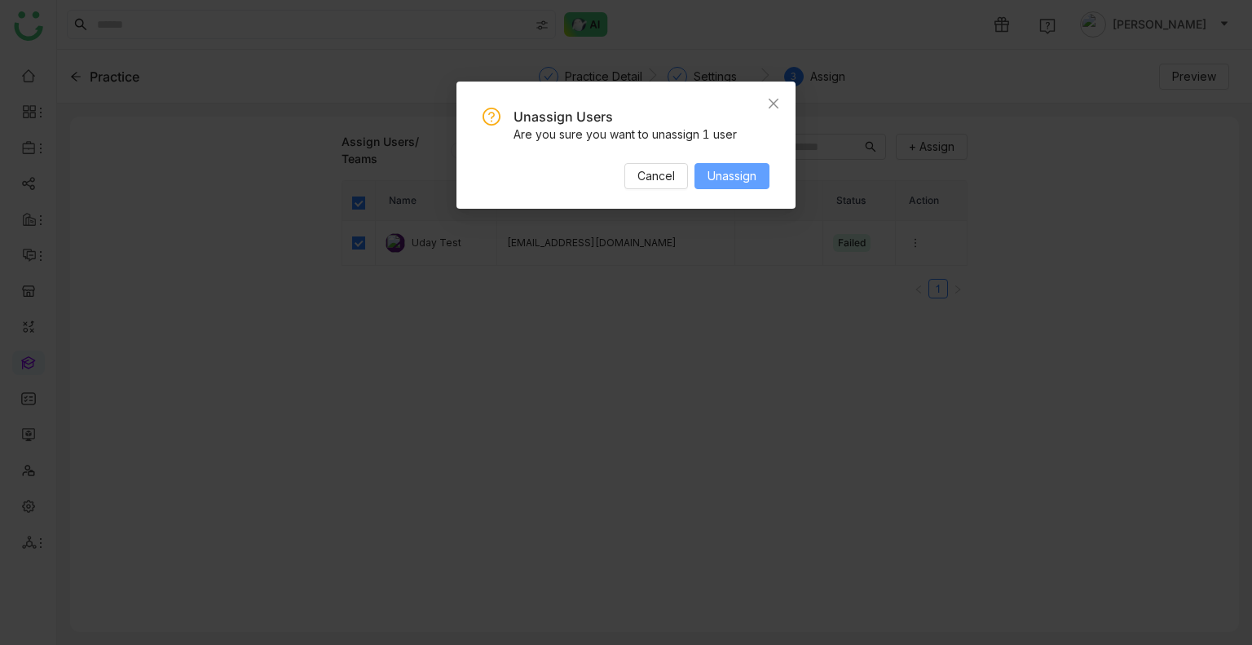
click at [740, 178] on span "Unassign" at bounding box center [732, 176] width 49 height 18
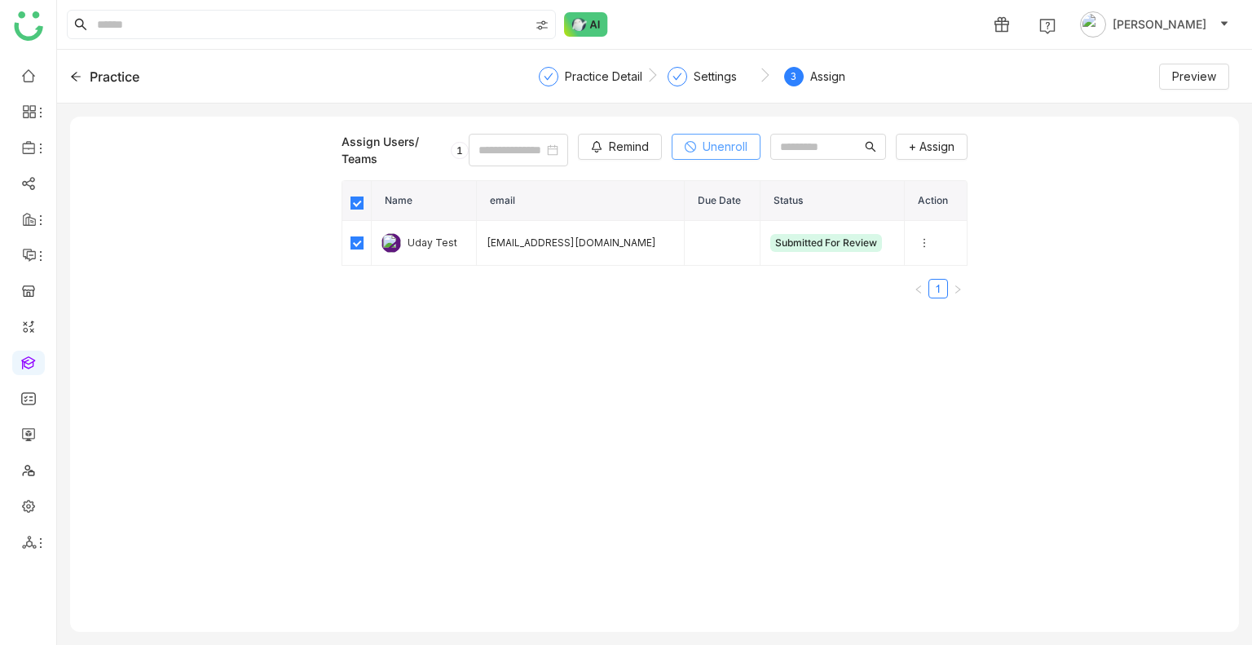
click at [708, 140] on span "Unenroll" at bounding box center [725, 147] width 45 height 18
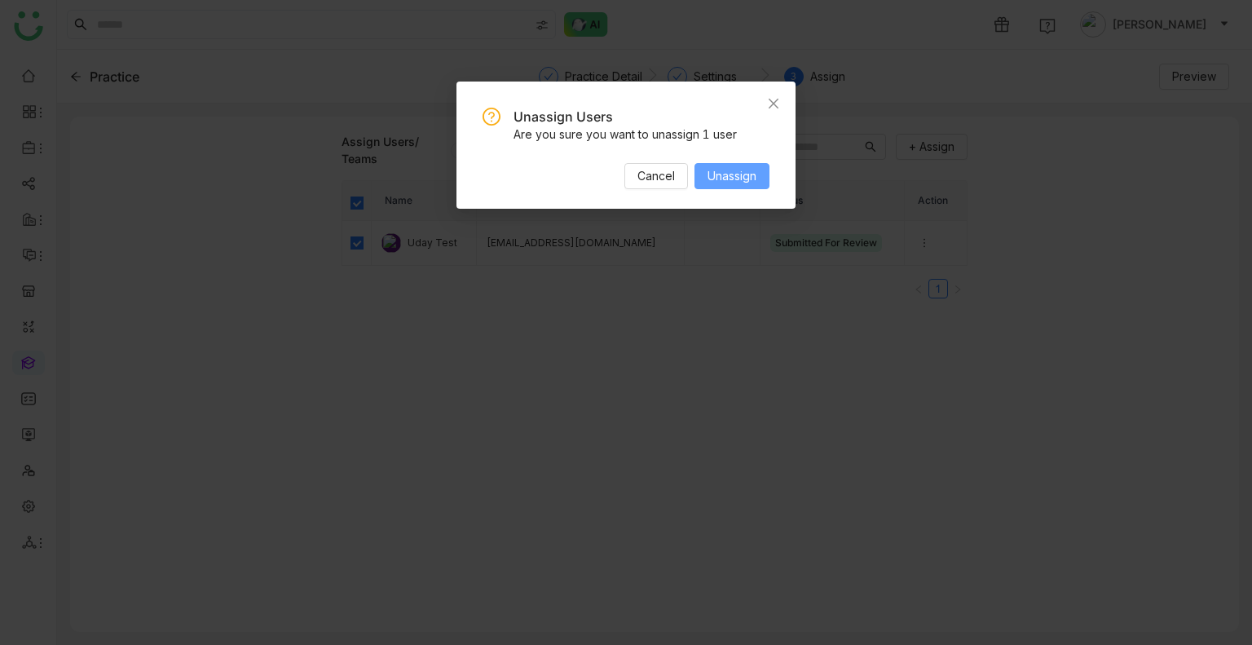
click at [727, 173] on span "Unassign" at bounding box center [732, 176] width 49 height 18
